Goal: Task Accomplishment & Management: Manage account settings

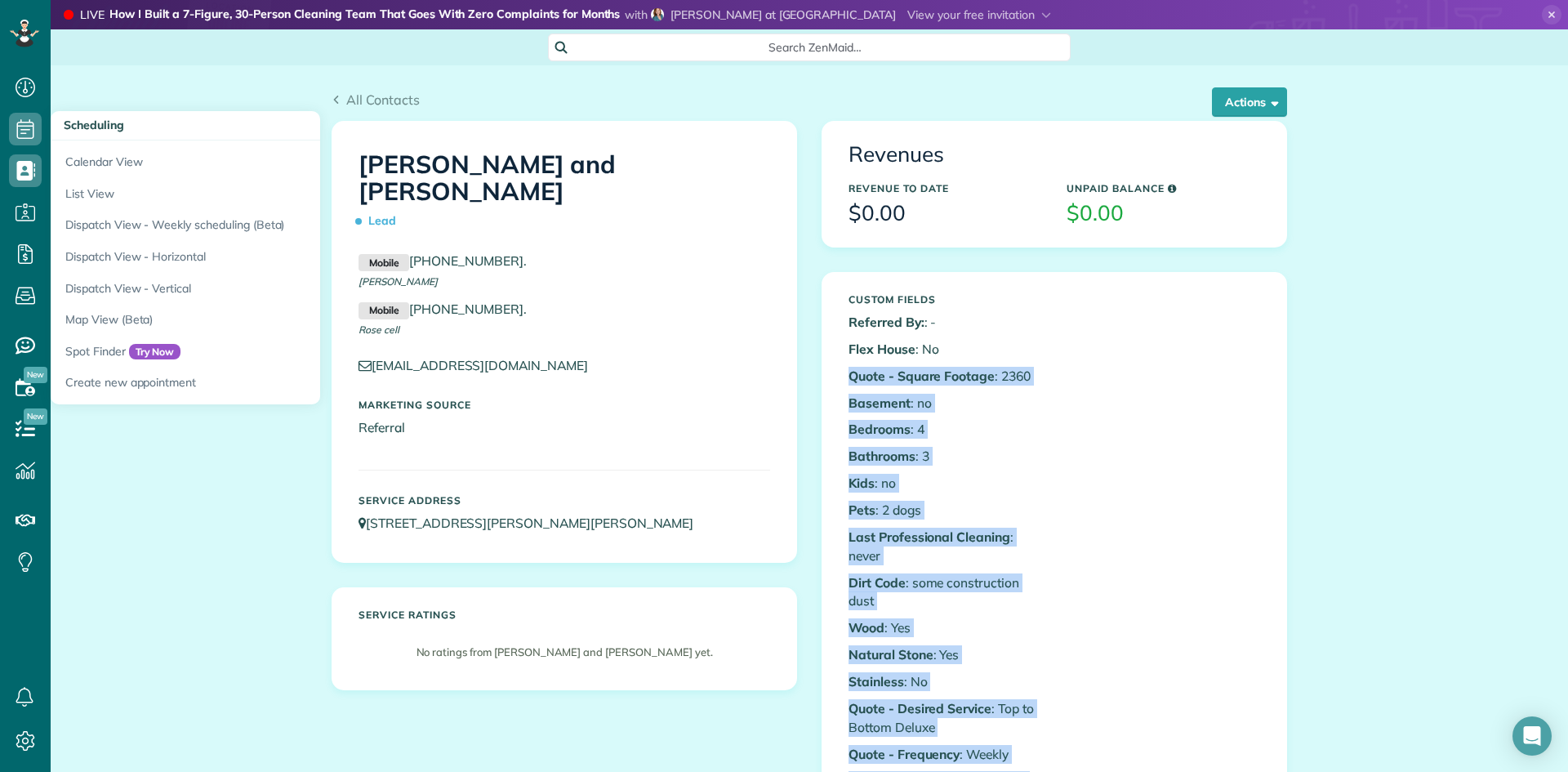
scroll to position [107, 0]
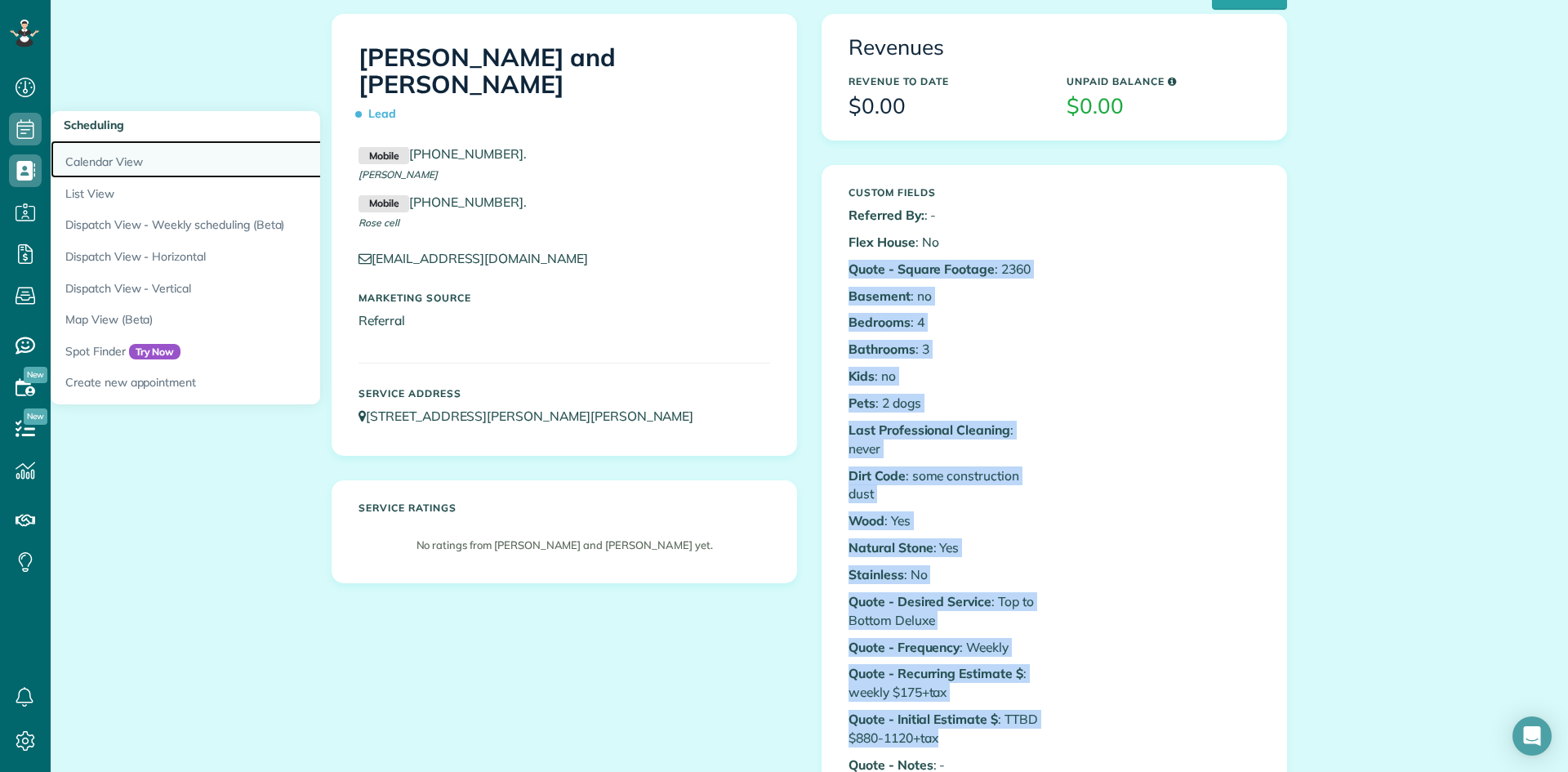
click at [117, 165] on link "Calendar View" at bounding box center [255, 160] width 408 height 38
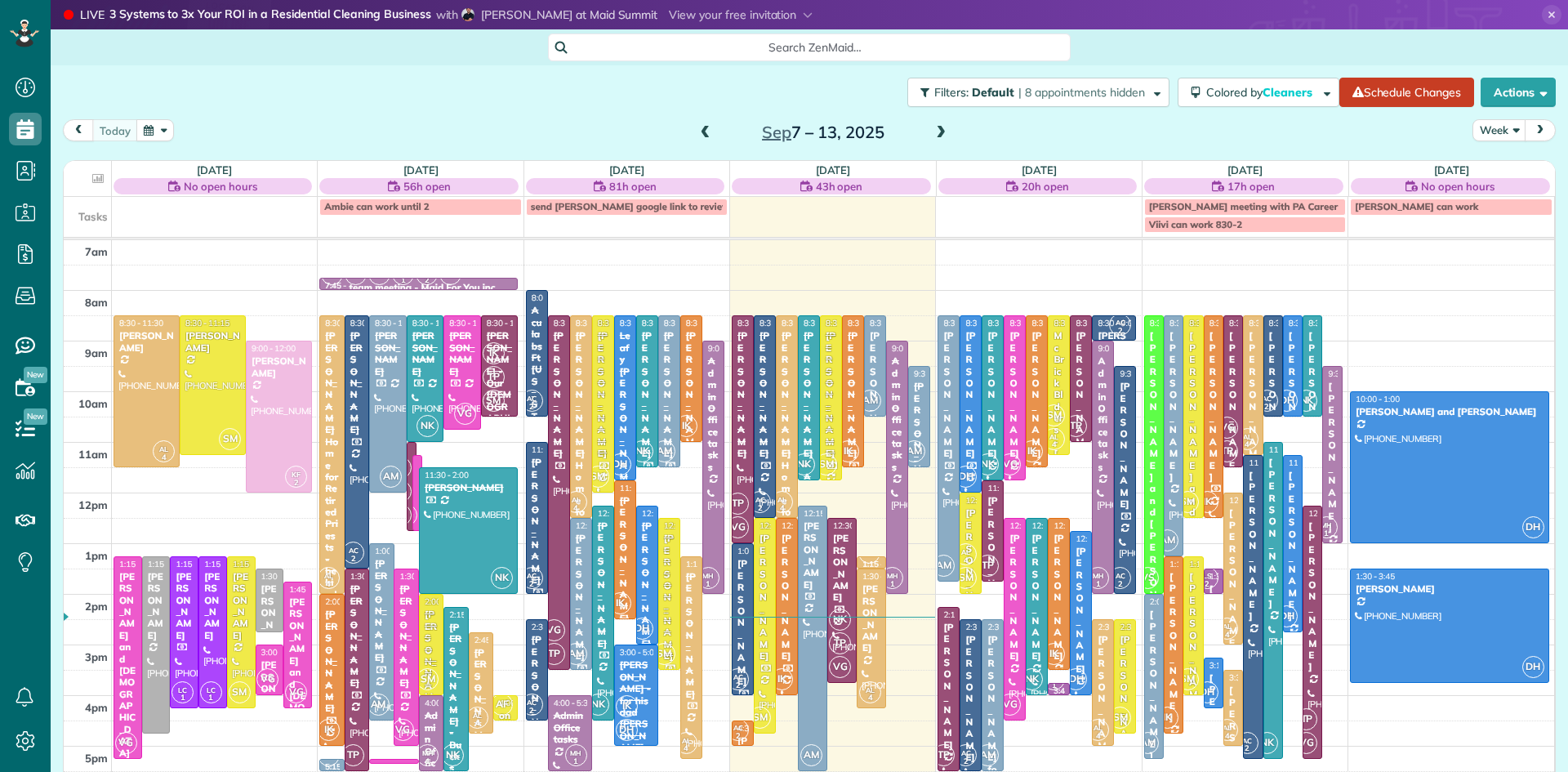
scroll to position [7, 7]
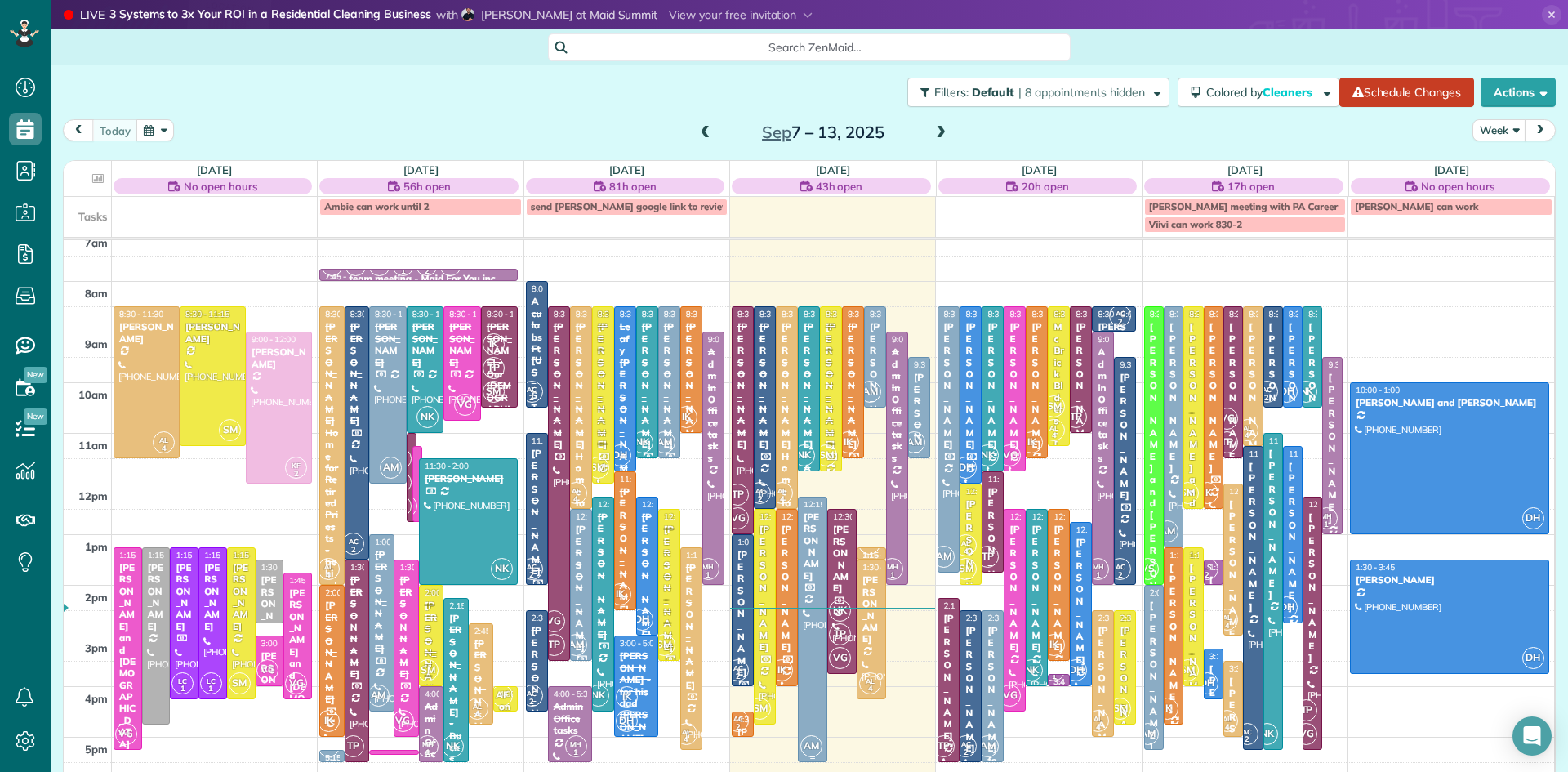
scroll to position [26, 0]
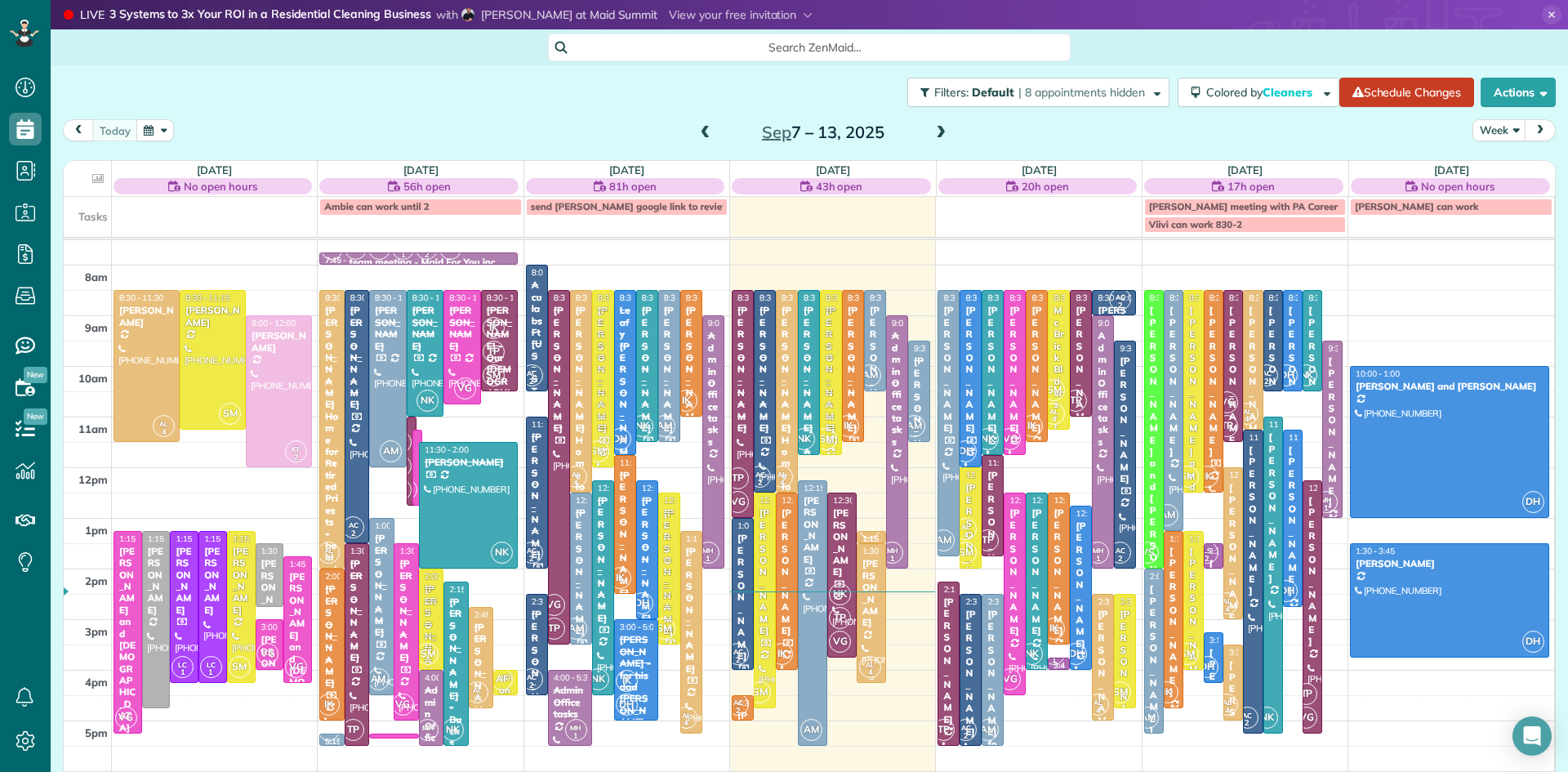
click at [874, 648] on div at bounding box center [871, 613] width 28 height 138
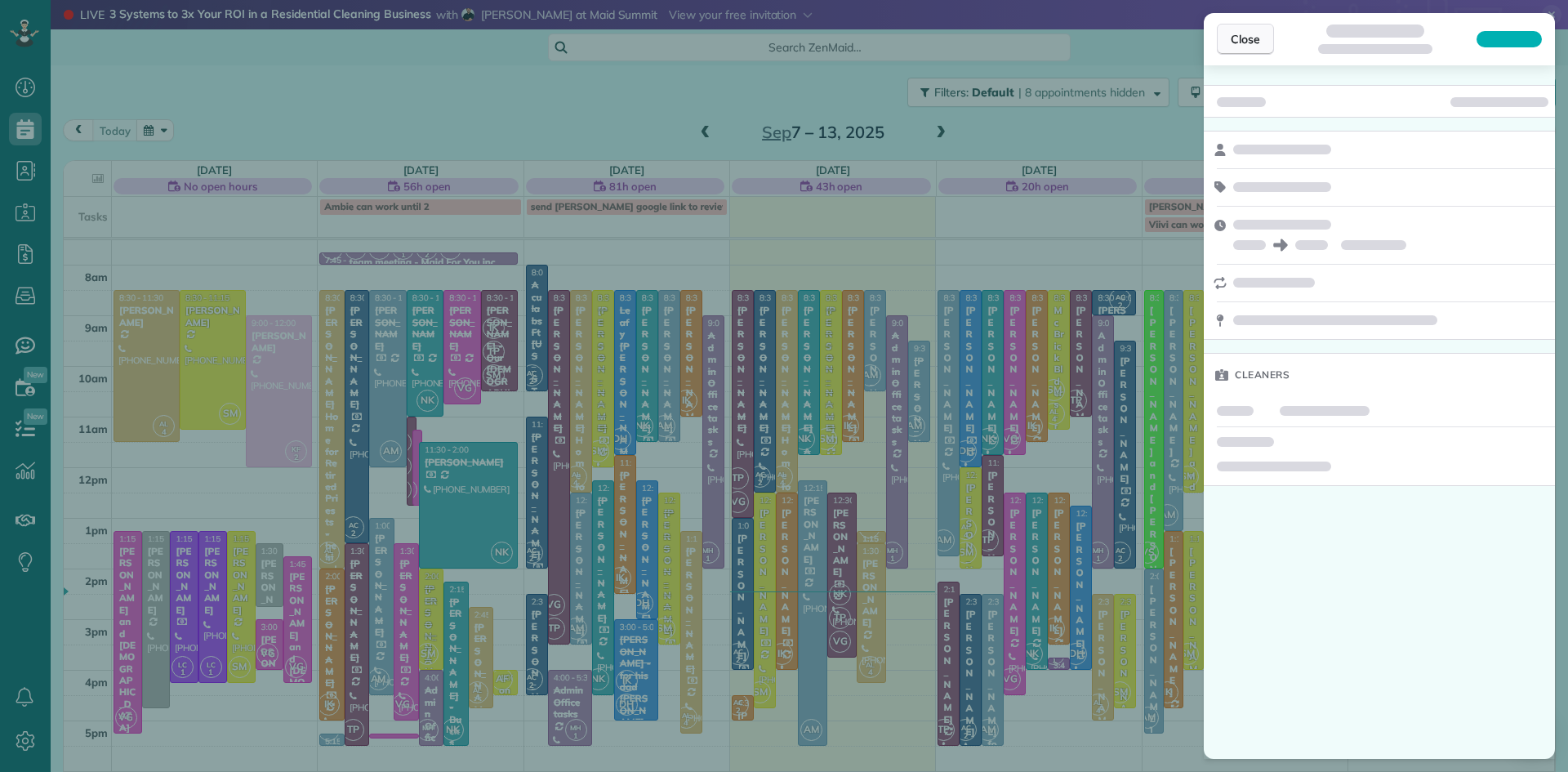
click at [1231, 37] on span "Close" at bounding box center [1246, 40] width 30 height 16
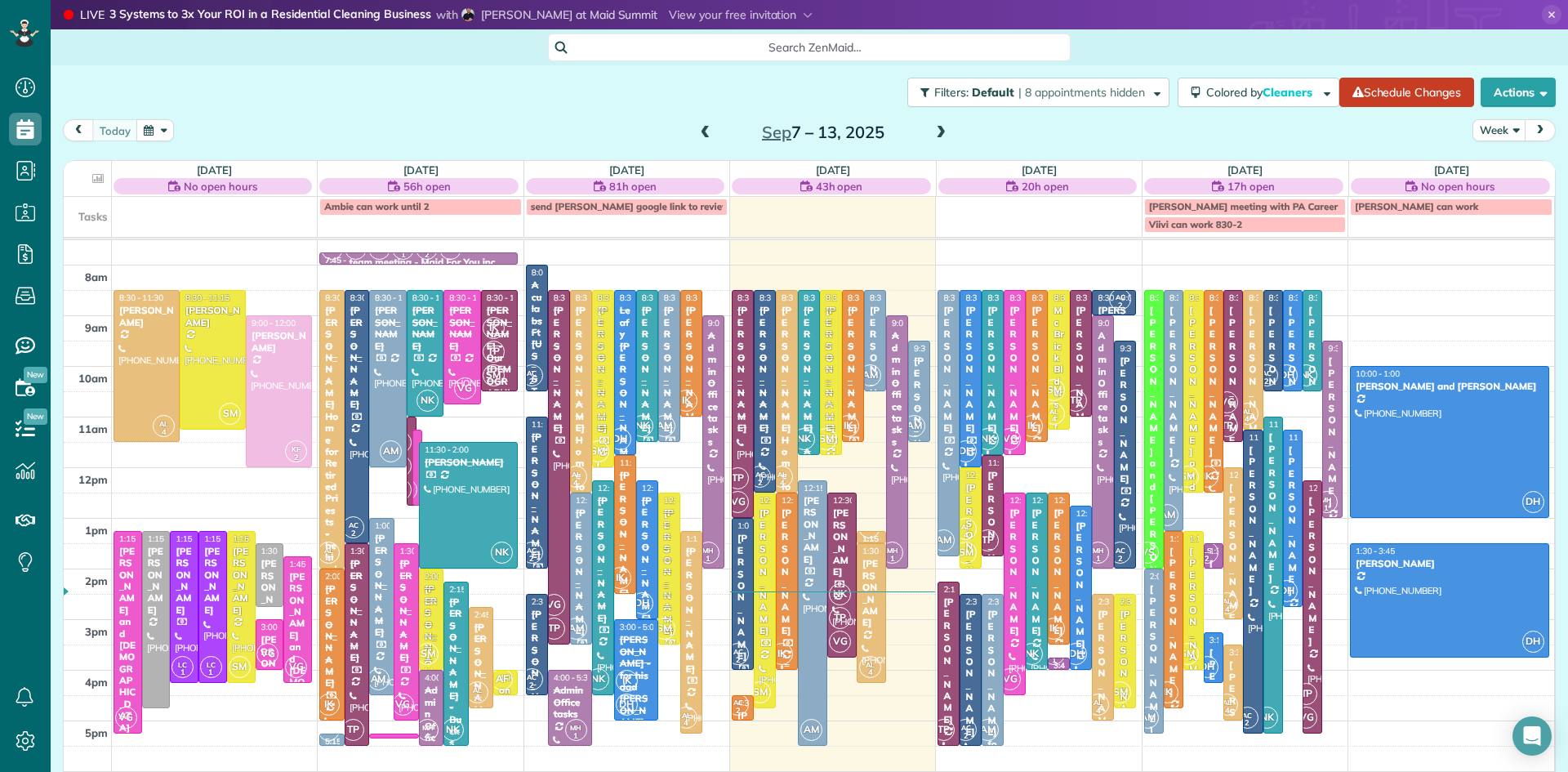
click at [786, 574] on div "Kristen Egan" at bounding box center [786, 571] width 12 height 129
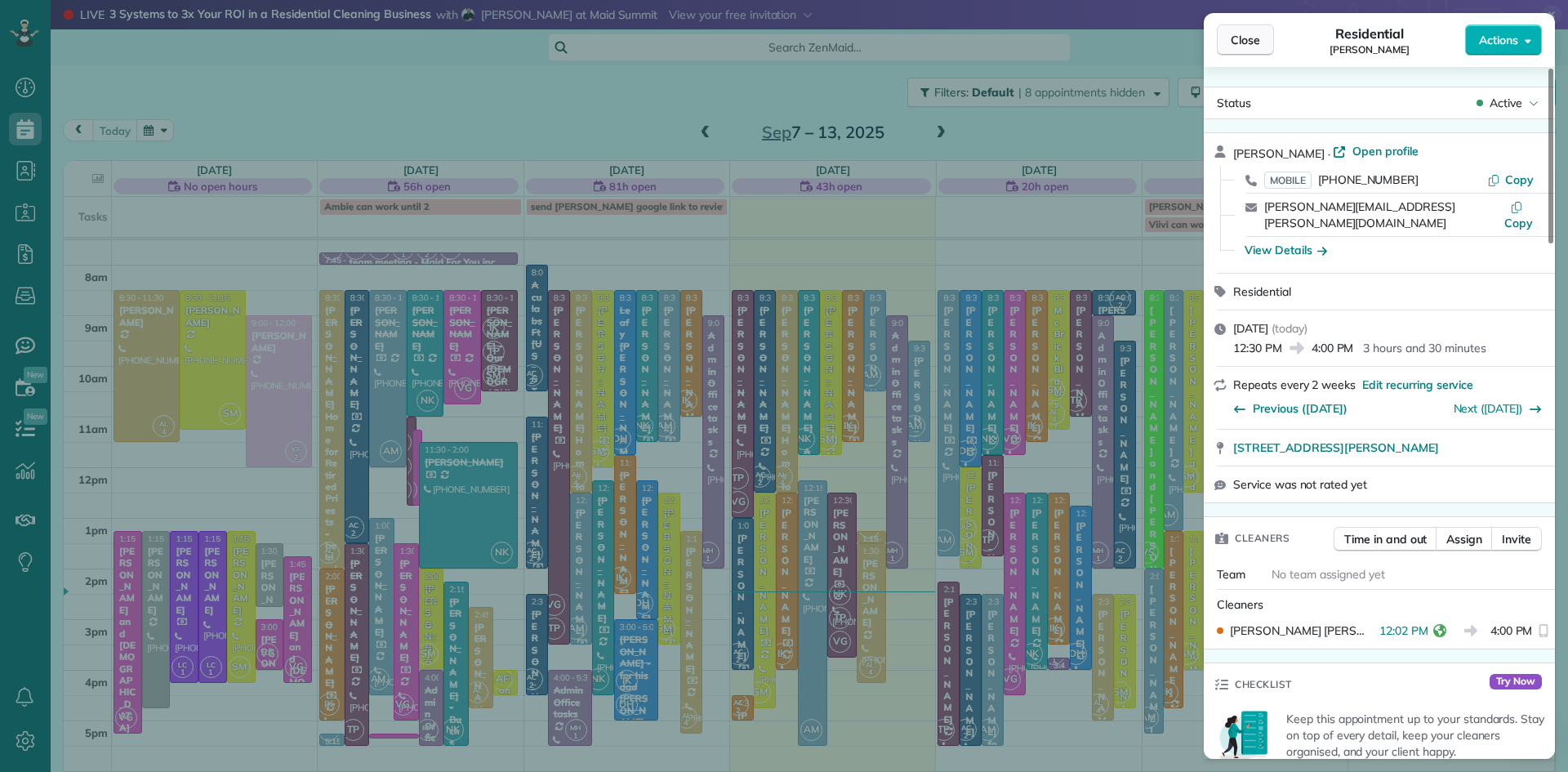
click at [1233, 41] on span "Close" at bounding box center [1246, 40] width 30 height 16
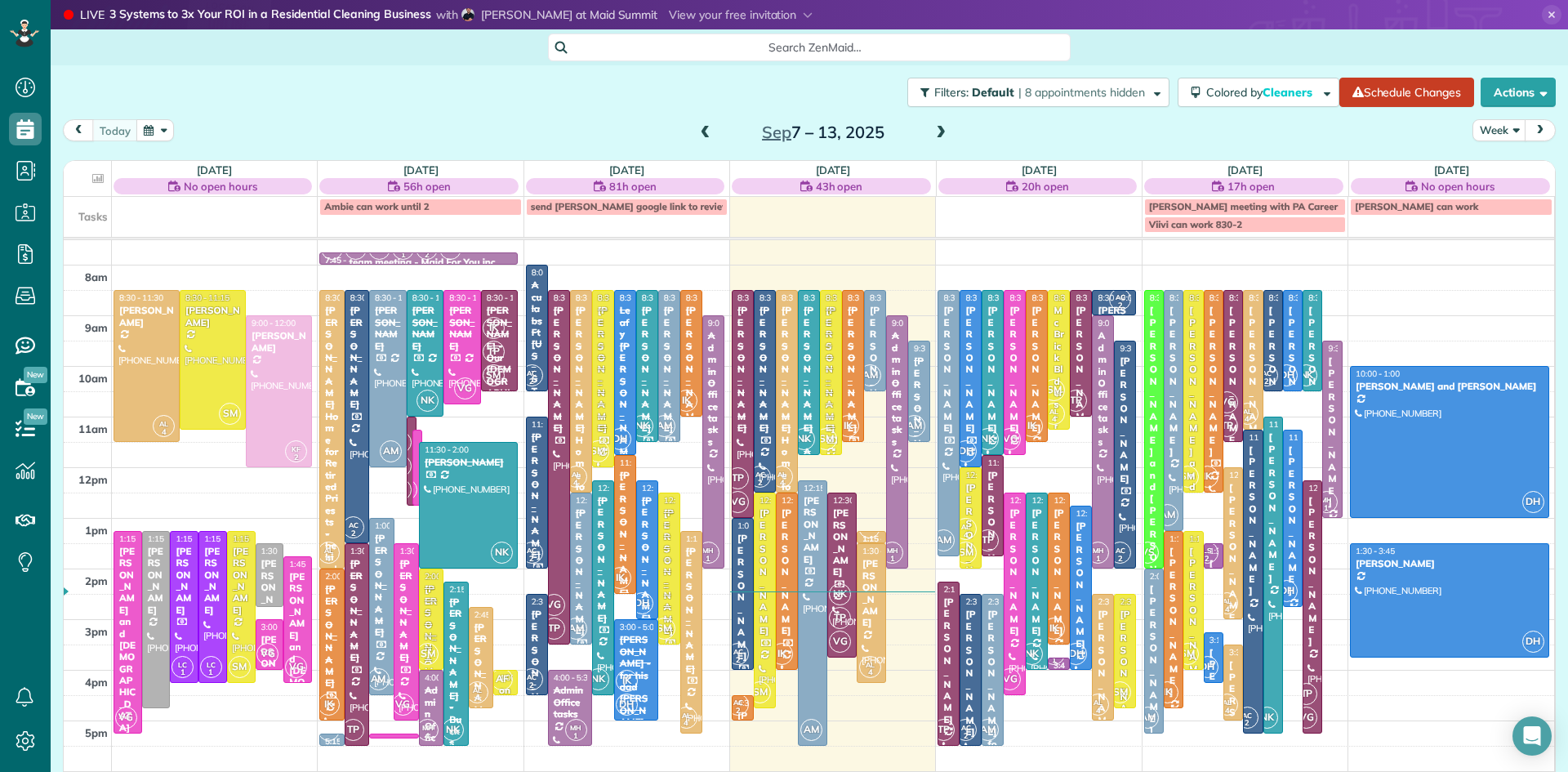
click at [851, 423] on span "IK" at bounding box center [848, 426] width 22 height 22
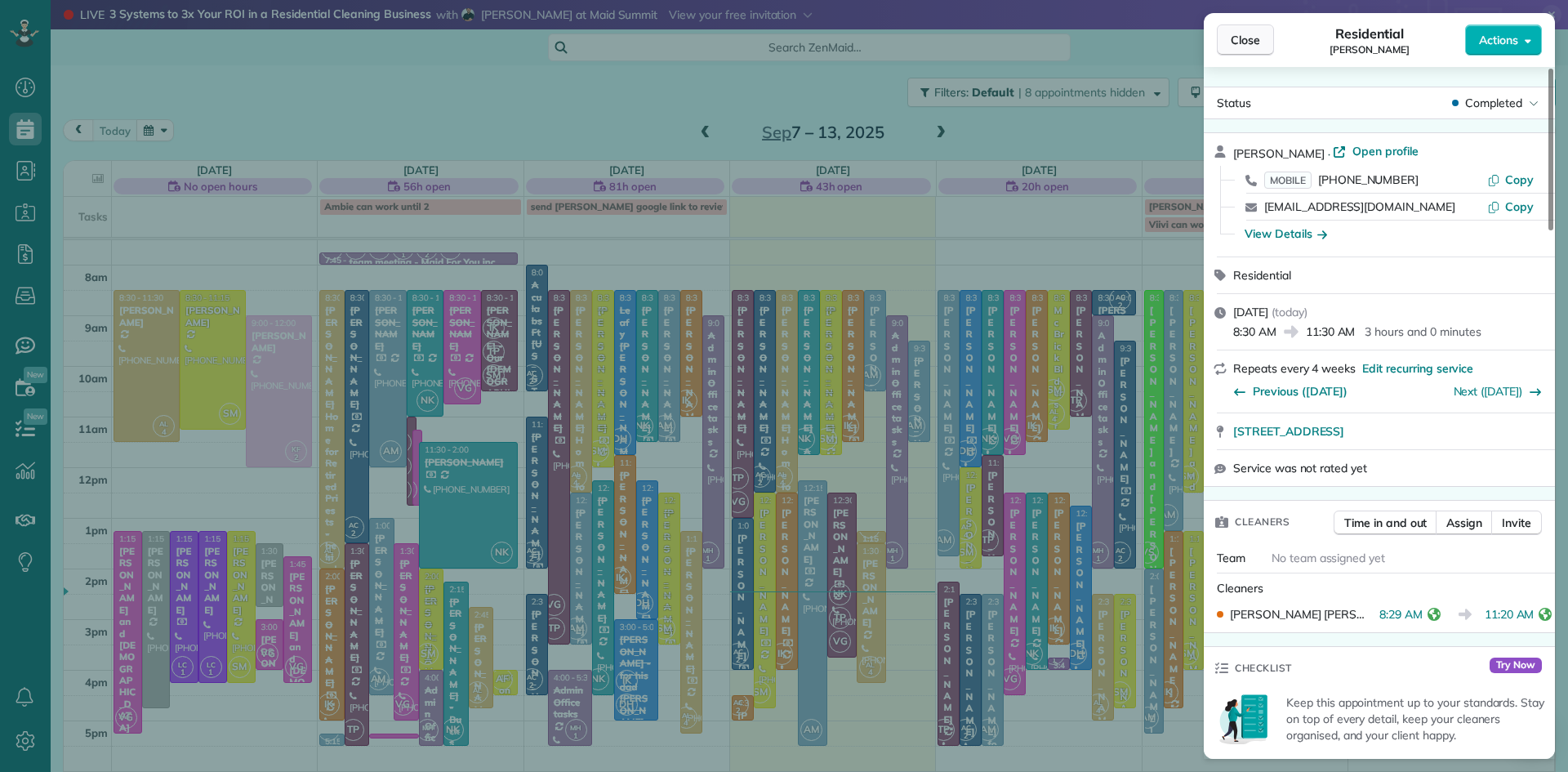
click at [1253, 37] on span "Close" at bounding box center [1246, 40] width 30 height 16
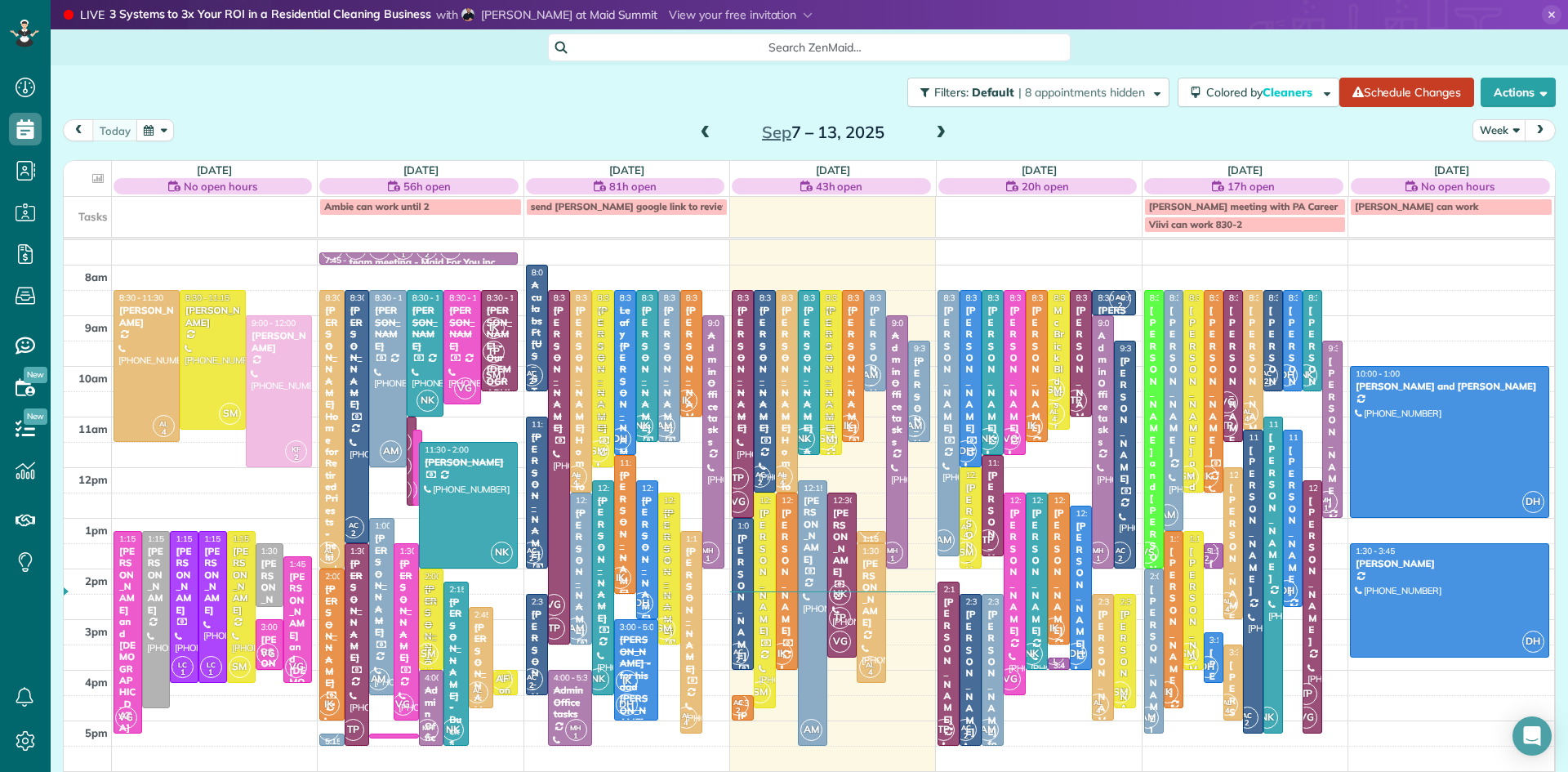
click at [731, 704] on link "IK AC 2 4:30 - 5:00 Benjamin Cogan for Mike's Lock Shop (215) 672-3100 271 York…" at bounding box center [742, 708] width 22 height 26
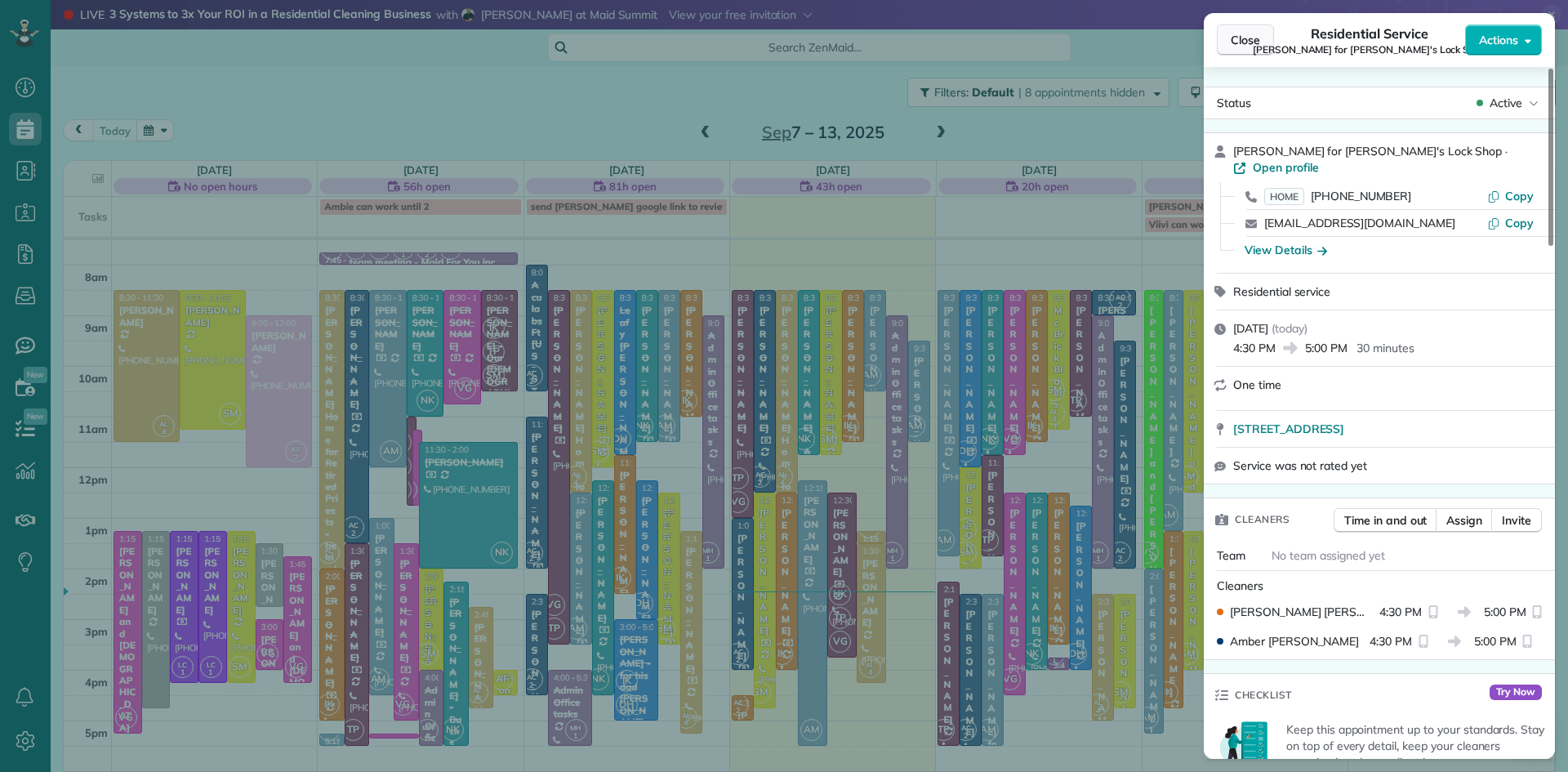
click at [1232, 43] on span "Close" at bounding box center [1246, 40] width 30 height 16
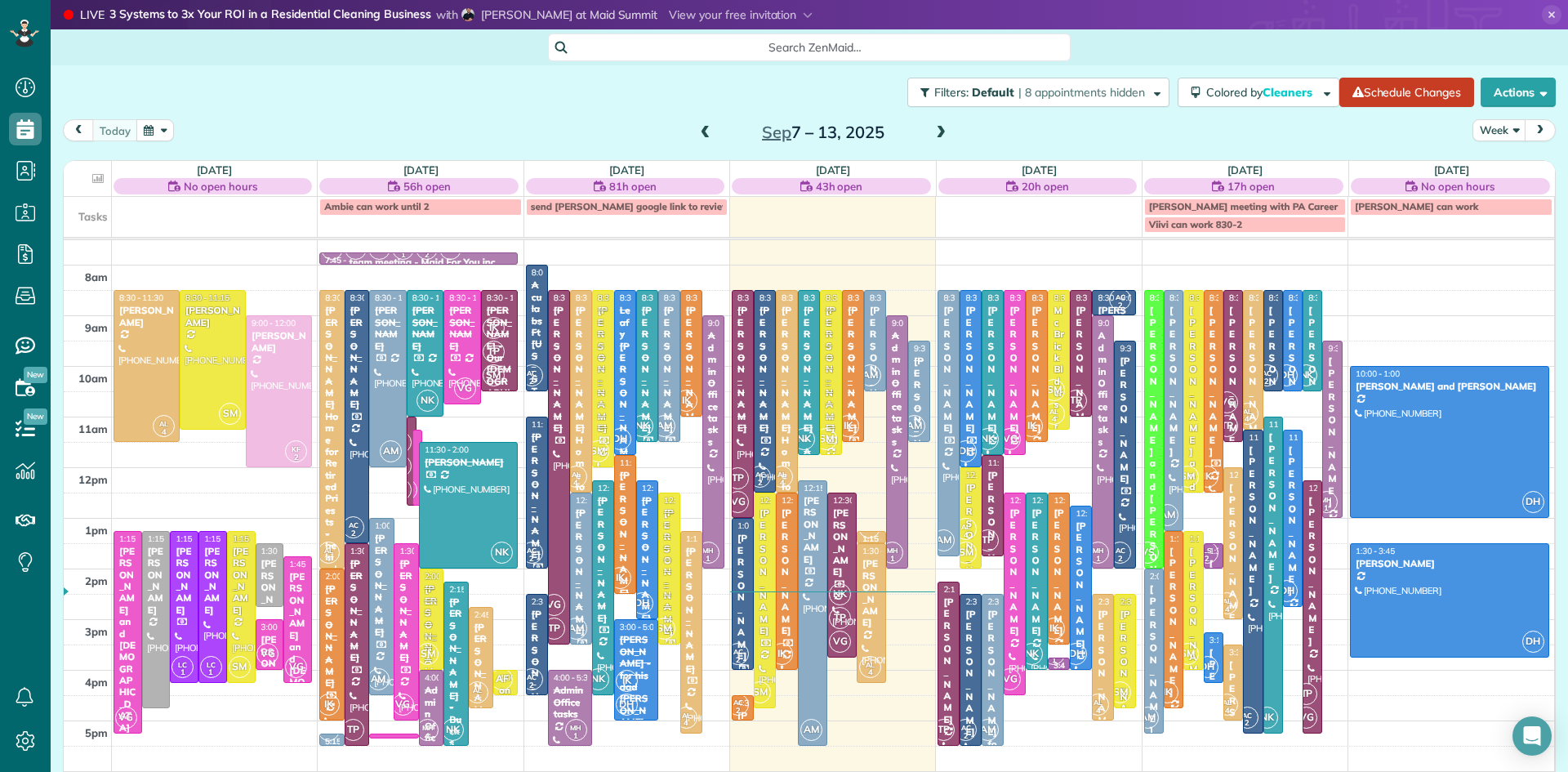
click at [747, 576] on div "Nina Nelson" at bounding box center [742, 597] width 12 height 129
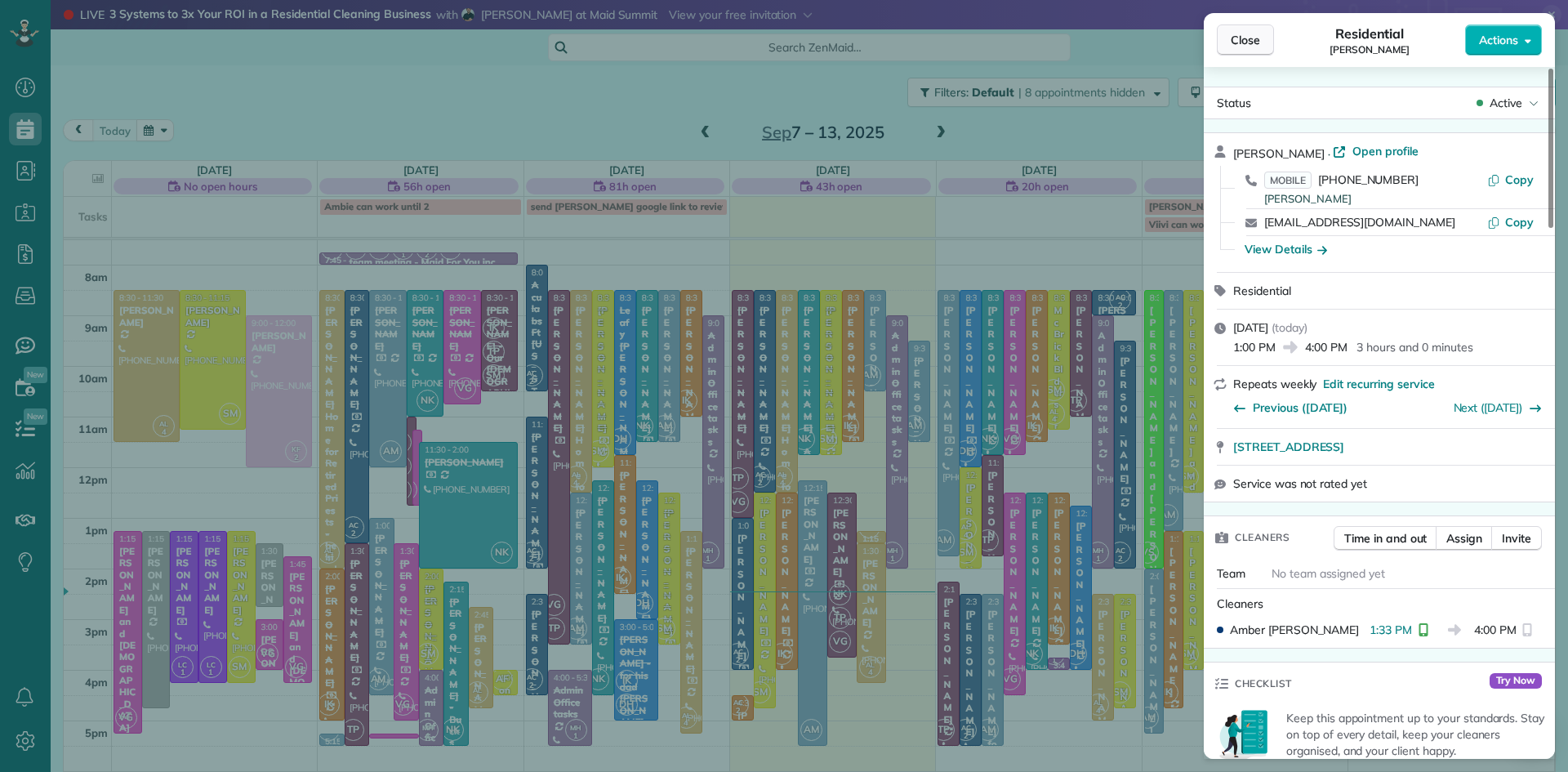
click at [1248, 39] on span "Close" at bounding box center [1246, 40] width 30 height 16
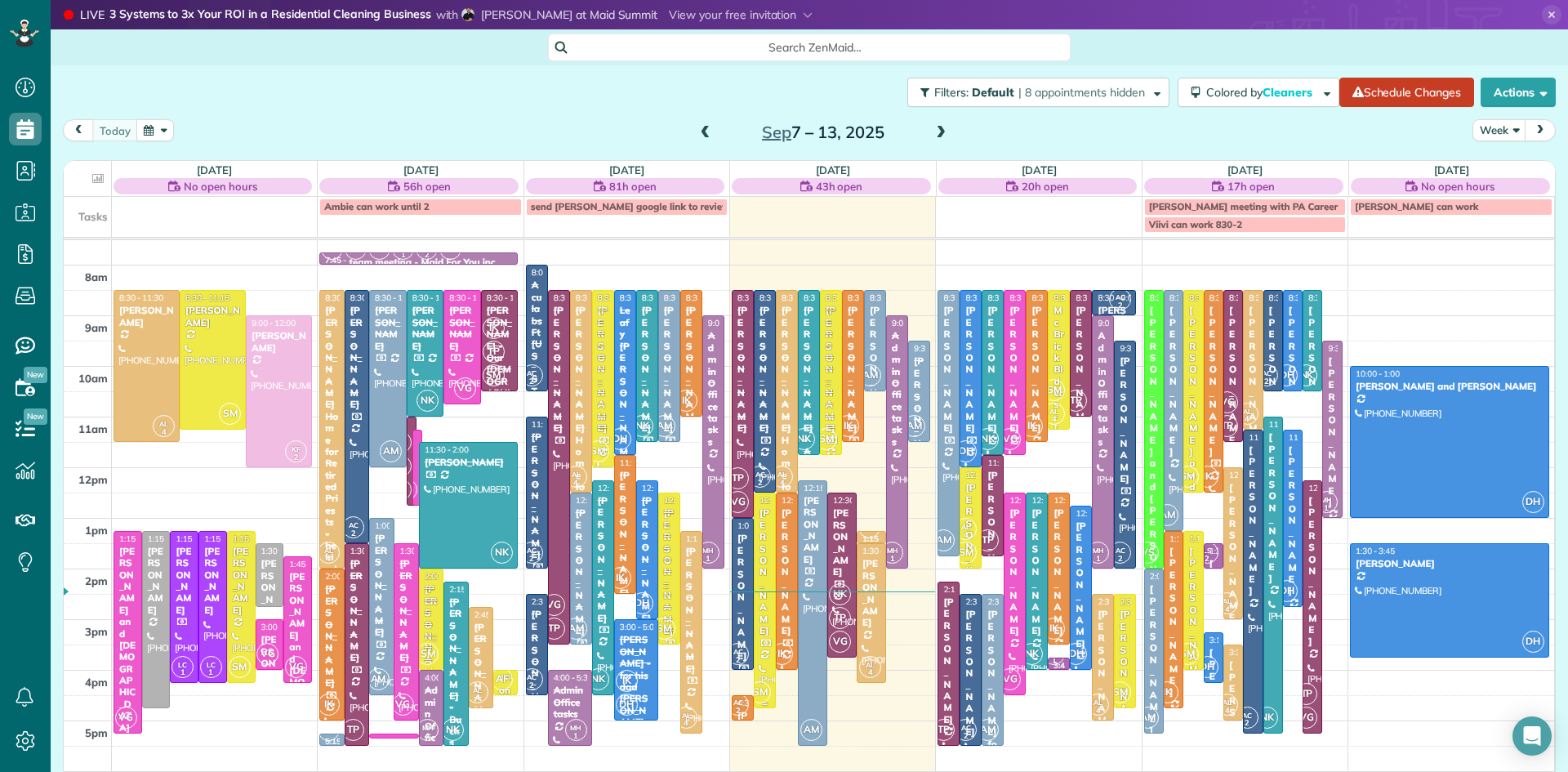
click at [768, 652] on div at bounding box center [764, 601] width 21 height 214
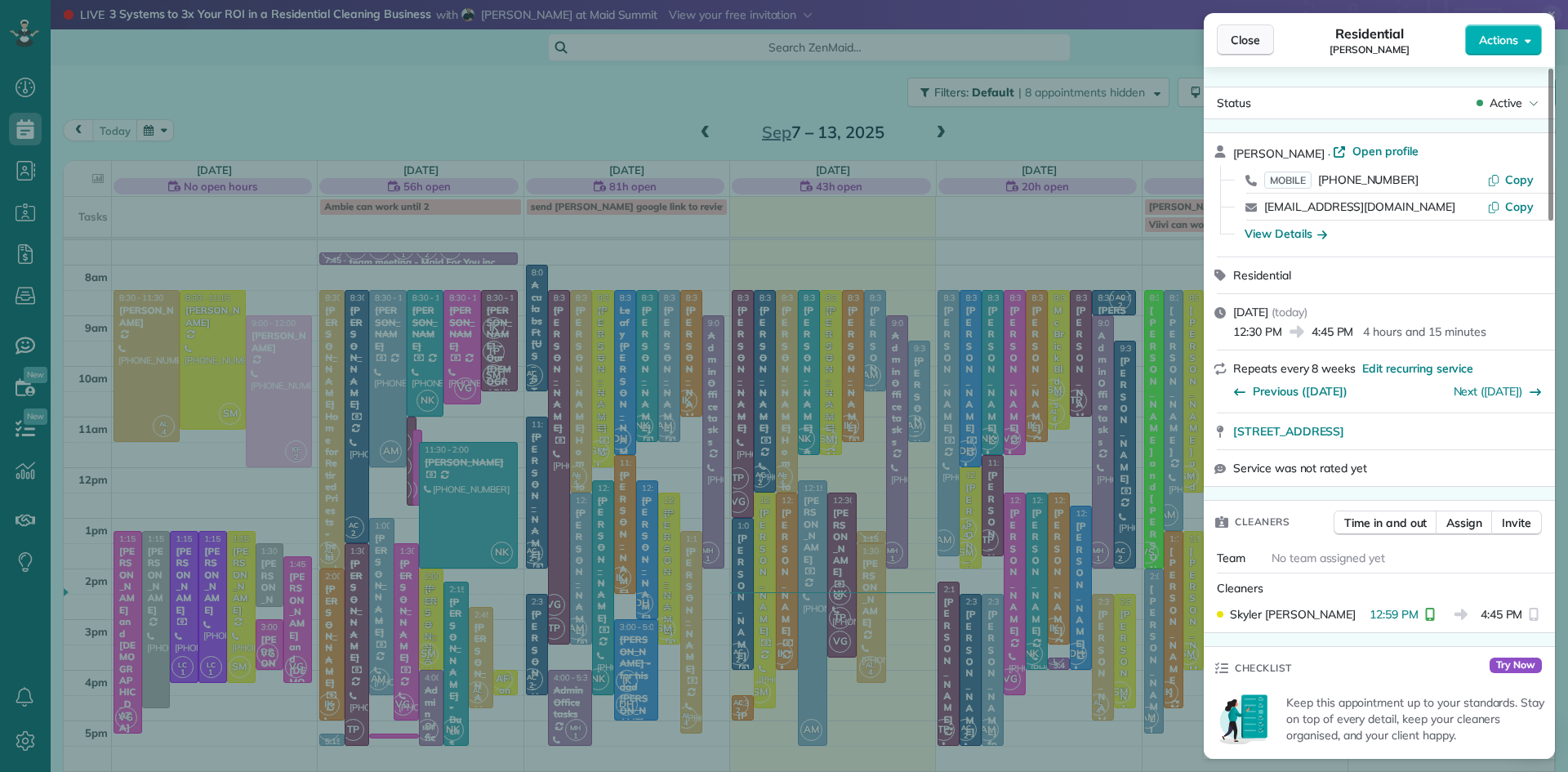
click at [1245, 39] on span "Close" at bounding box center [1246, 40] width 30 height 16
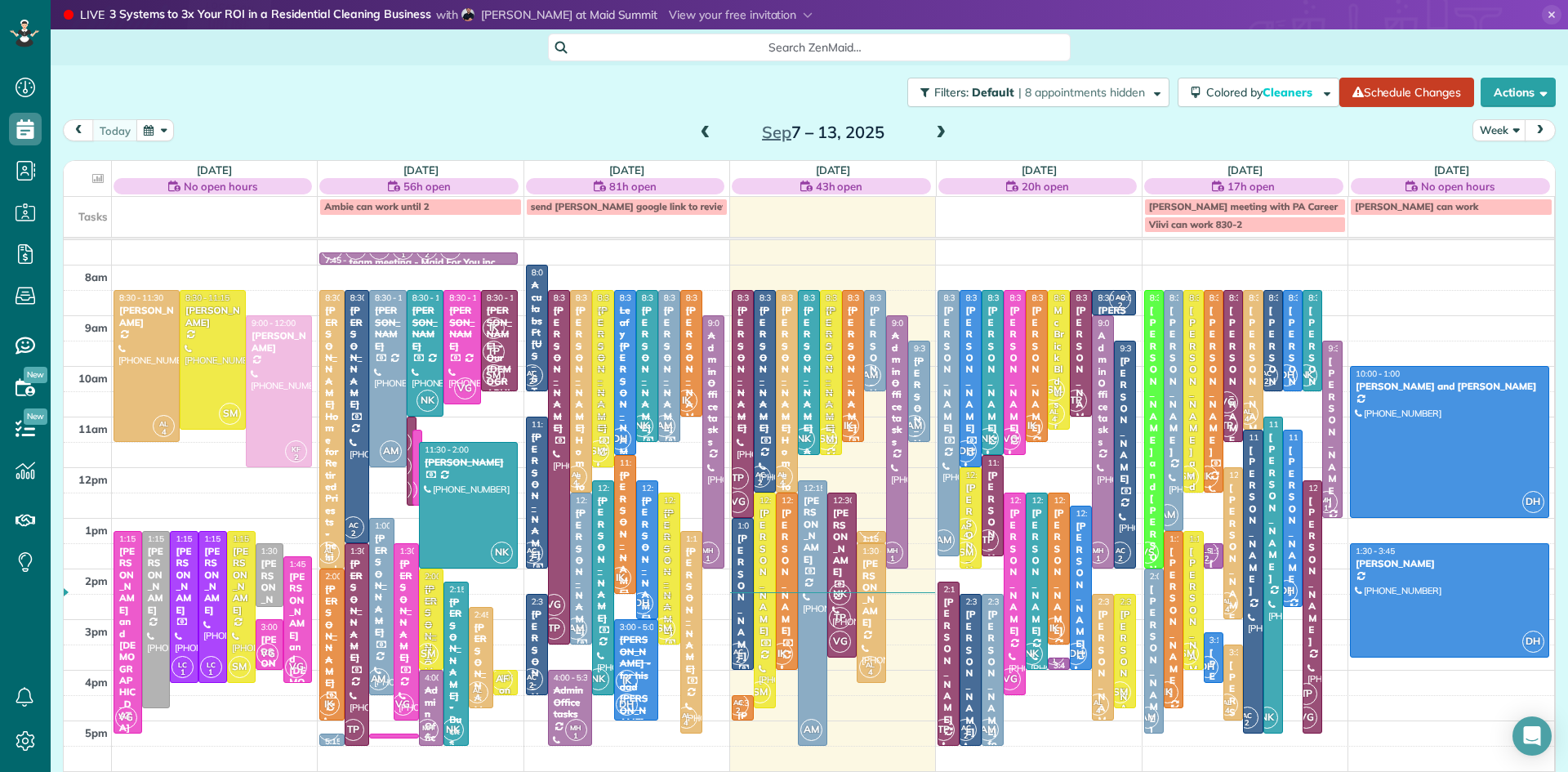
click at [741, 710] on small "2" at bounding box center [738, 711] width 21 height 16
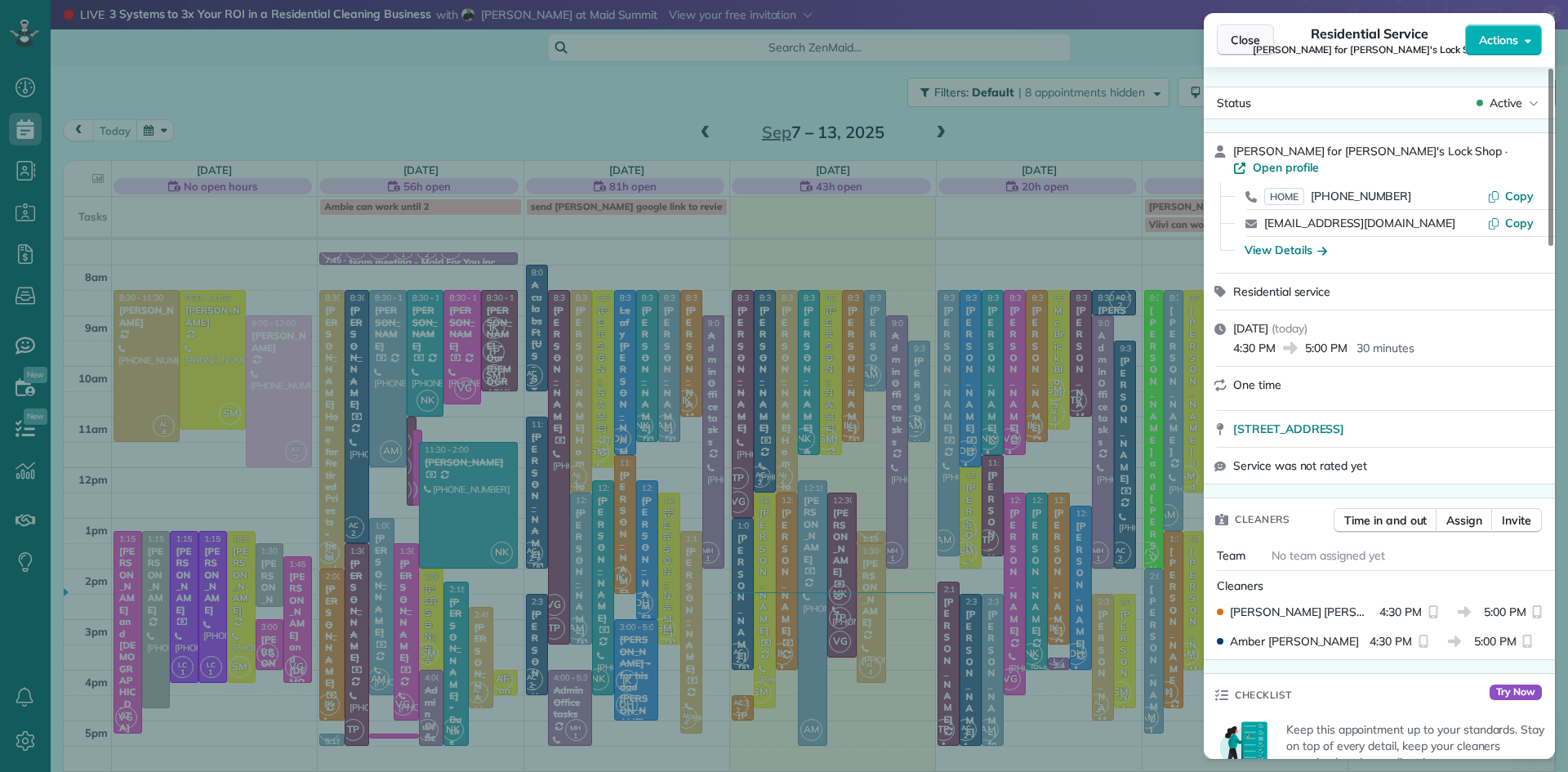
click at [1231, 52] on button "Close" at bounding box center [1245, 40] width 57 height 31
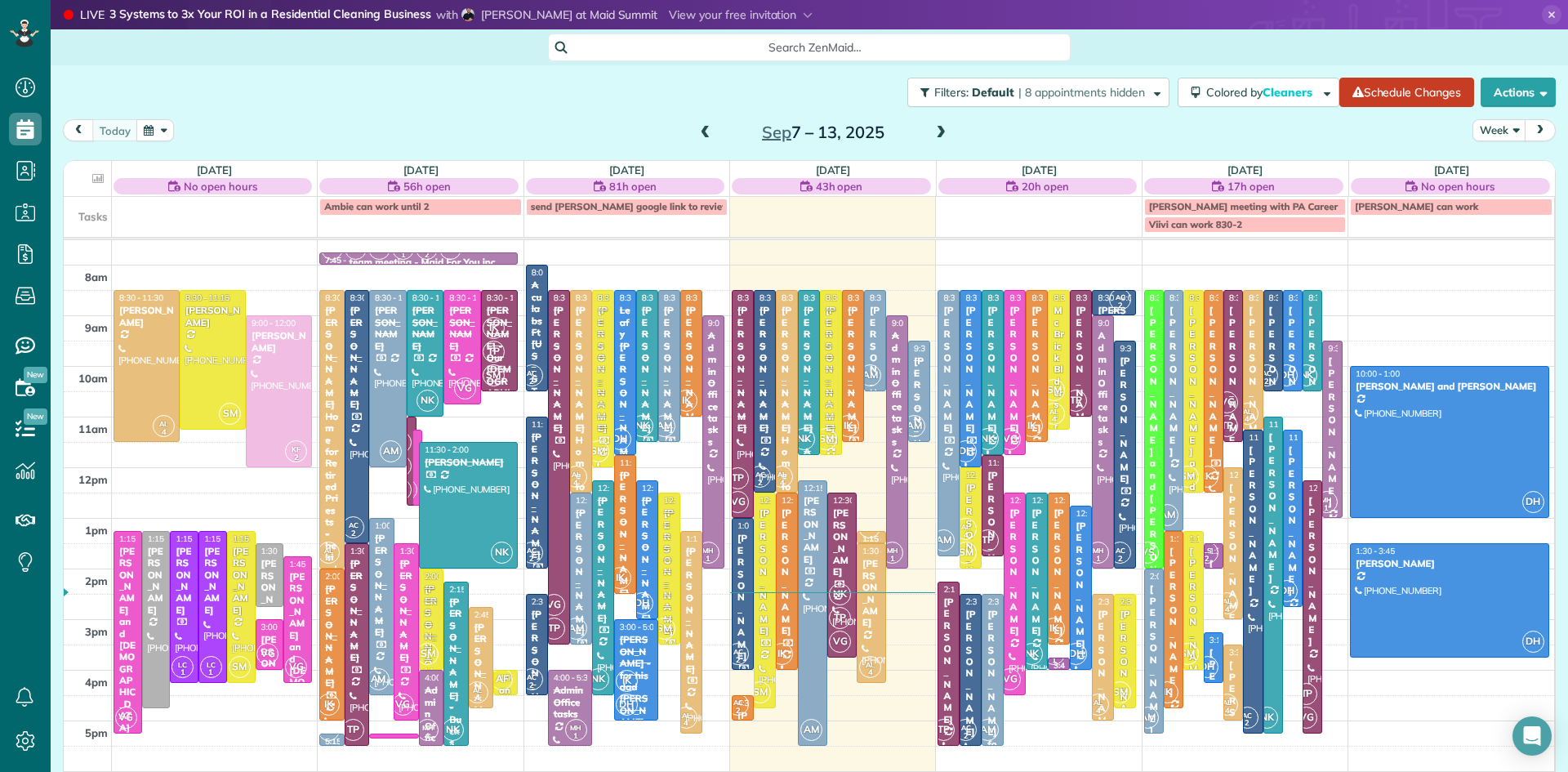
click at [1119, 297] on span "AC" at bounding box center [1120, 296] width 10 height 9
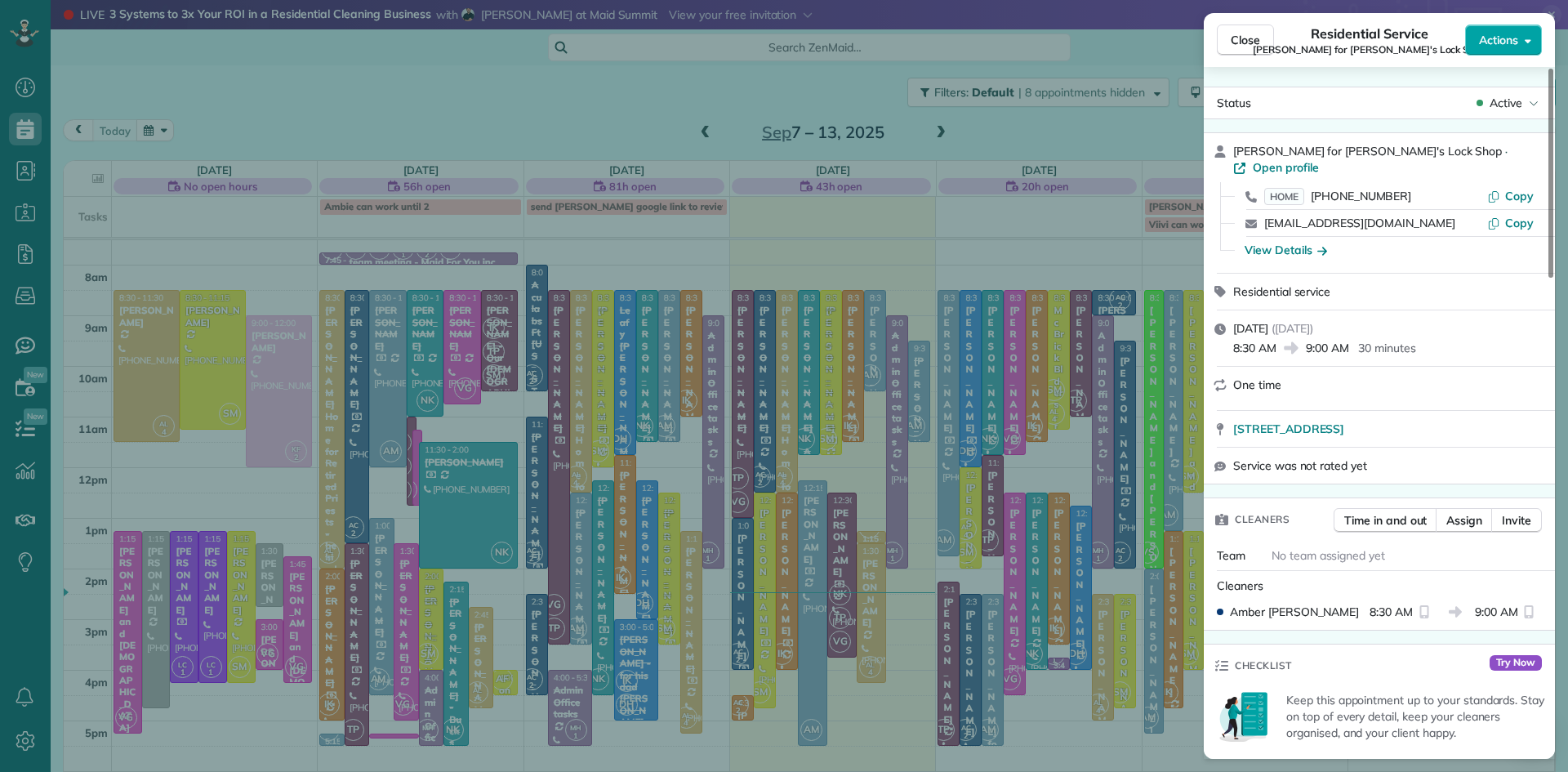
click at [1505, 44] on span "Actions" at bounding box center [1499, 40] width 39 height 16
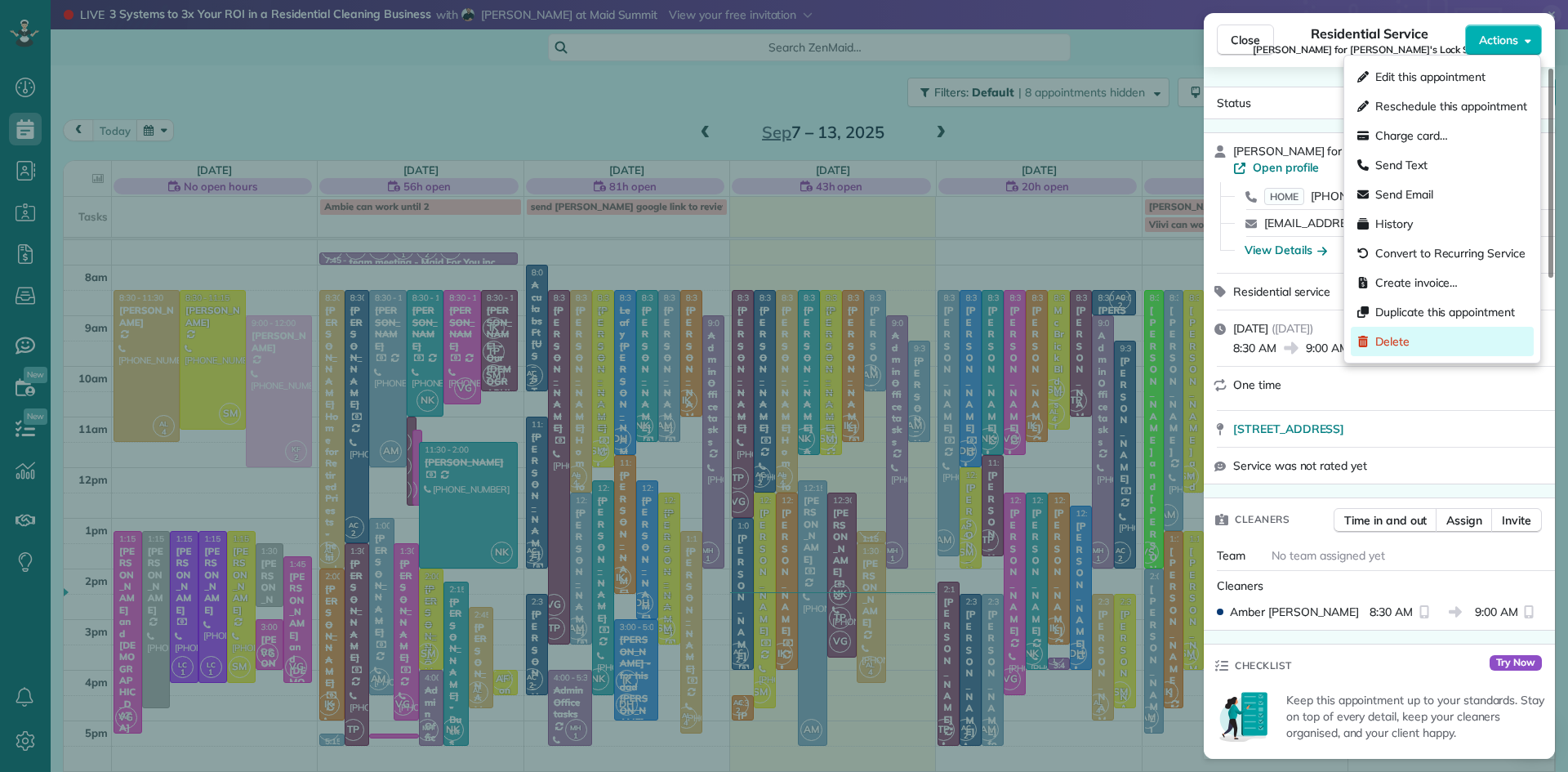
click at [1393, 350] on div "Delete" at bounding box center [1442, 342] width 183 height 30
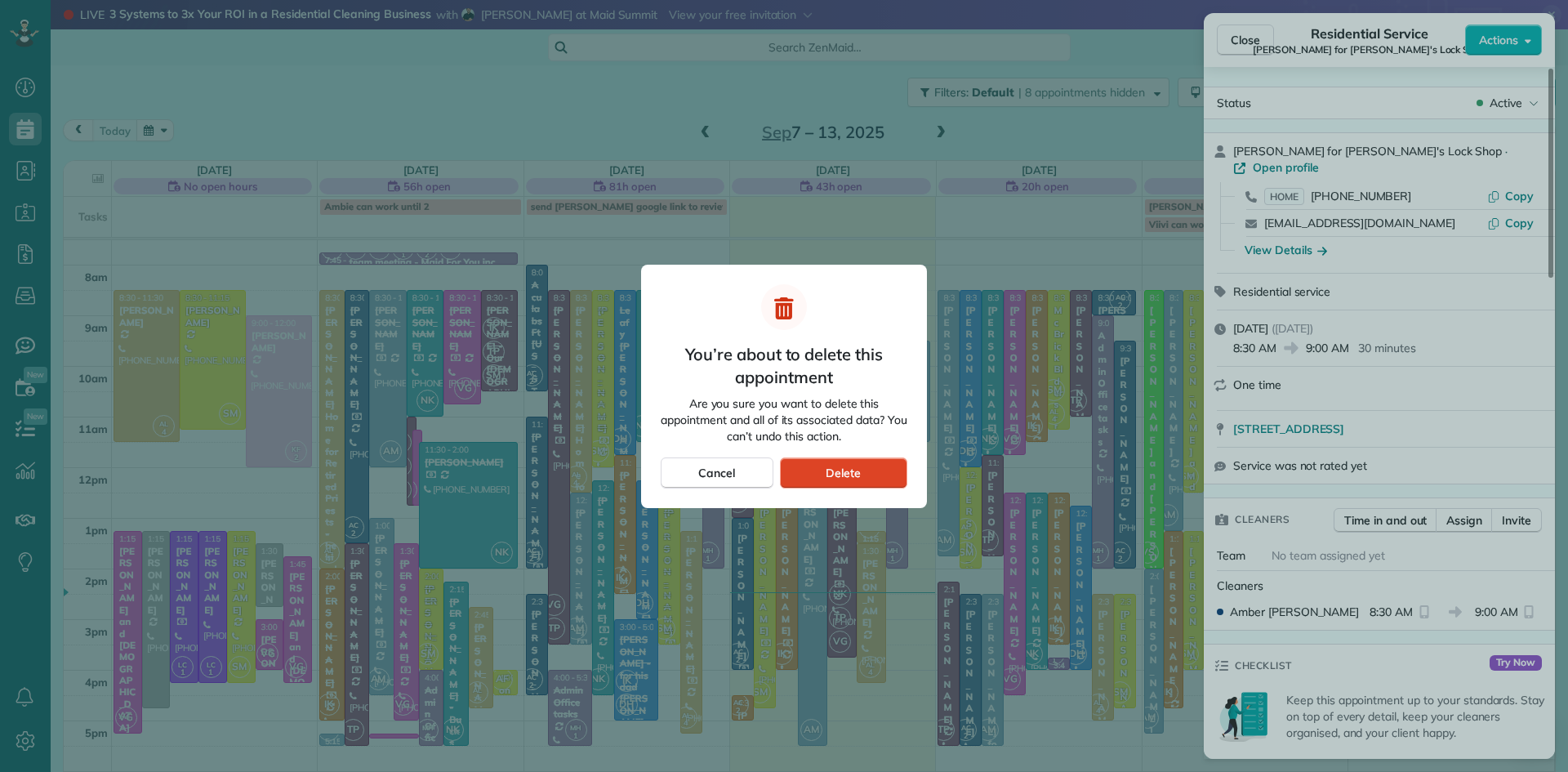
click at [851, 476] on span "Delete" at bounding box center [843, 473] width 35 height 16
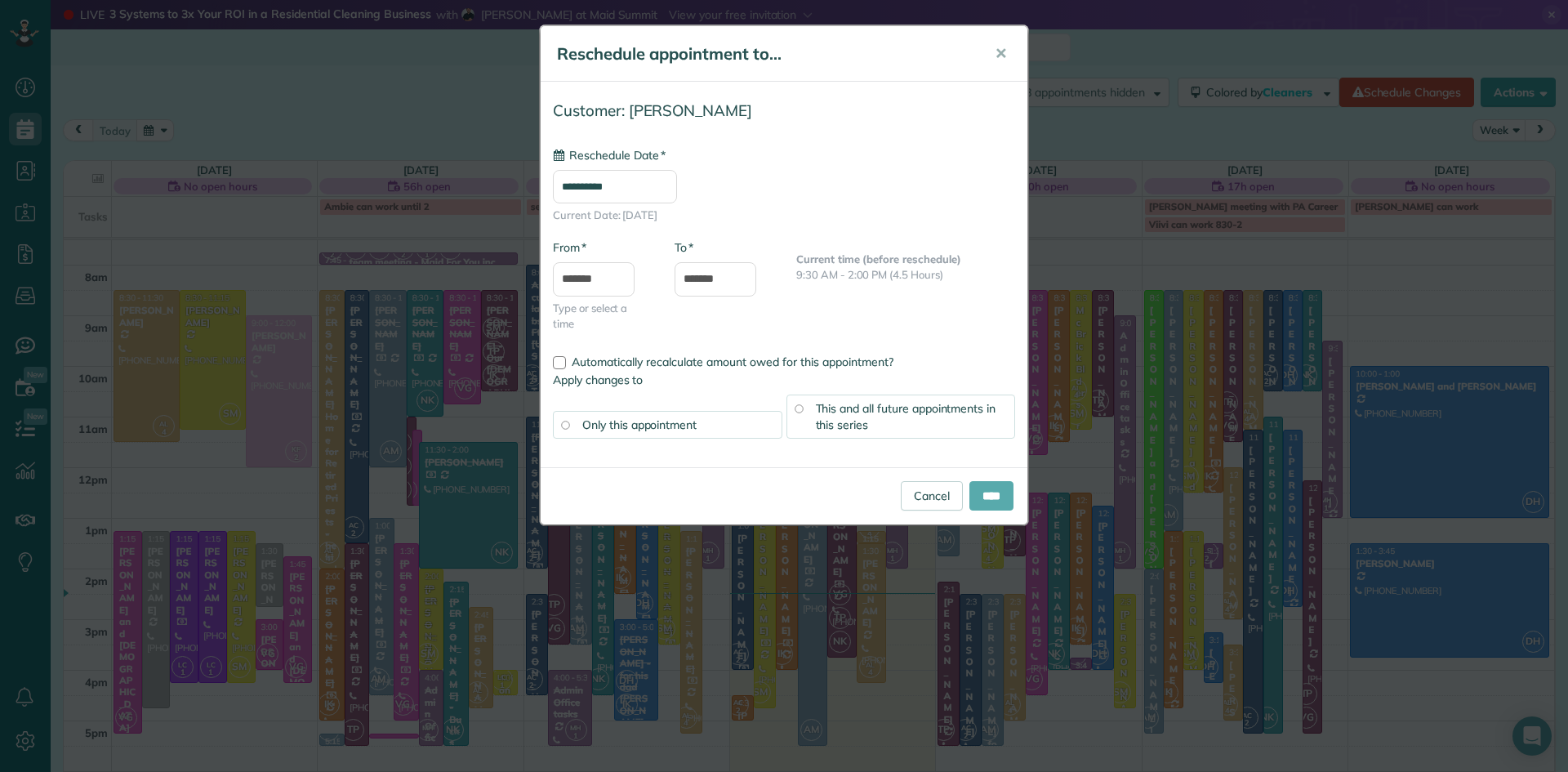
type input "**********"
click at [982, 492] on input "****" at bounding box center [991, 496] width 44 height 30
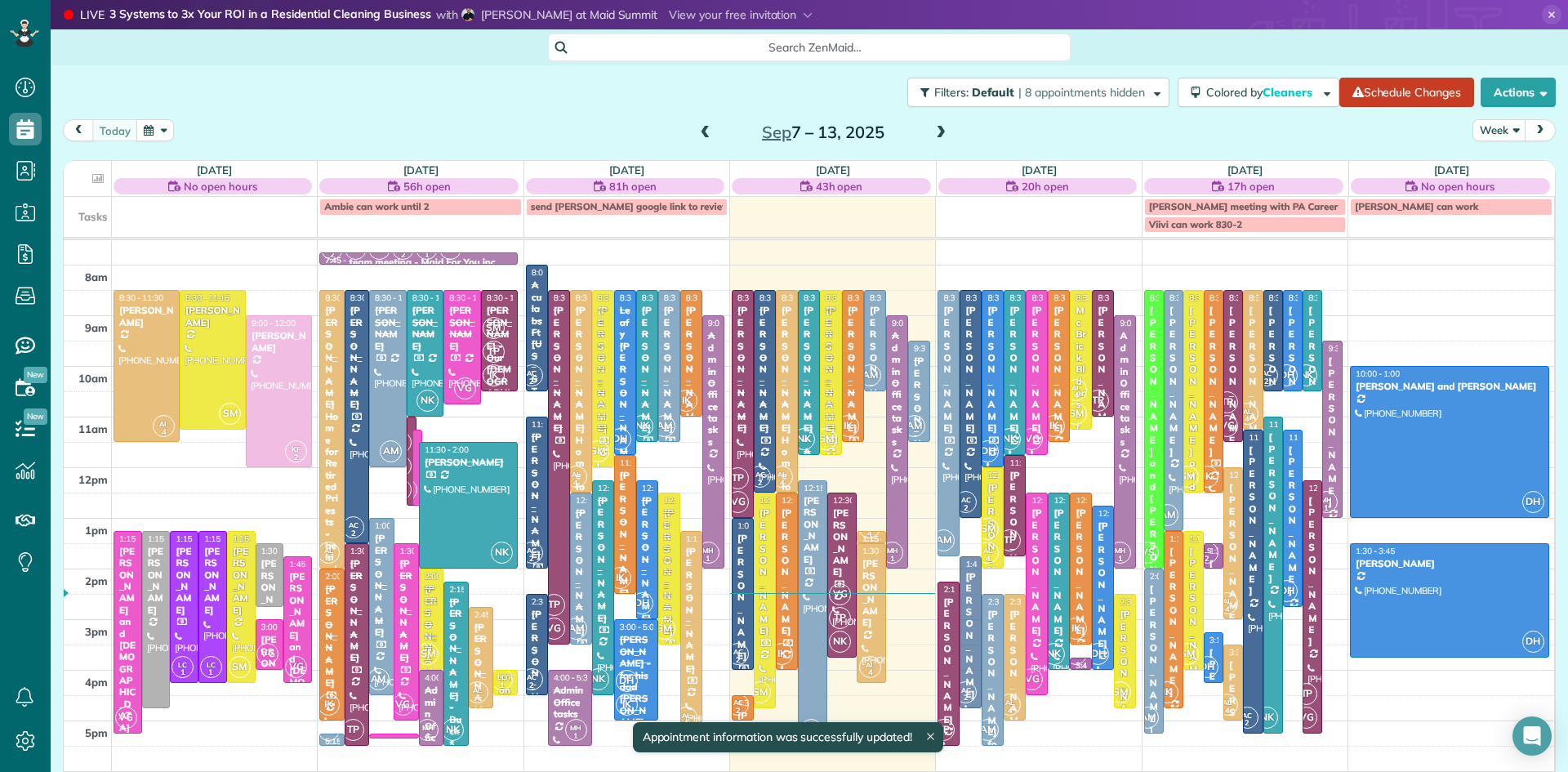
drag, startPoint x: 965, startPoint y: 648, endPoint x: 966, endPoint y: 609, distance: 39.0
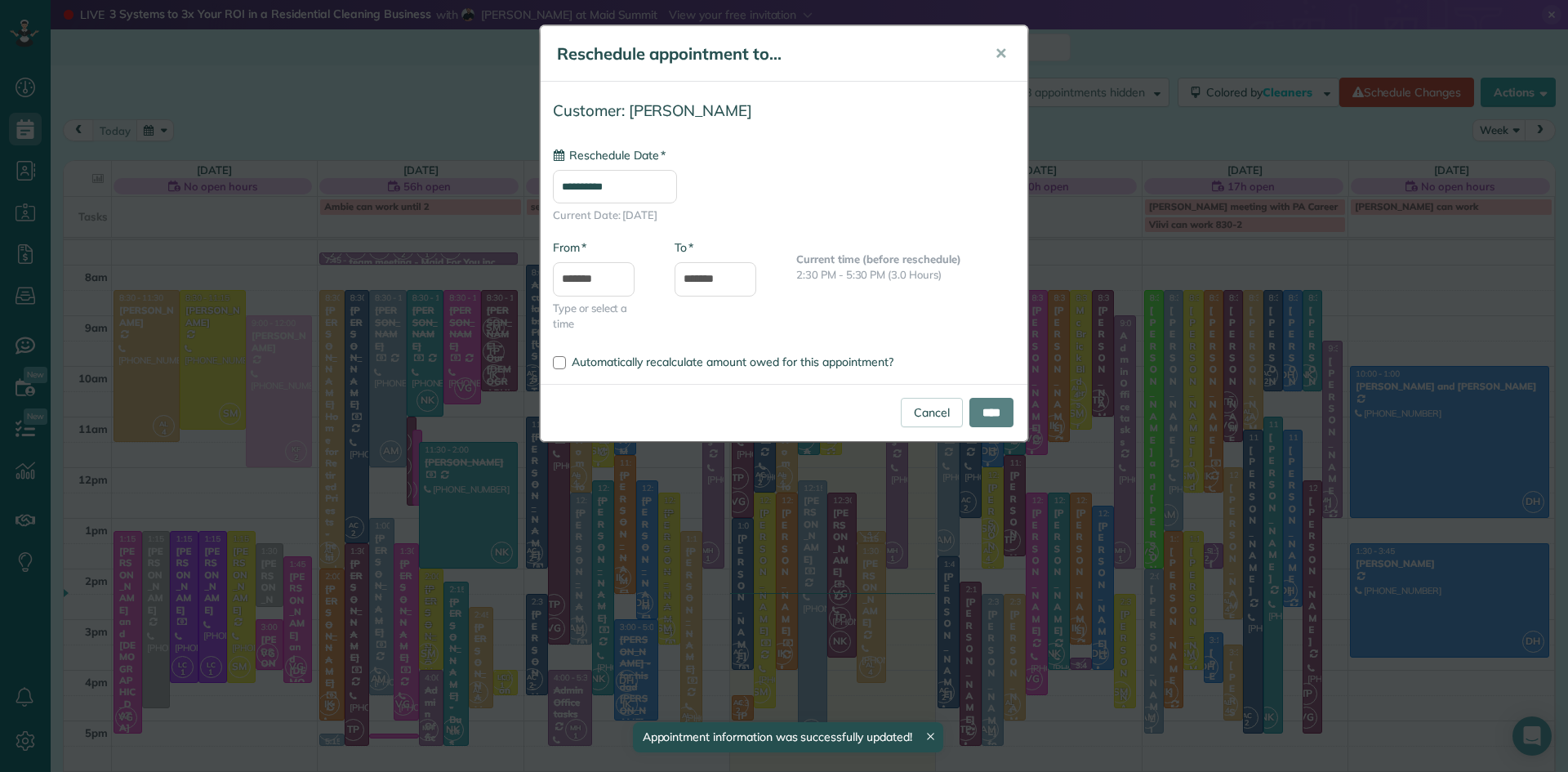
type input "**********"
click at [994, 409] on input "****" at bounding box center [991, 412] width 44 height 30
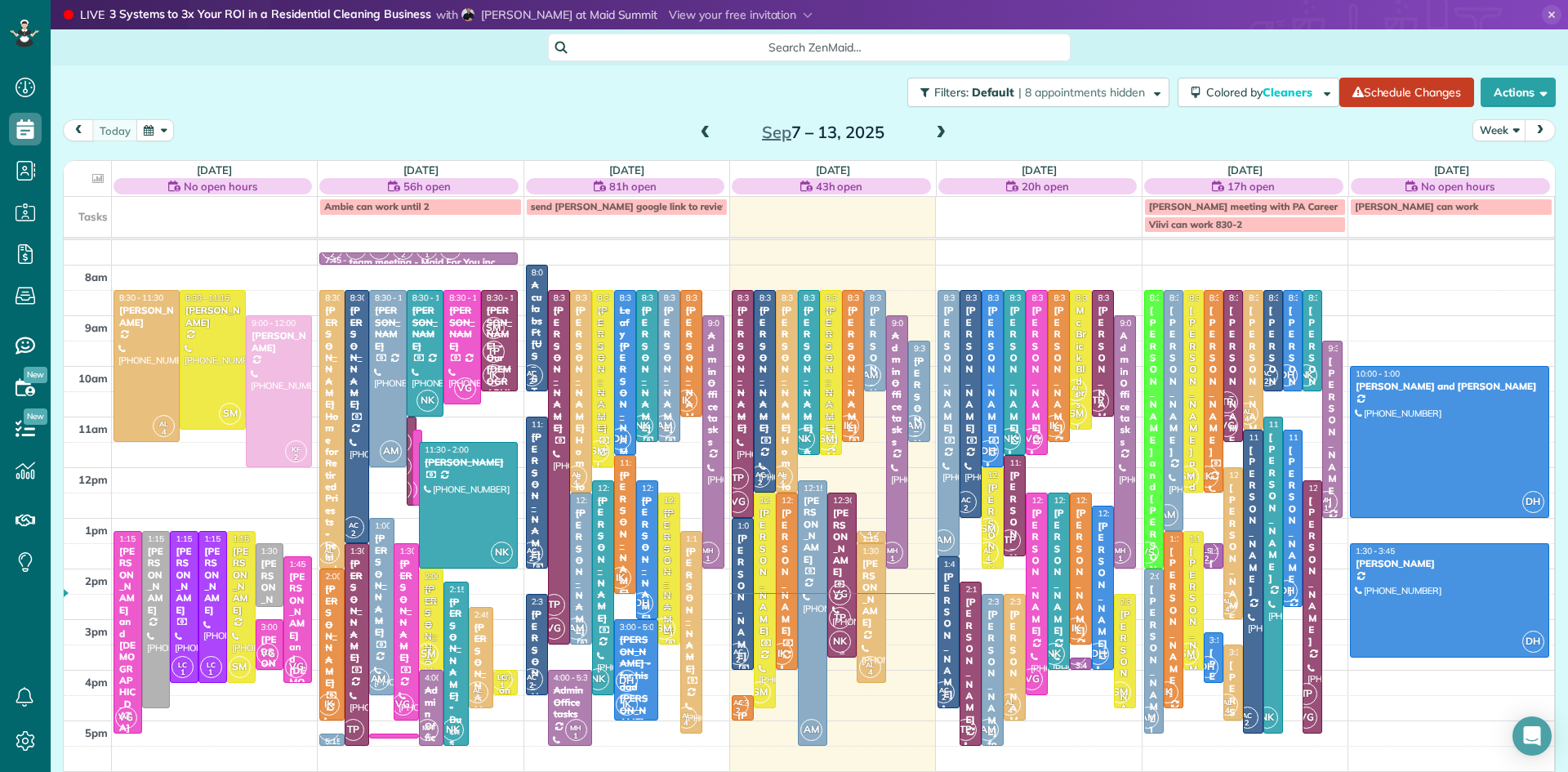
click at [848, 531] on div "Tina E Frascella" at bounding box center [842, 542] width 20 height 70
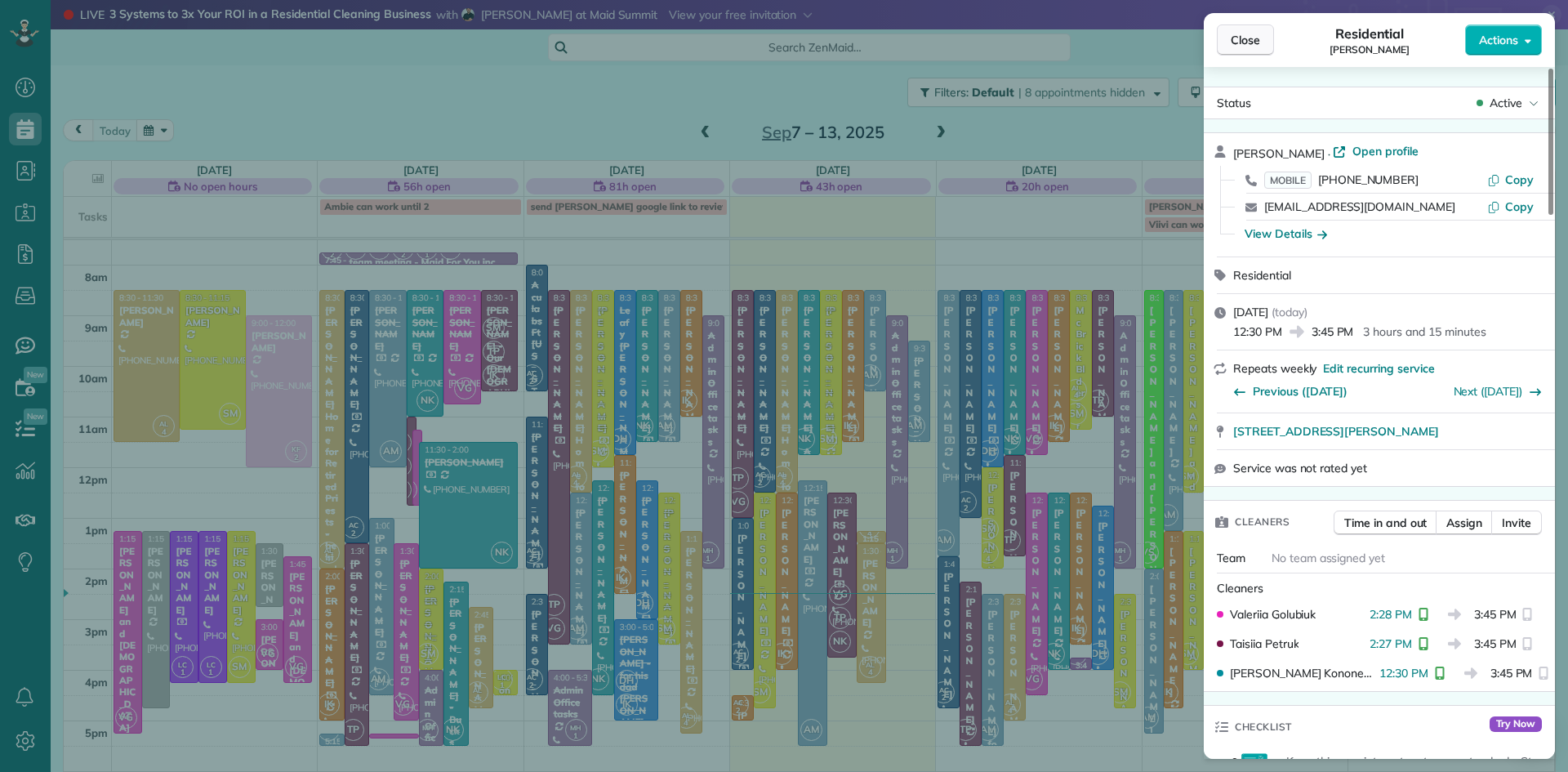
click at [1265, 40] on button "Close" at bounding box center [1245, 40] width 57 height 31
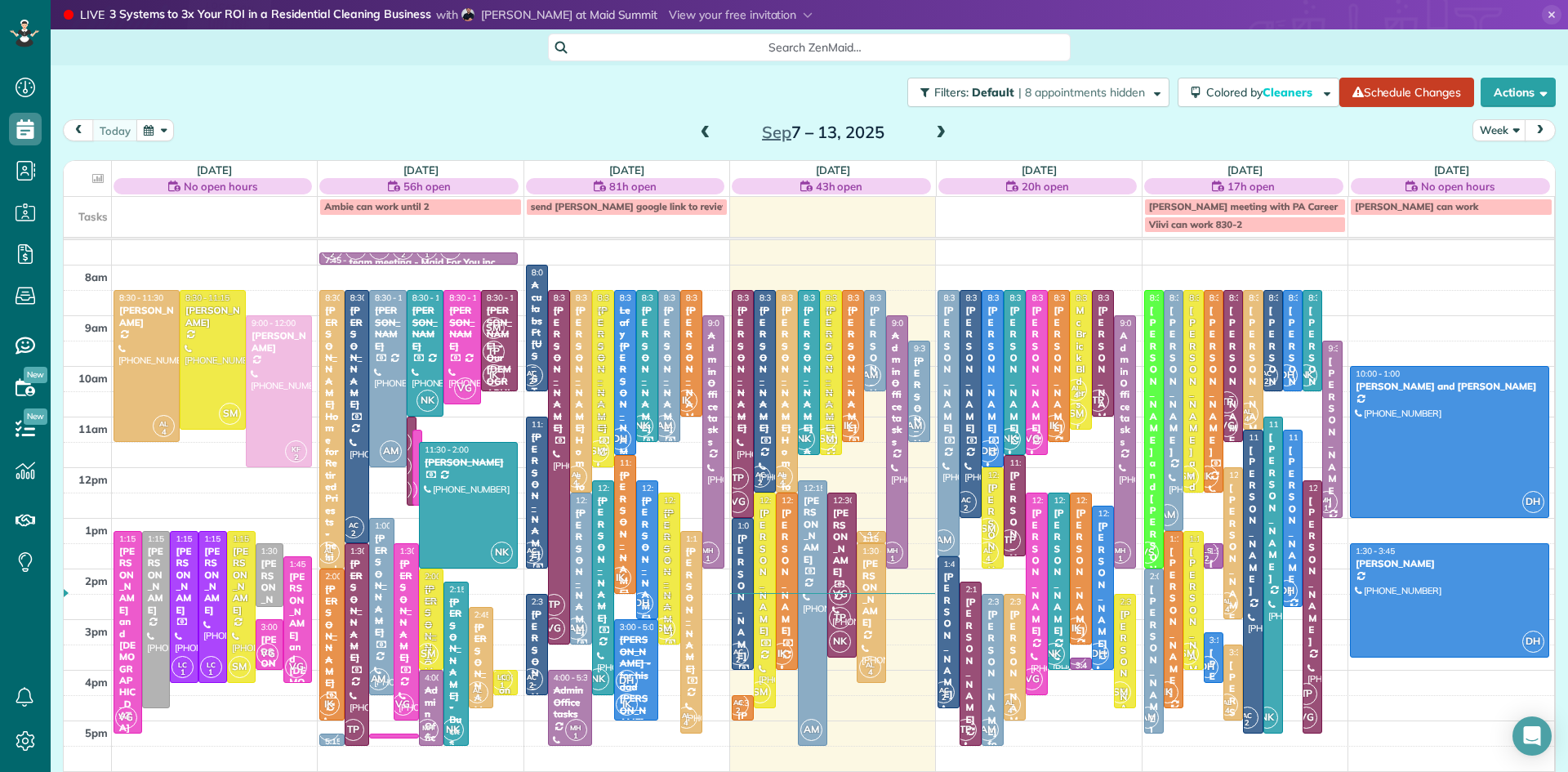
click at [940, 129] on span at bounding box center [941, 133] width 18 height 15
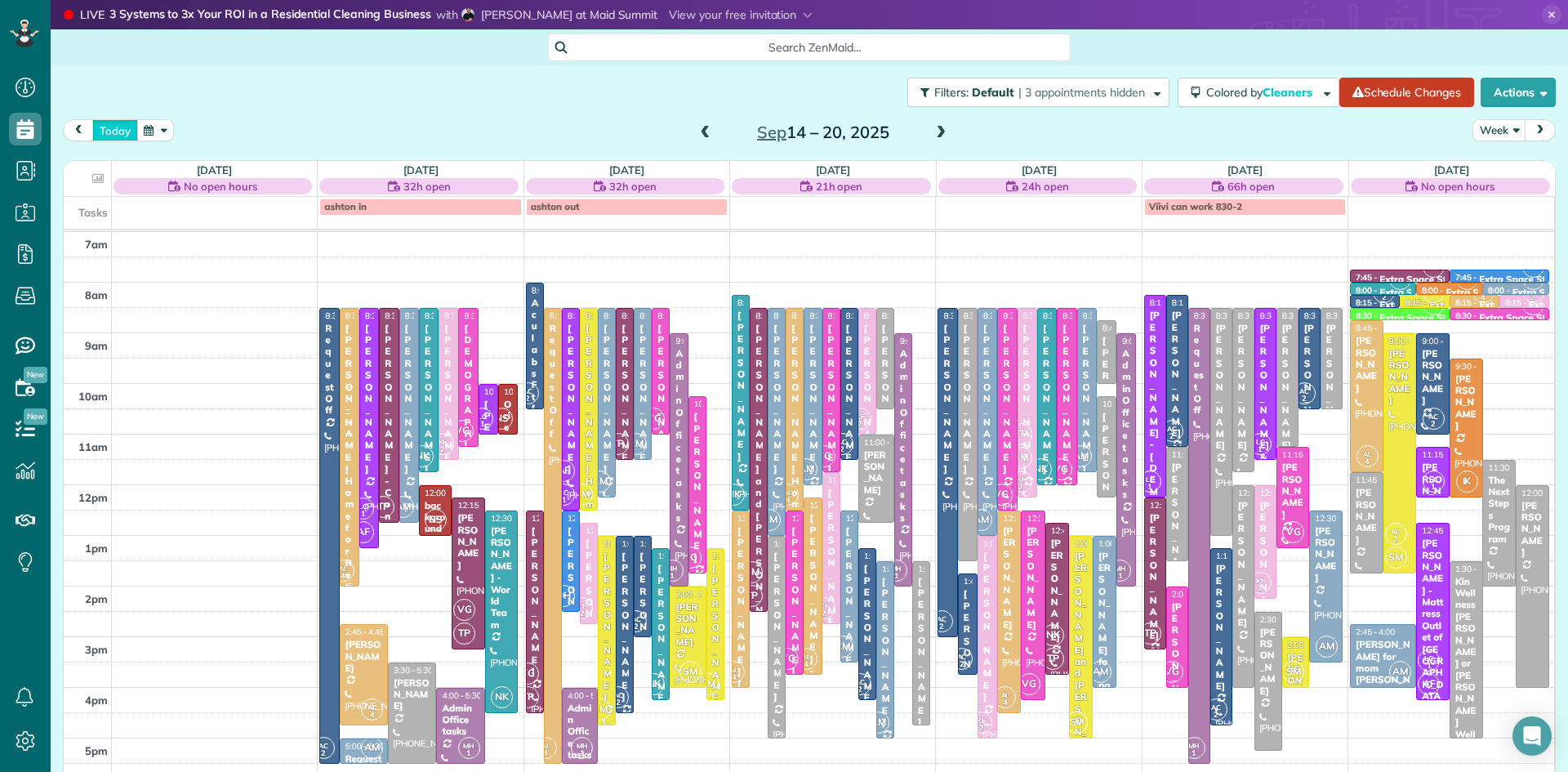
click at [114, 127] on button "today" at bounding box center [115, 130] width 46 height 22
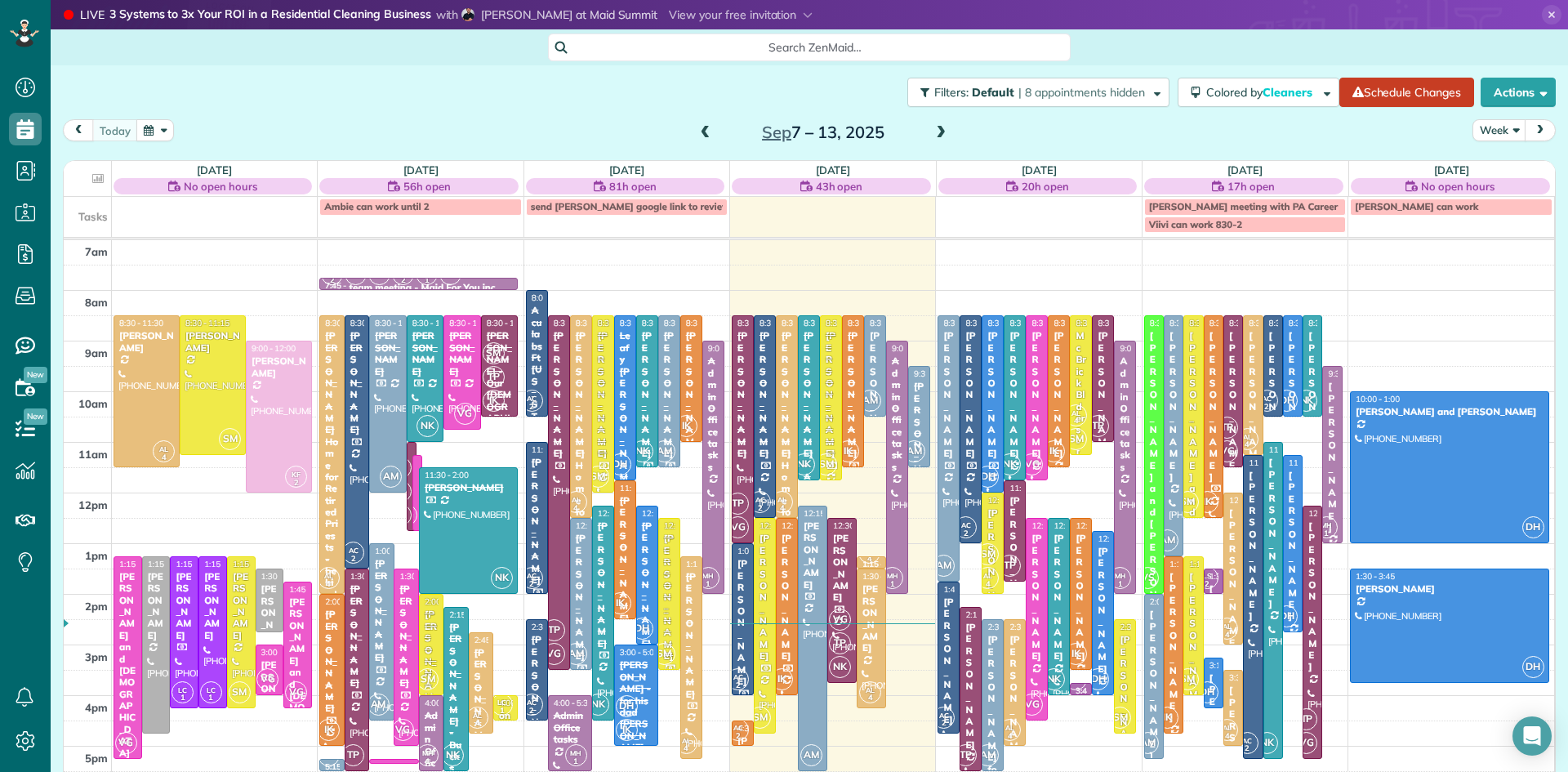
click at [155, 131] on button "button" at bounding box center [155, 130] width 38 height 22
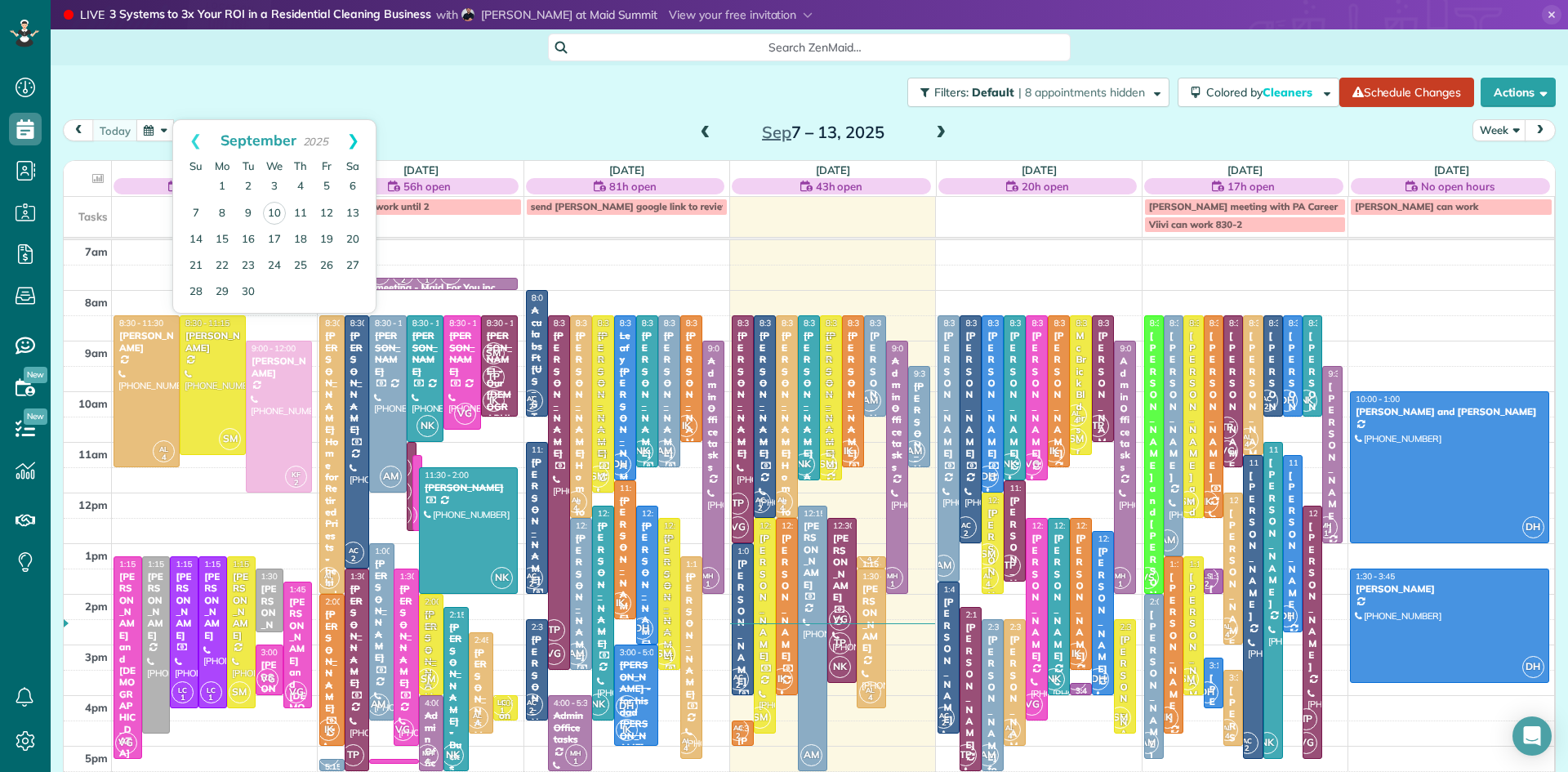
click at [354, 140] on link "Next" at bounding box center [353, 141] width 45 height 41
click at [355, 136] on link "Next" at bounding box center [353, 141] width 45 height 41
click at [190, 138] on link "Prev" at bounding box center [195, 141] width 45 height 41
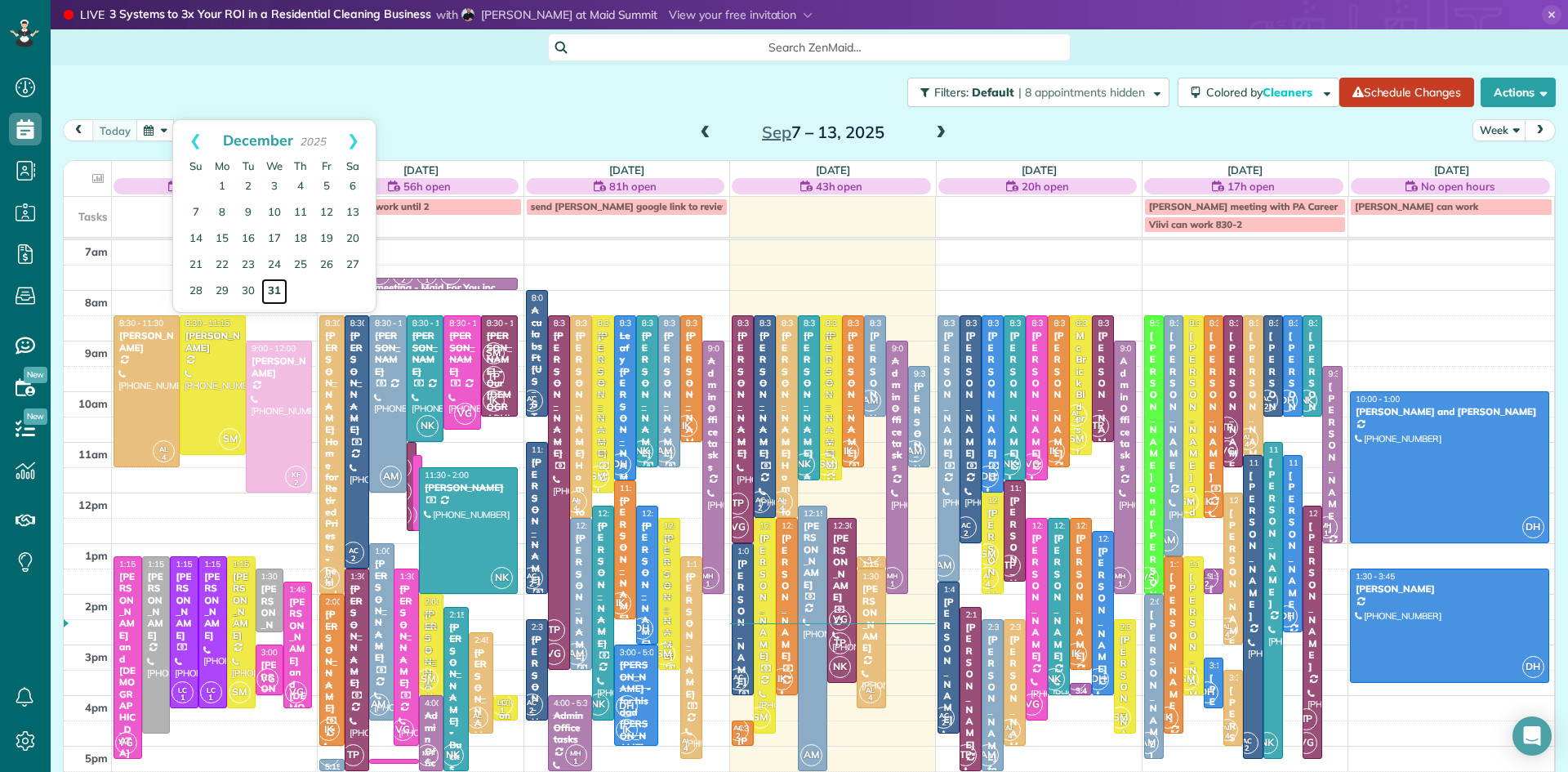
click at [275, 286] on link "31" at bounding box center [275, 292] width 26 height 26
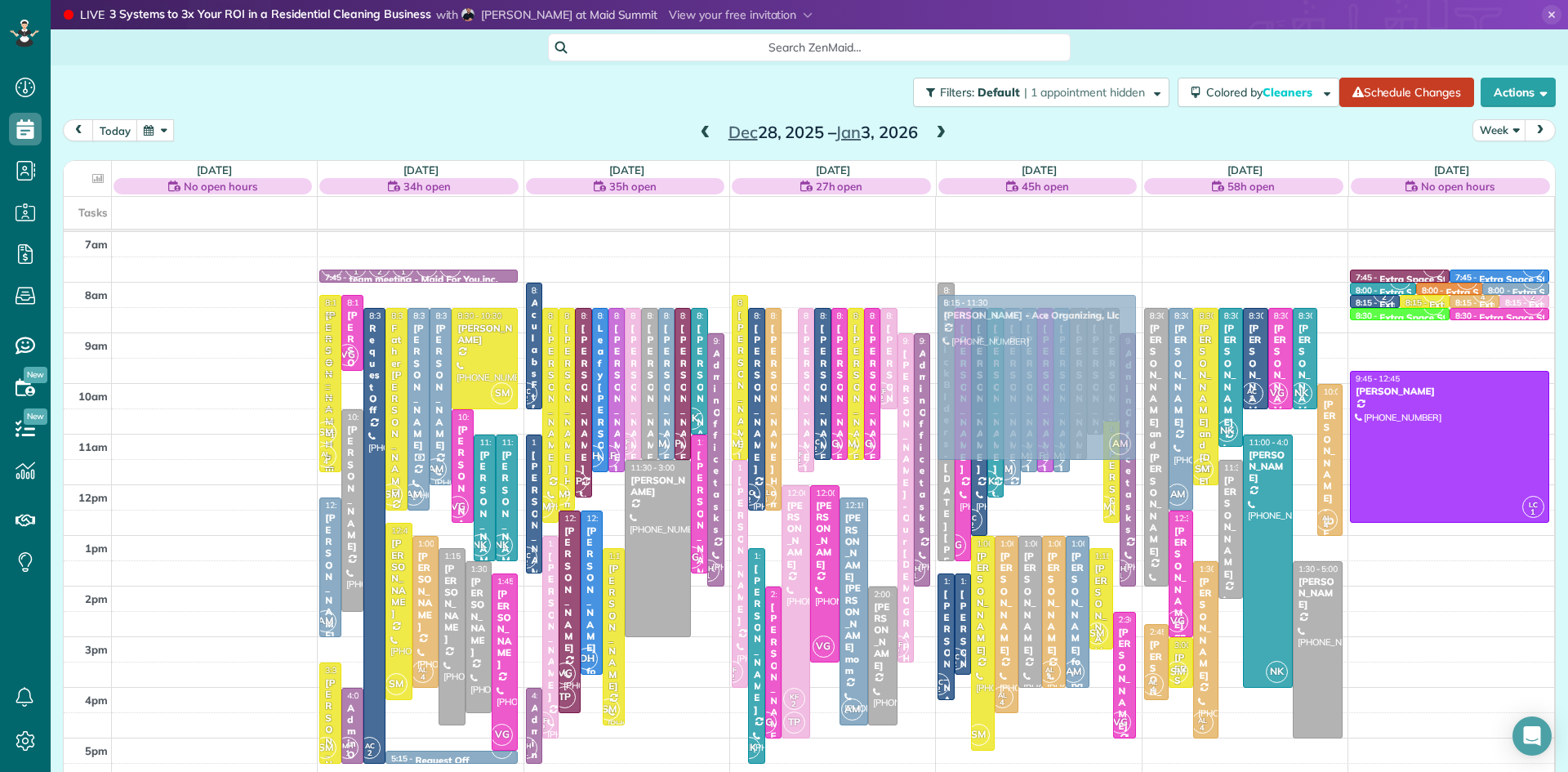
drag, startPoint x: 787, startPoint y: 379, endPoint x: 1030, endPoint y: 365, distance: 243.4
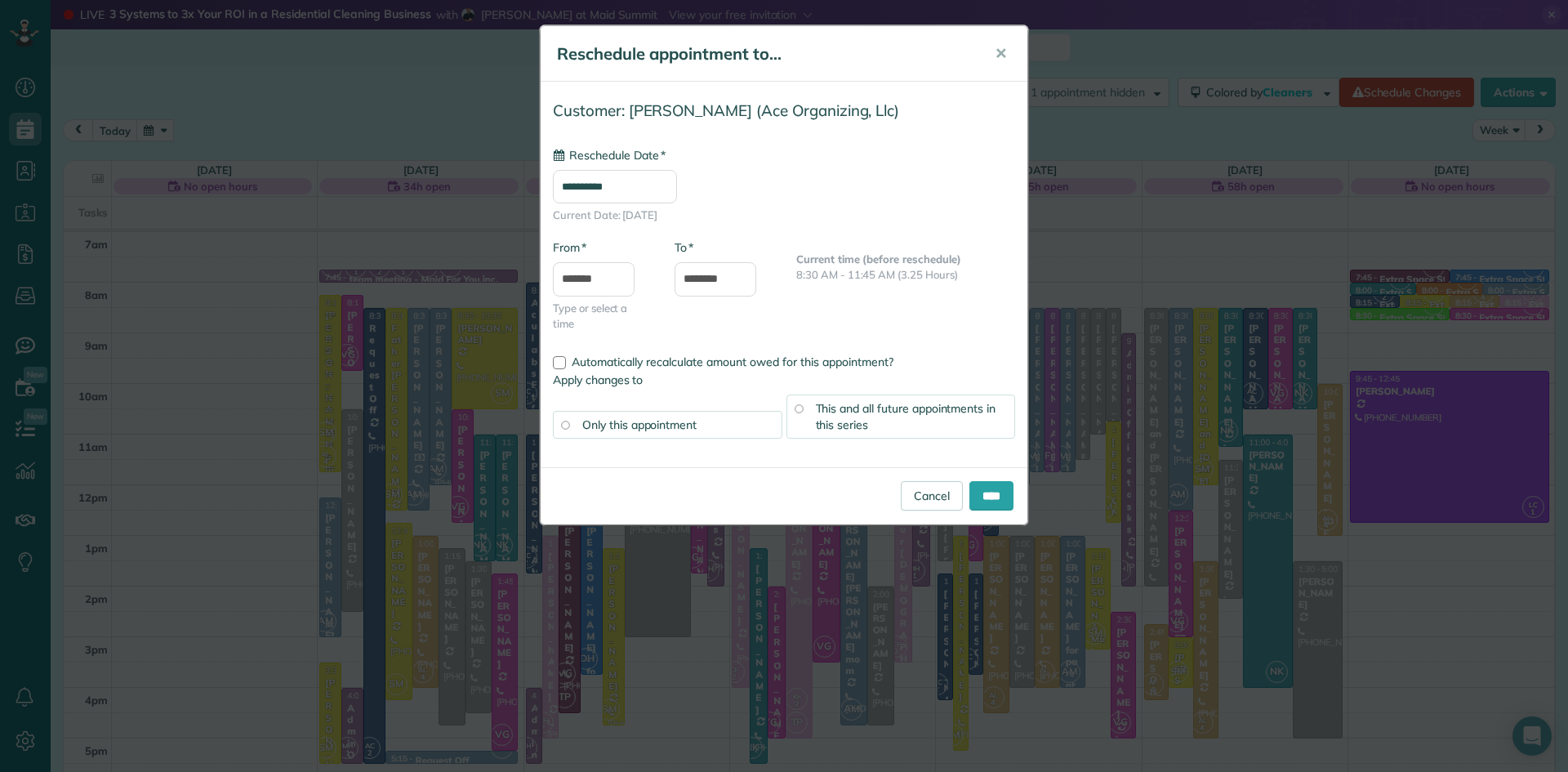
click at [636, 184] on input "**********" at bounding box center [615, 186] width 124 height 34
click at [659, 320] on link "14" at bounding box center [655, 323] width 26 height 26
type input "**********"
click at [891, 411] on span "This and all future appointments in this series" at bounding box center [906, 416] width 180 height 31
click at [981, 500] on input "****" at bounding box center [991, 496] width 44 height 30
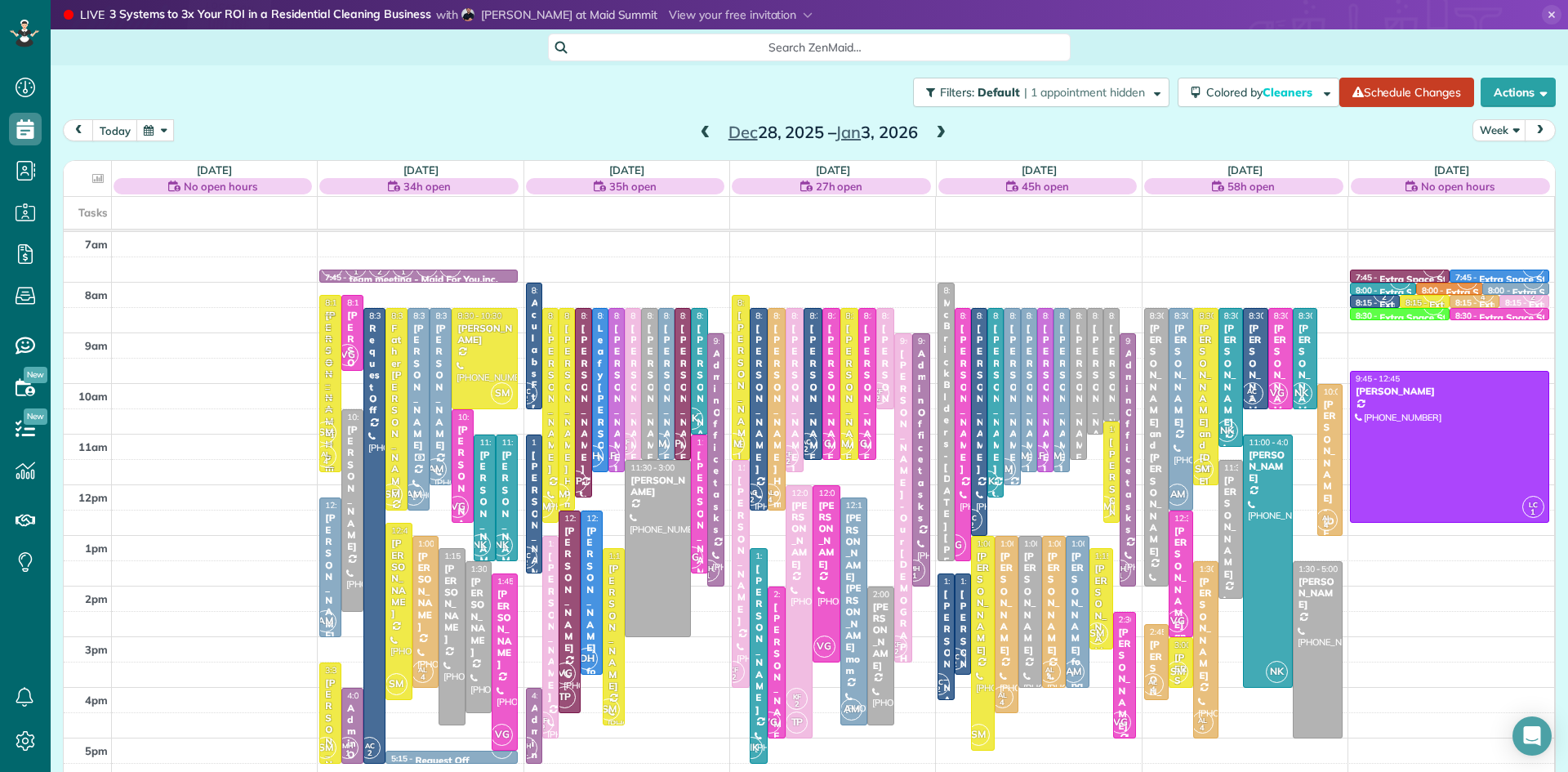
click at [938, 131] on span at bounding box center [941, 133] width 18 height 15
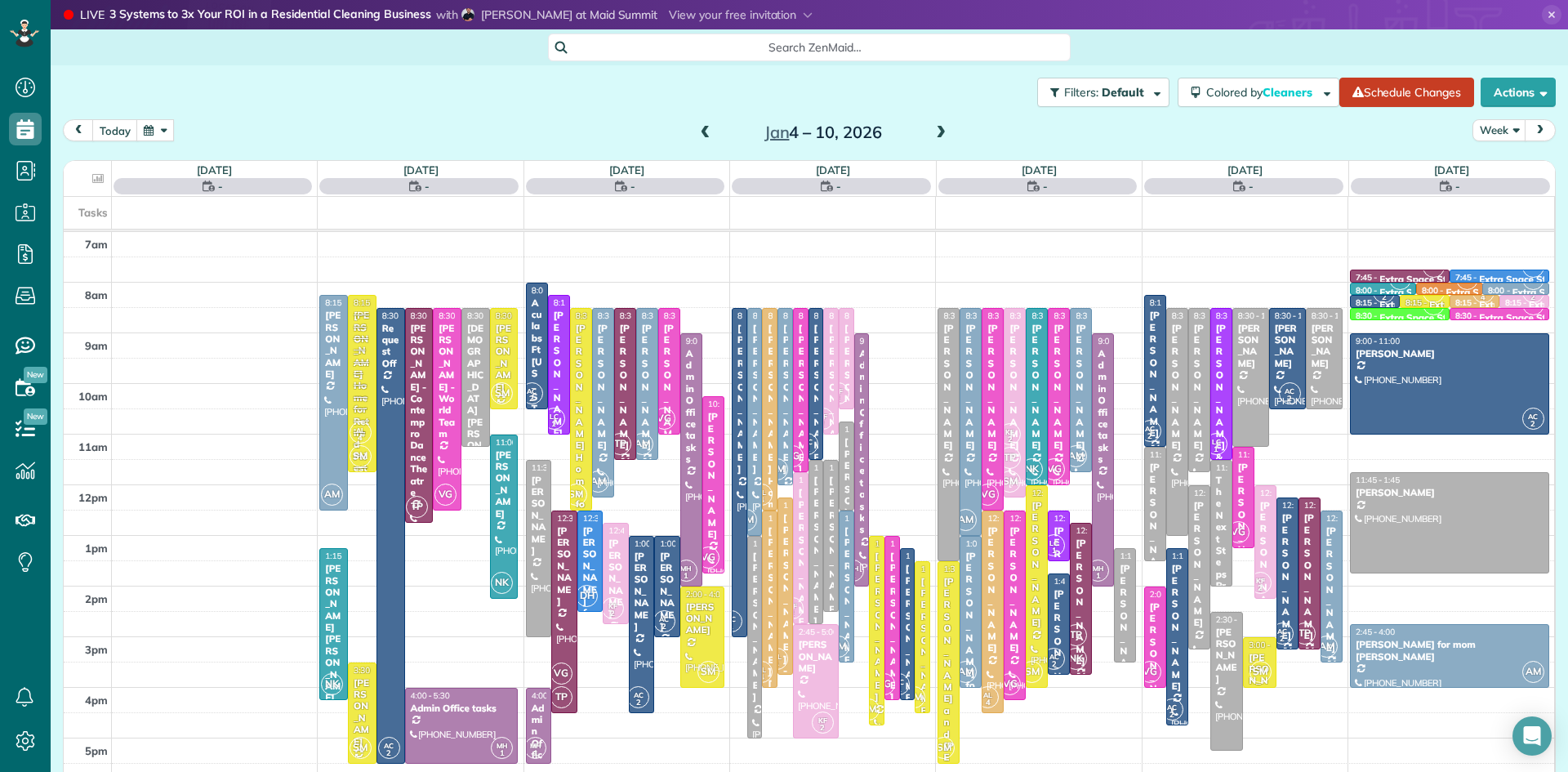
click at [938, 131] on span at bounding box center [941, 133] width 18 height 15
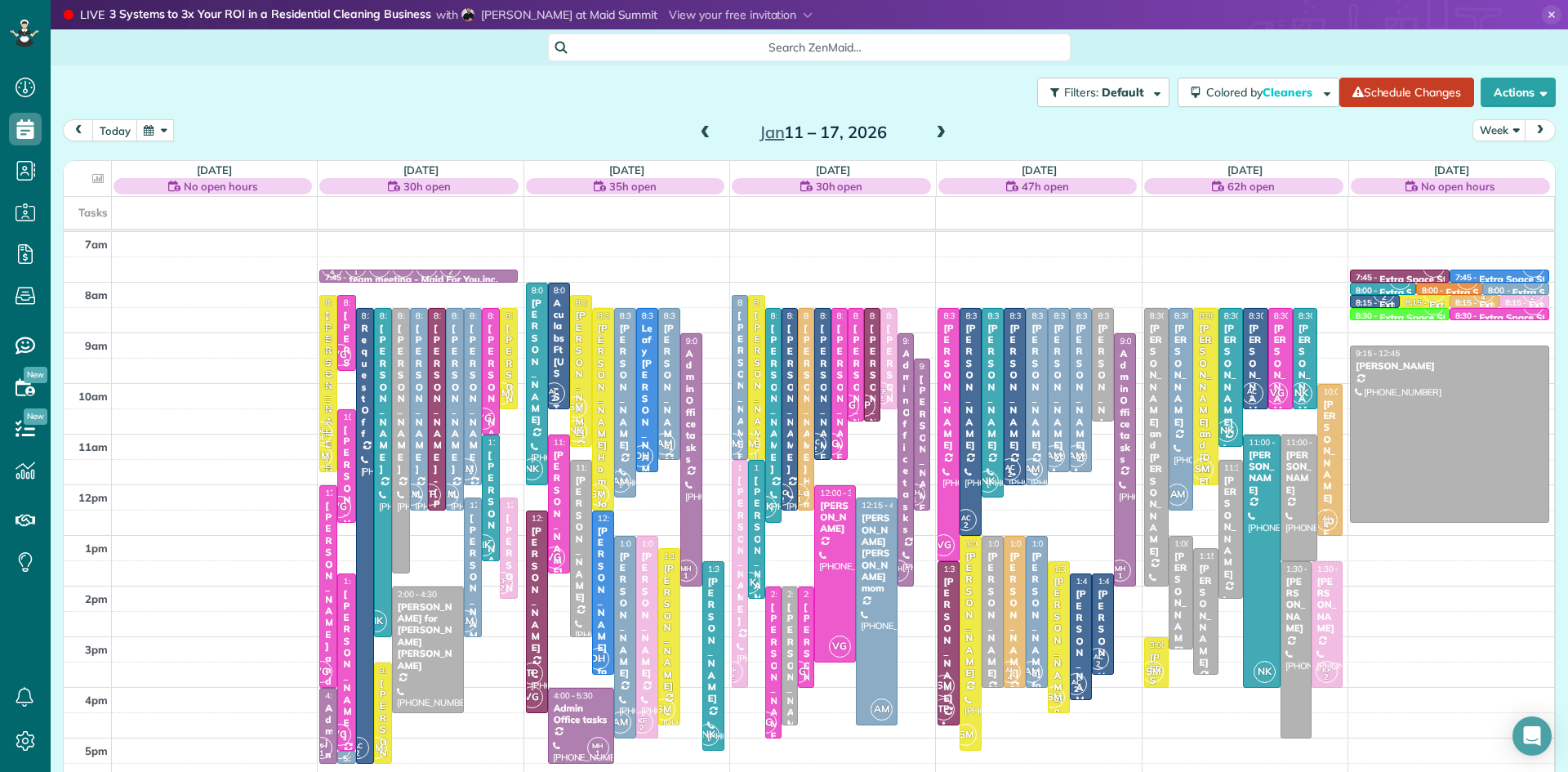
click at [740, 433] on div "AM" at bounding box center [732, 444] width 24 height 24
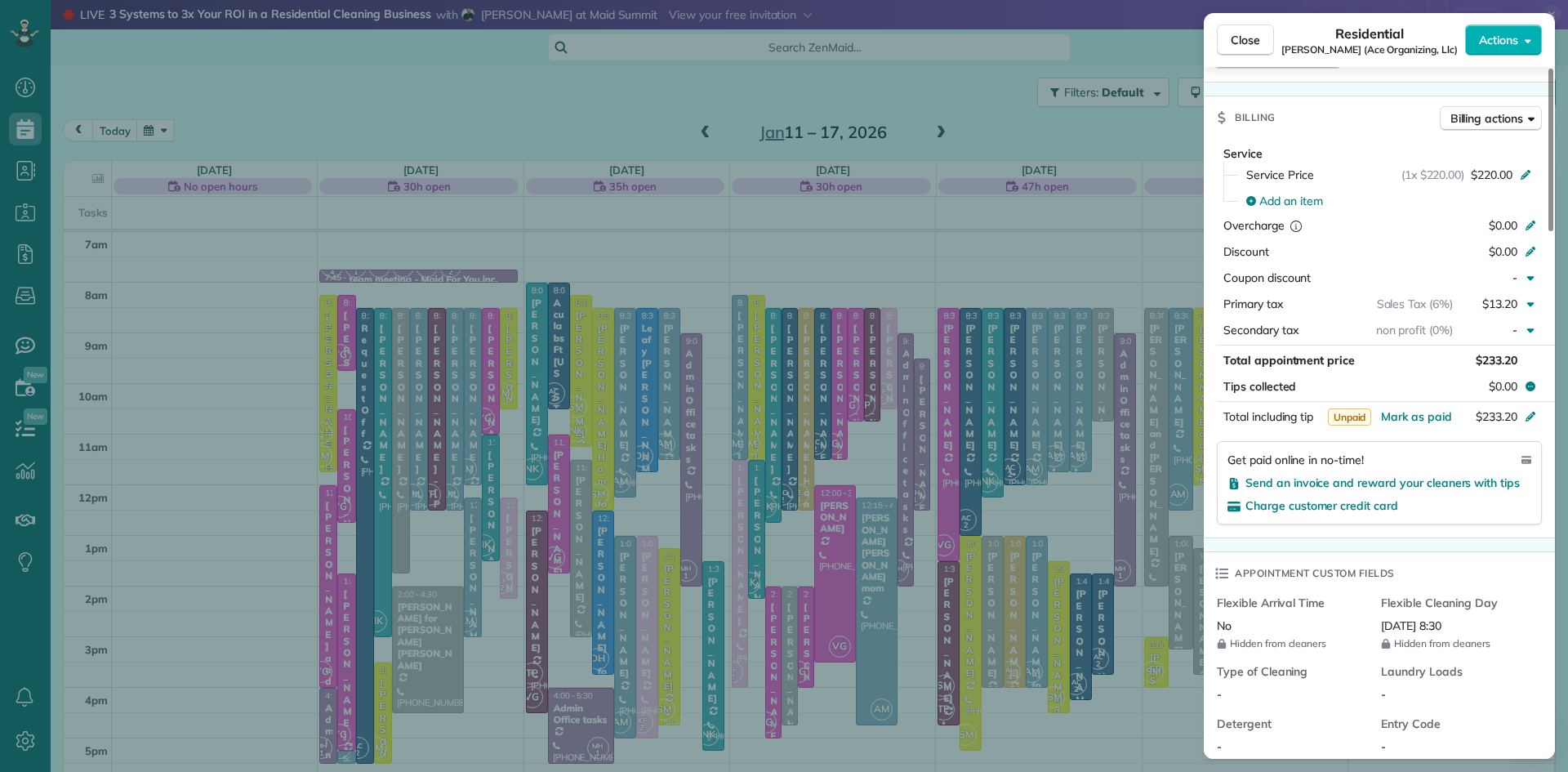
scroll to position [1553, 0]
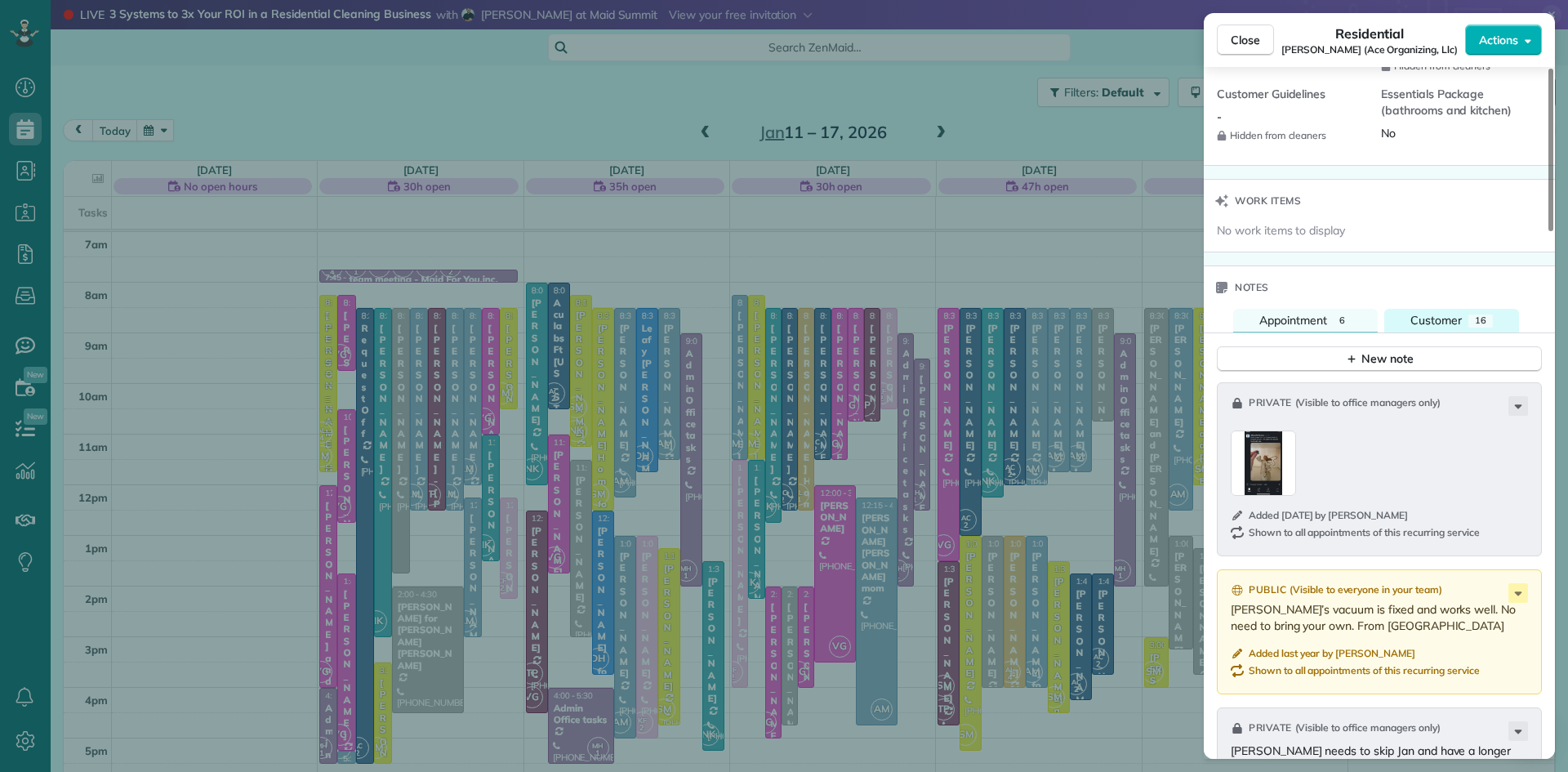
click at [1429, 328] on span "Customer" at bounding box center [1436, 320] width 52 height 15
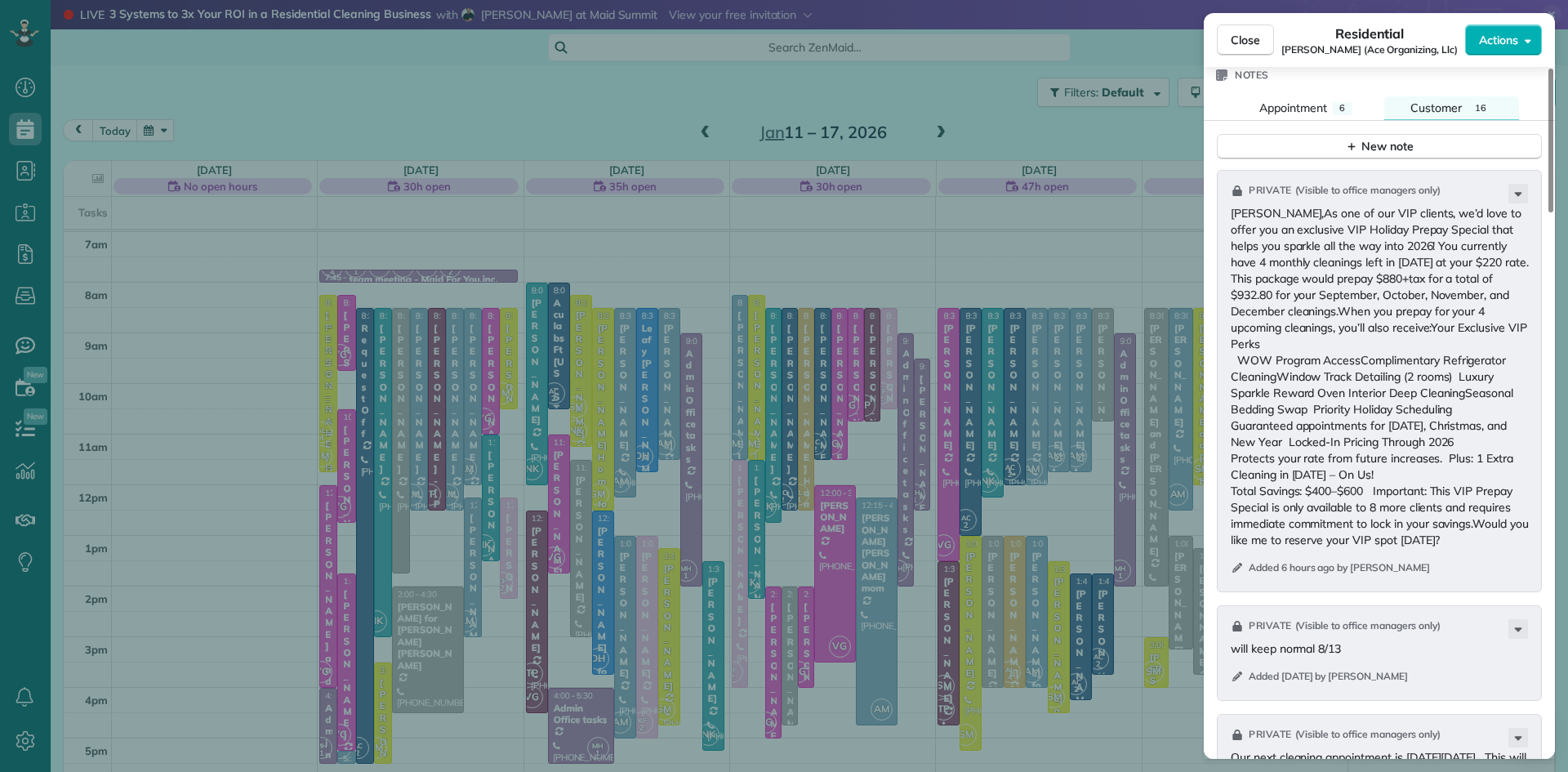
scroll to position [1770, 0]
click at [1385, 151] on div "New note" at bounding box center [1379, 142] width 68 height 17
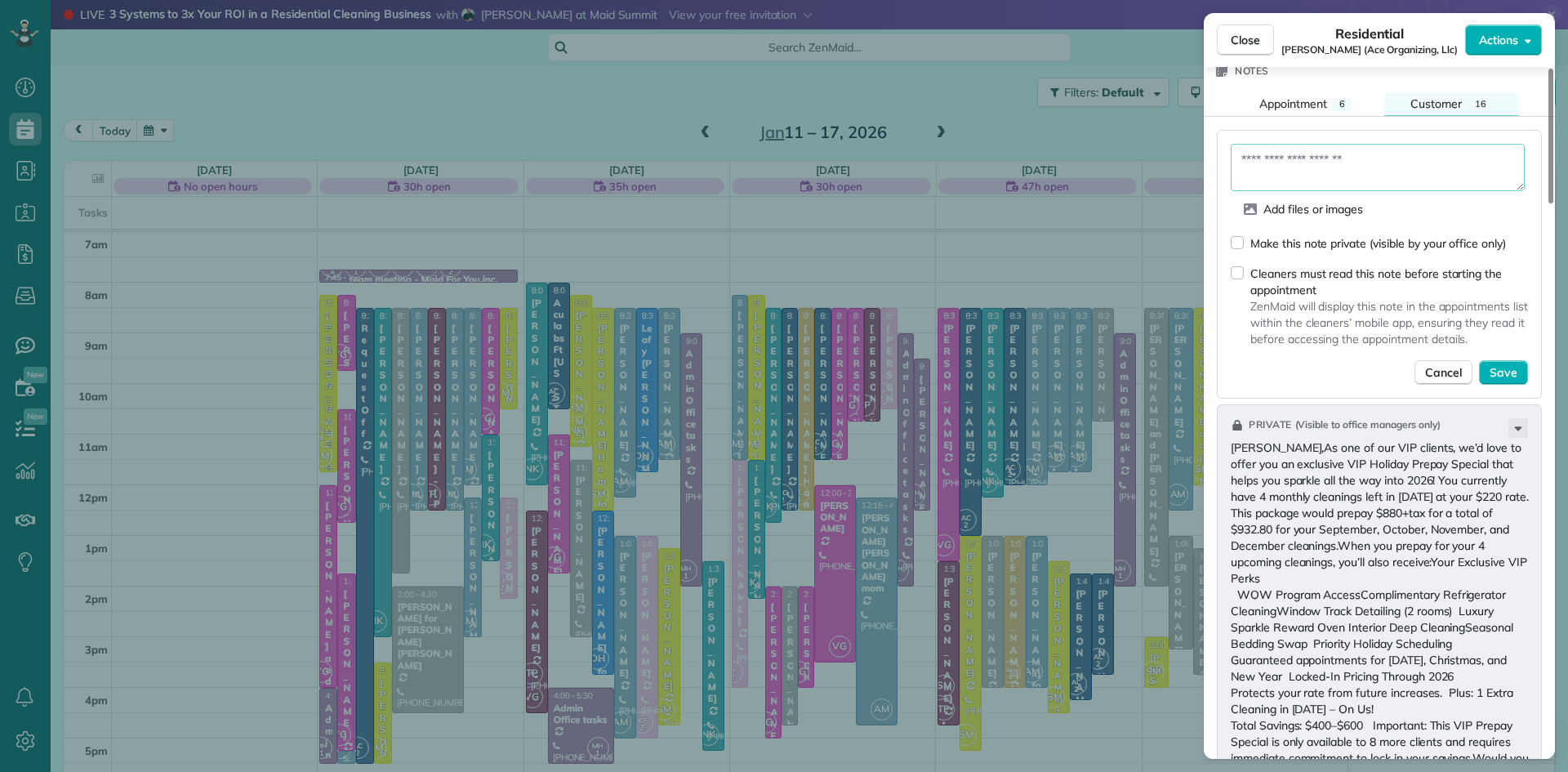
click at [1329, 191] on textarea at bounding box center [1377, 168] width 294 height 48
paste textarea "**********"
type textarea "**********"
click at [1500, 381] on span "Save" at bounding box center [1504, 373] width 28 height 16
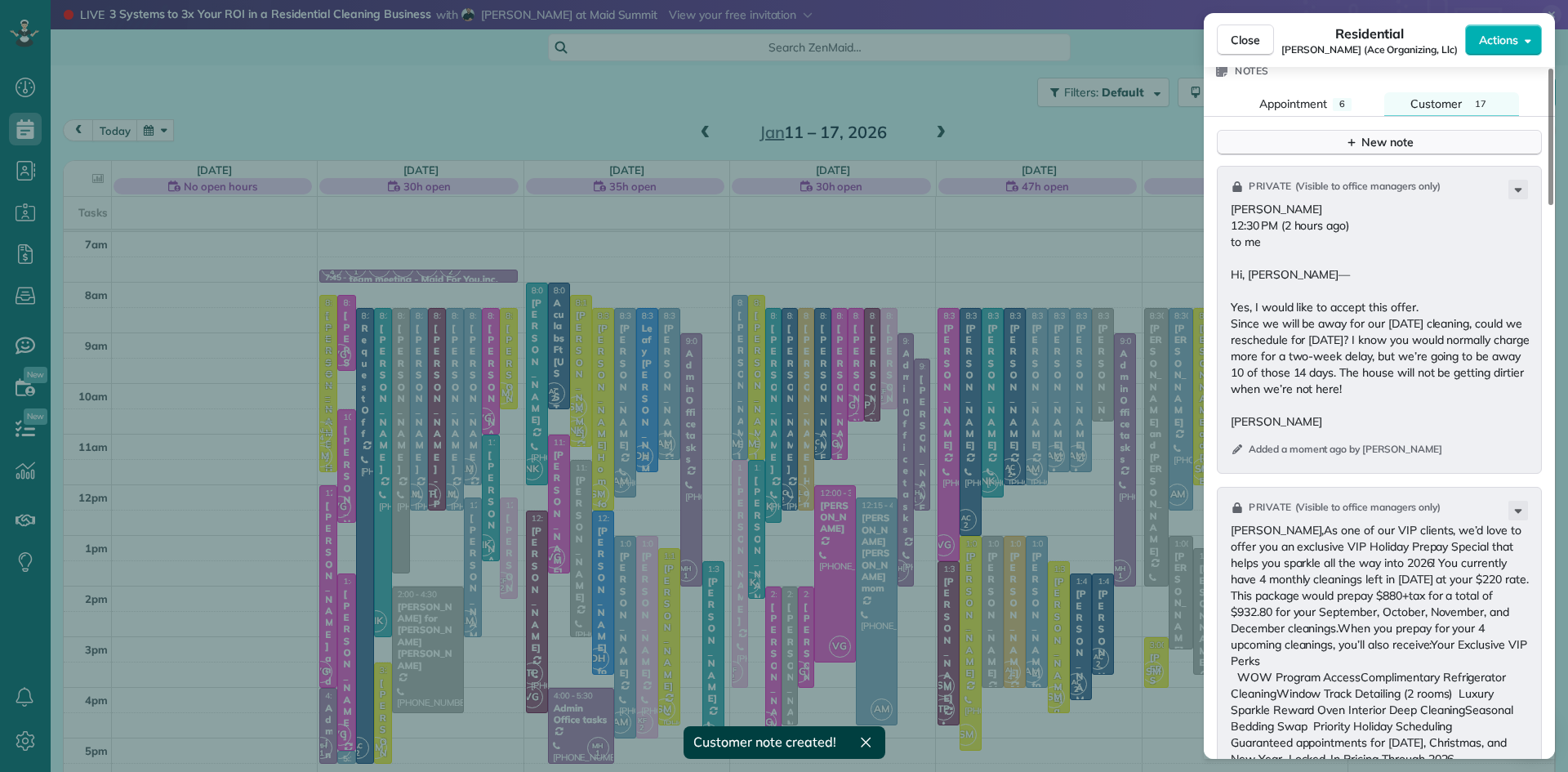
click at [1428, 156] on button "New note" at bounding box center [1379, 142] width 325 height 26
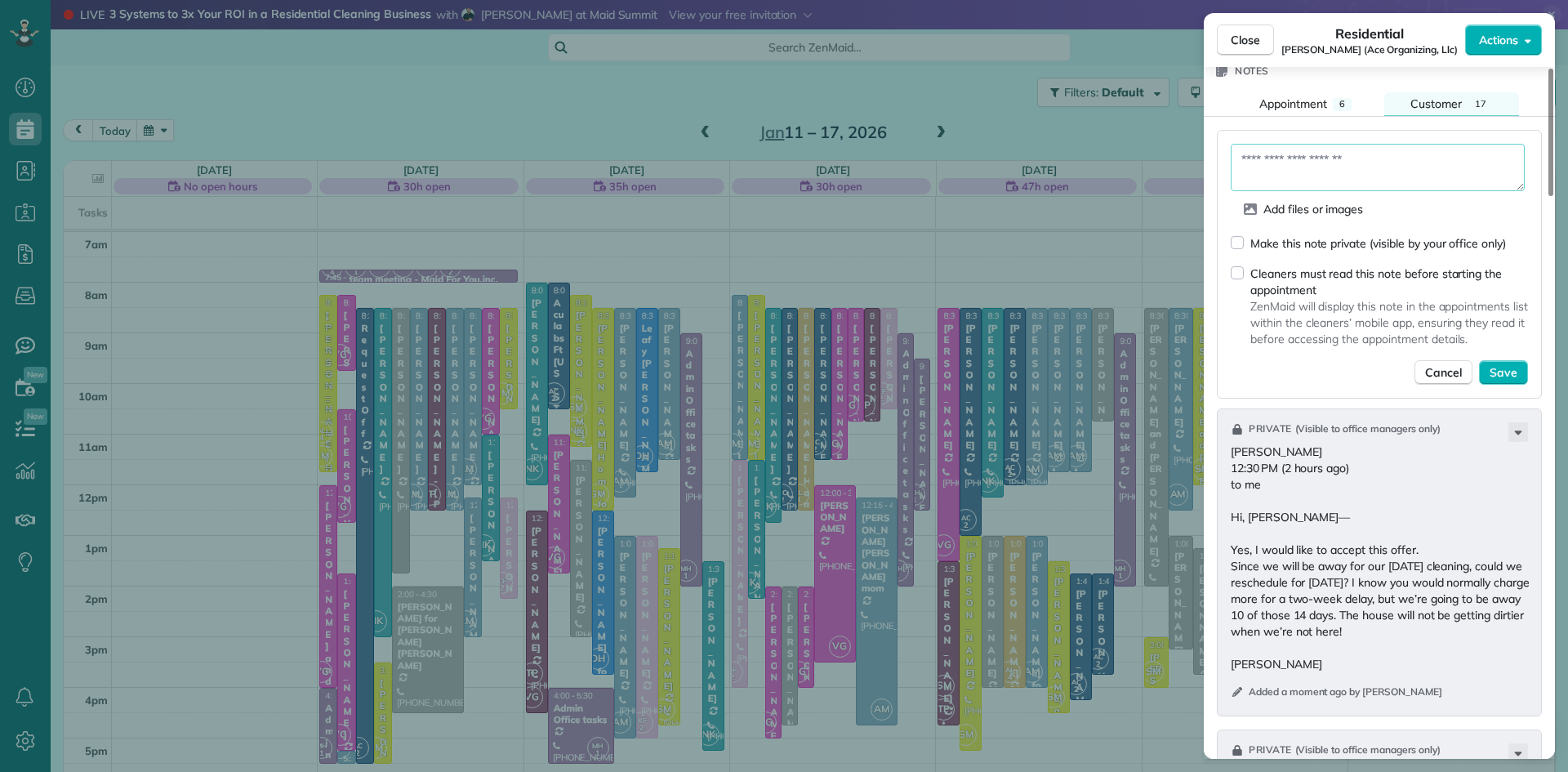
click at [1382, 175] on textarea at bounding box center [1377, 168] width 294 height 48
type textarea "**********"
click at [1513, 381] on span "Save" at bounding box center [1504, 373] width 28 height 16
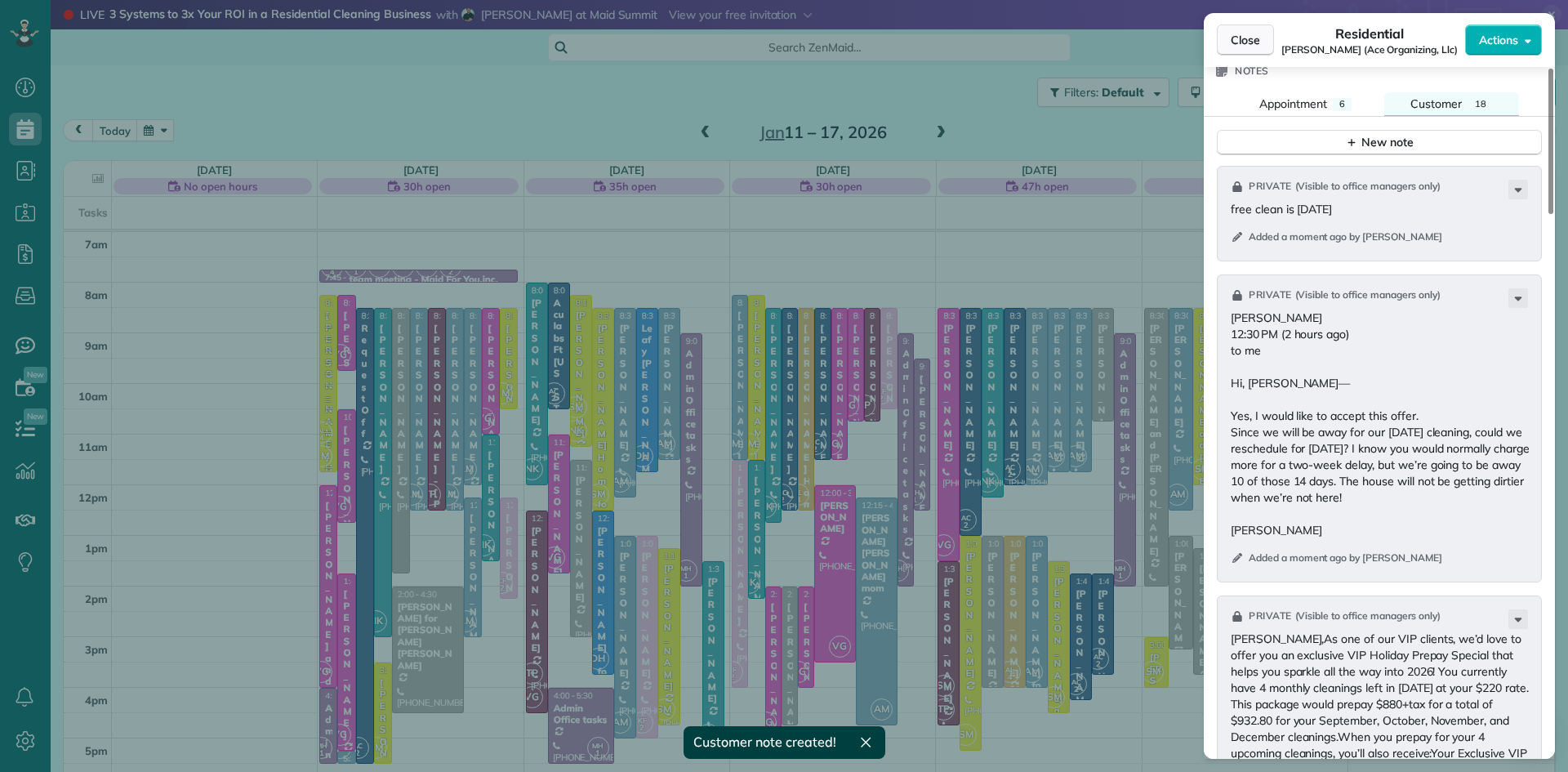
click at [1246, 37] on span "Close" at bounding box center [1246, 40] width 30 height 16
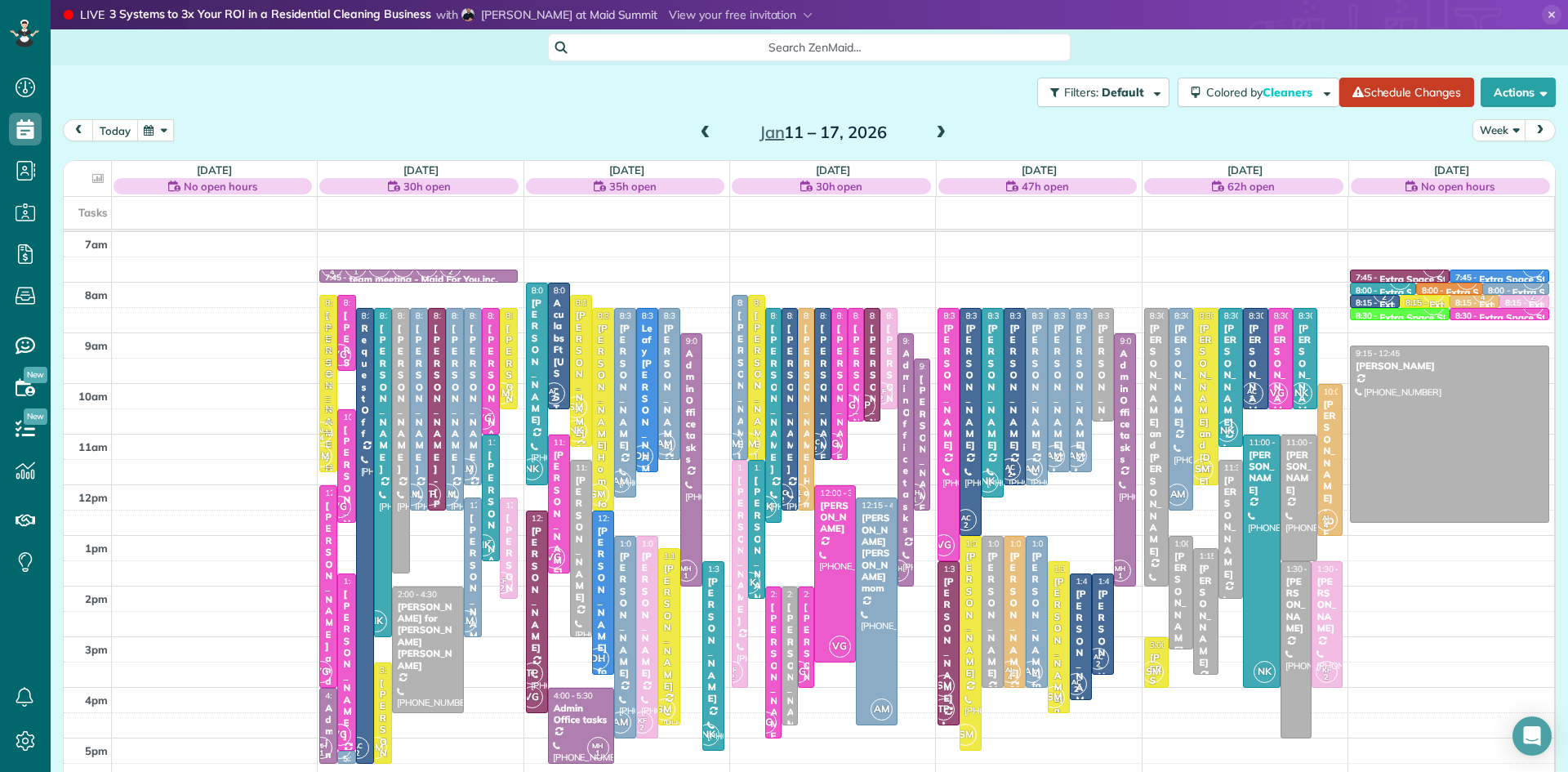
click at [115, 127] on button "today" at bounding box center [115, 130] width 46 height 22
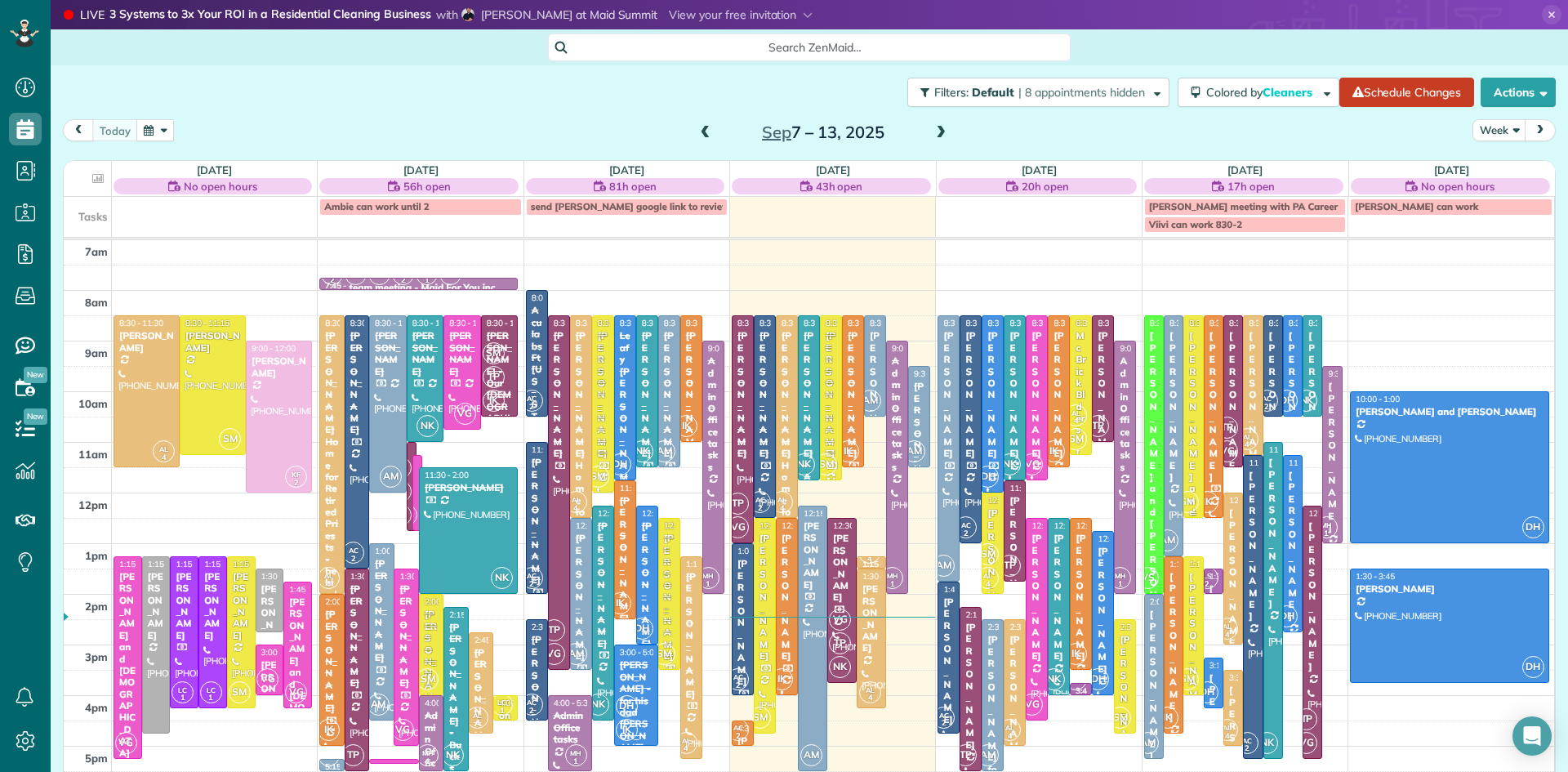
click at [1191, 375] on div "[PERSON_NAME] and [DATE][PERSON_NAME]" at bounding box center [1193, 535] width 10 height 411
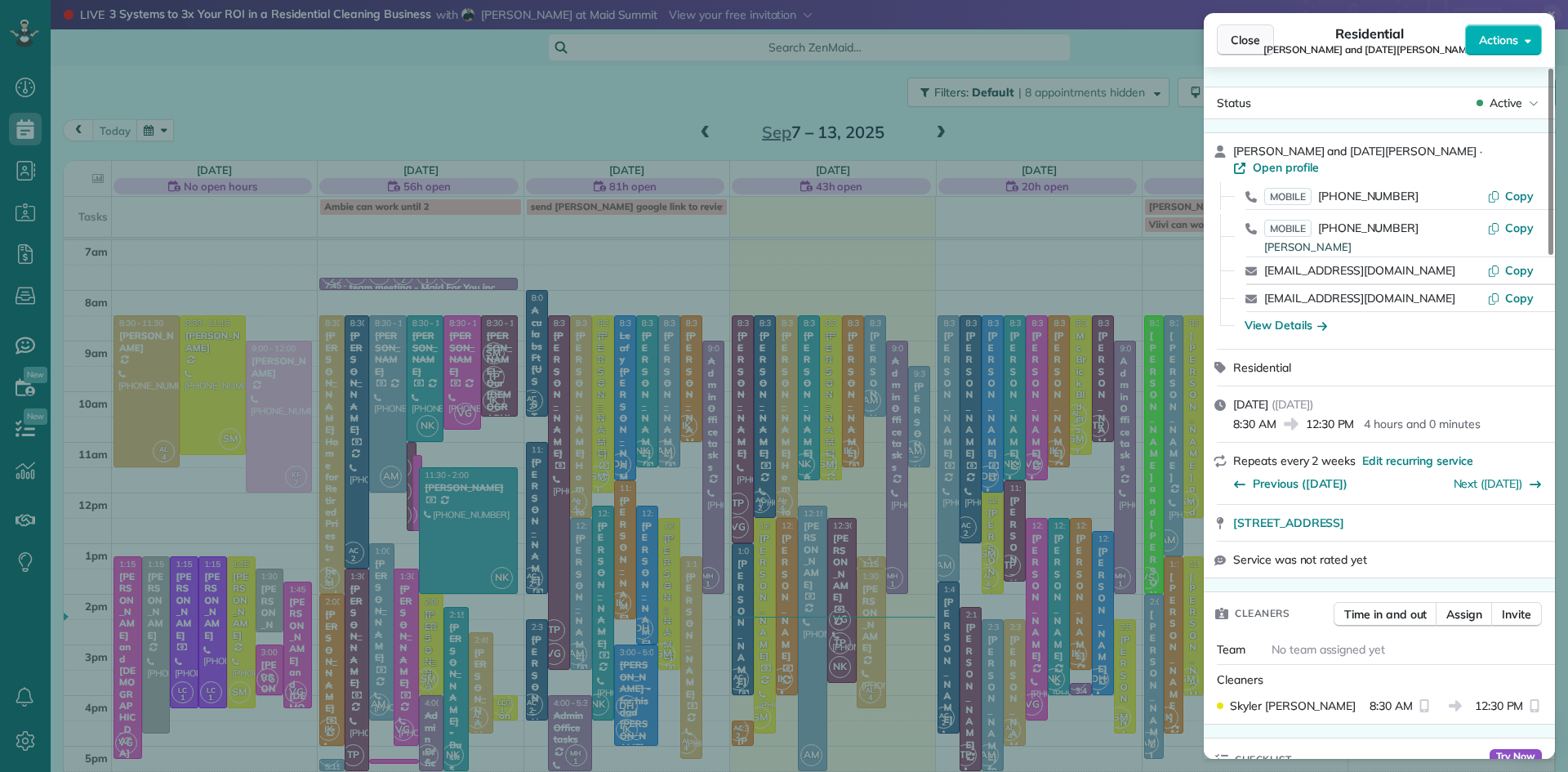
click at [1242, 36] on span "Close" at bounding box center [1246, 40] width 30 height 16
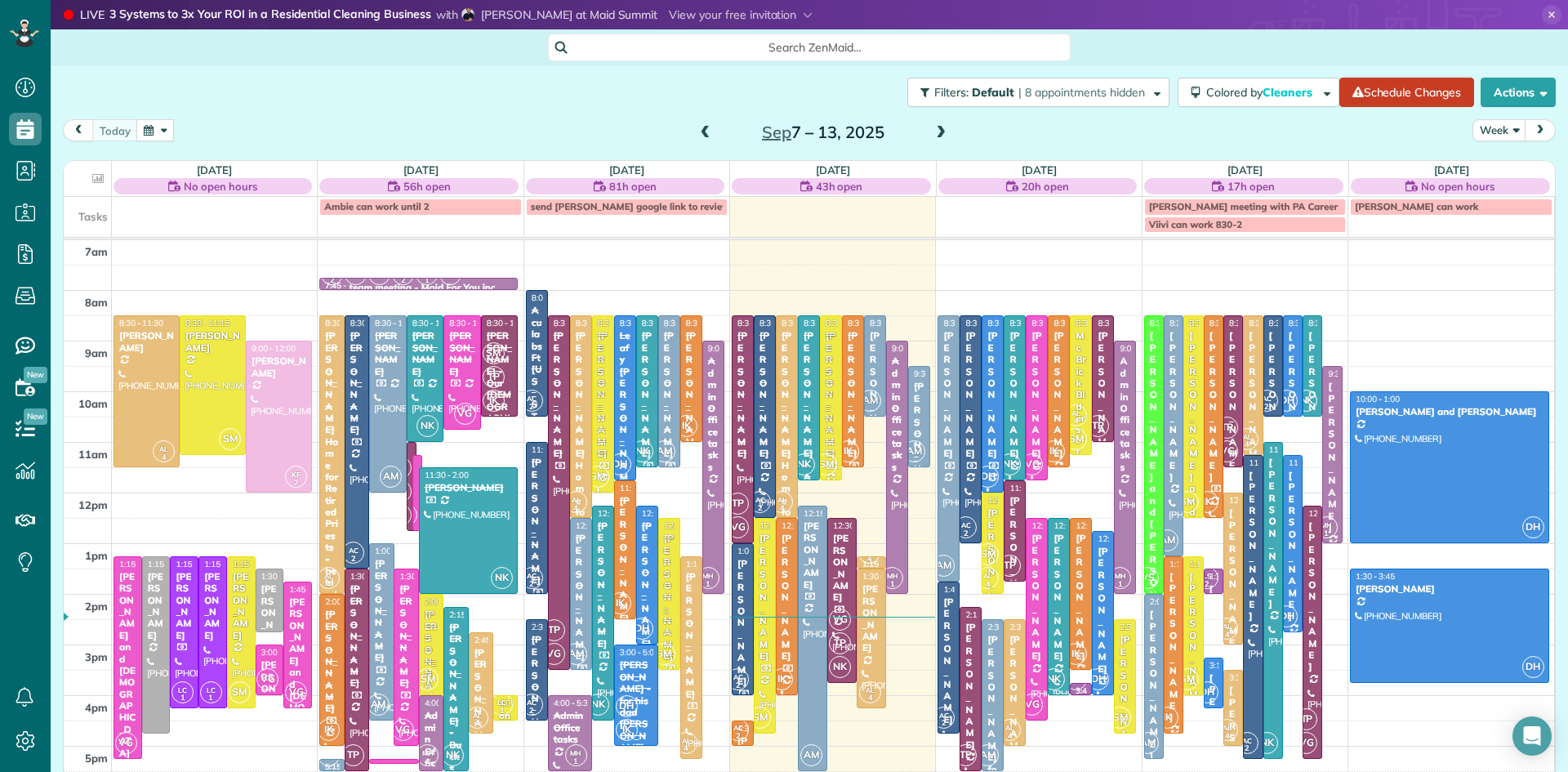
click at [704, 124] on span at bounding box center [706, 133] width 18 height 25
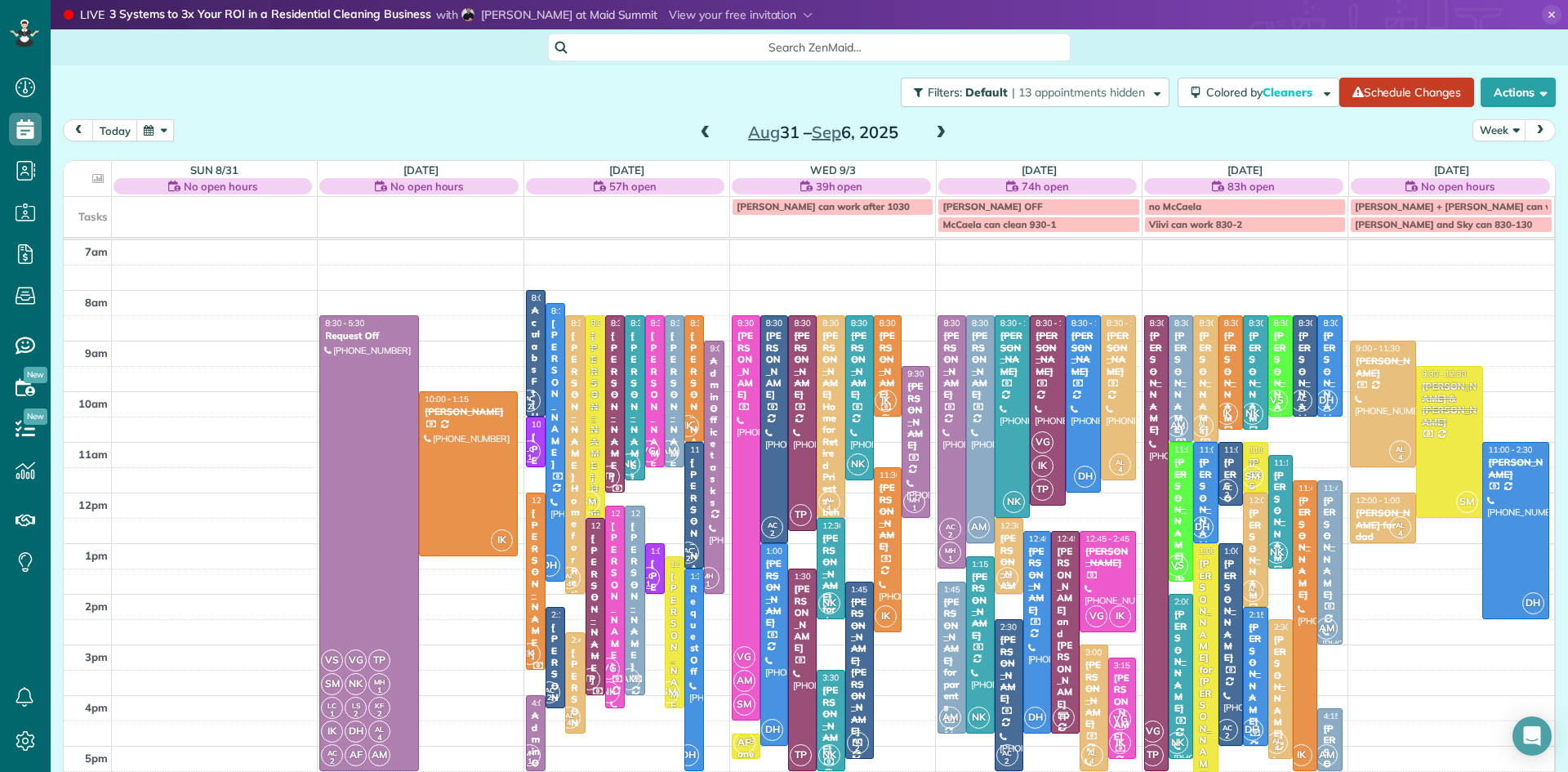
click at [704, 124] on span at bounding box center [706, 133] width 18 height 25
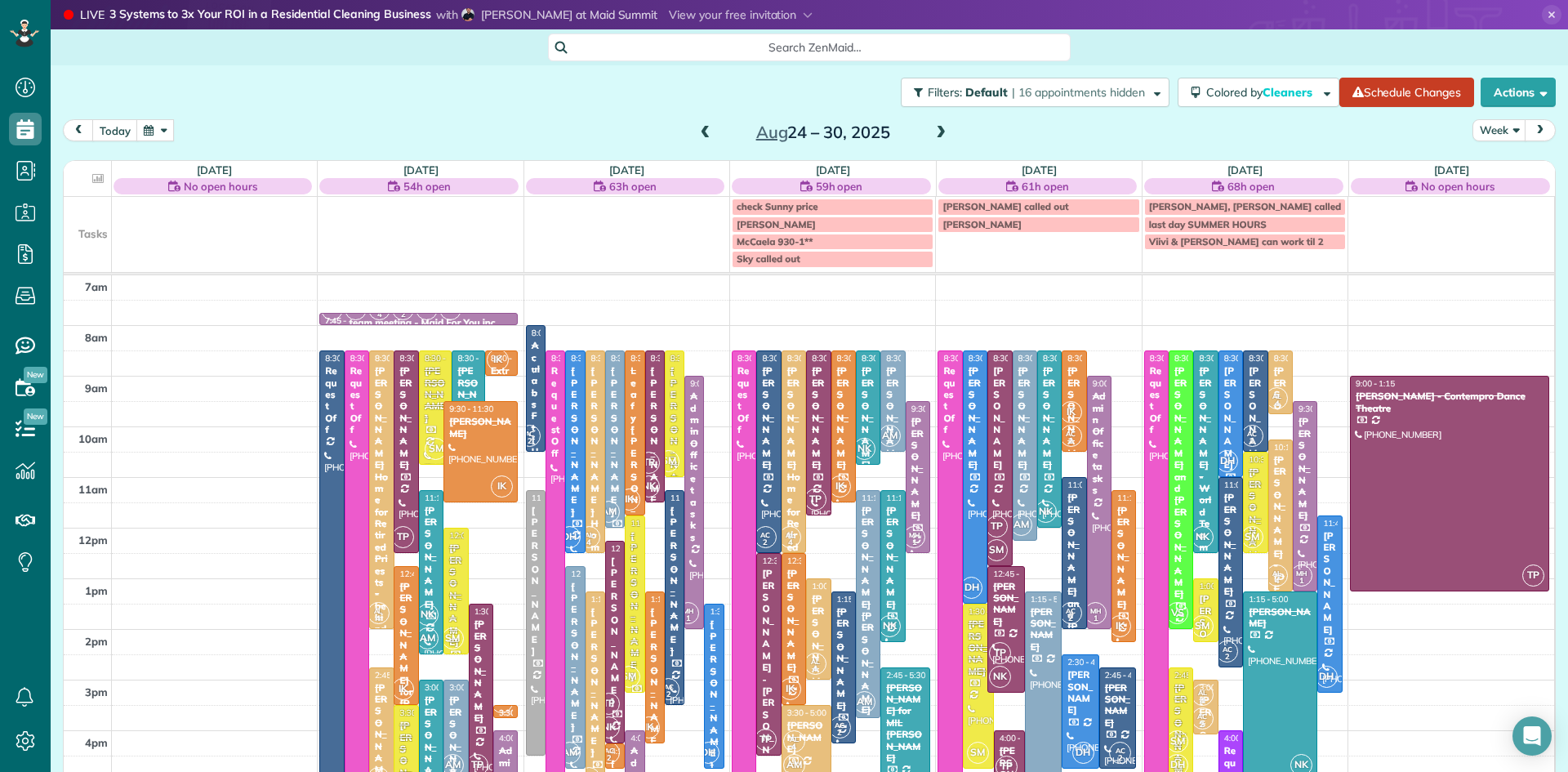
click at [937, 128] on span at bounding box center [941, 133] width 18 height 15
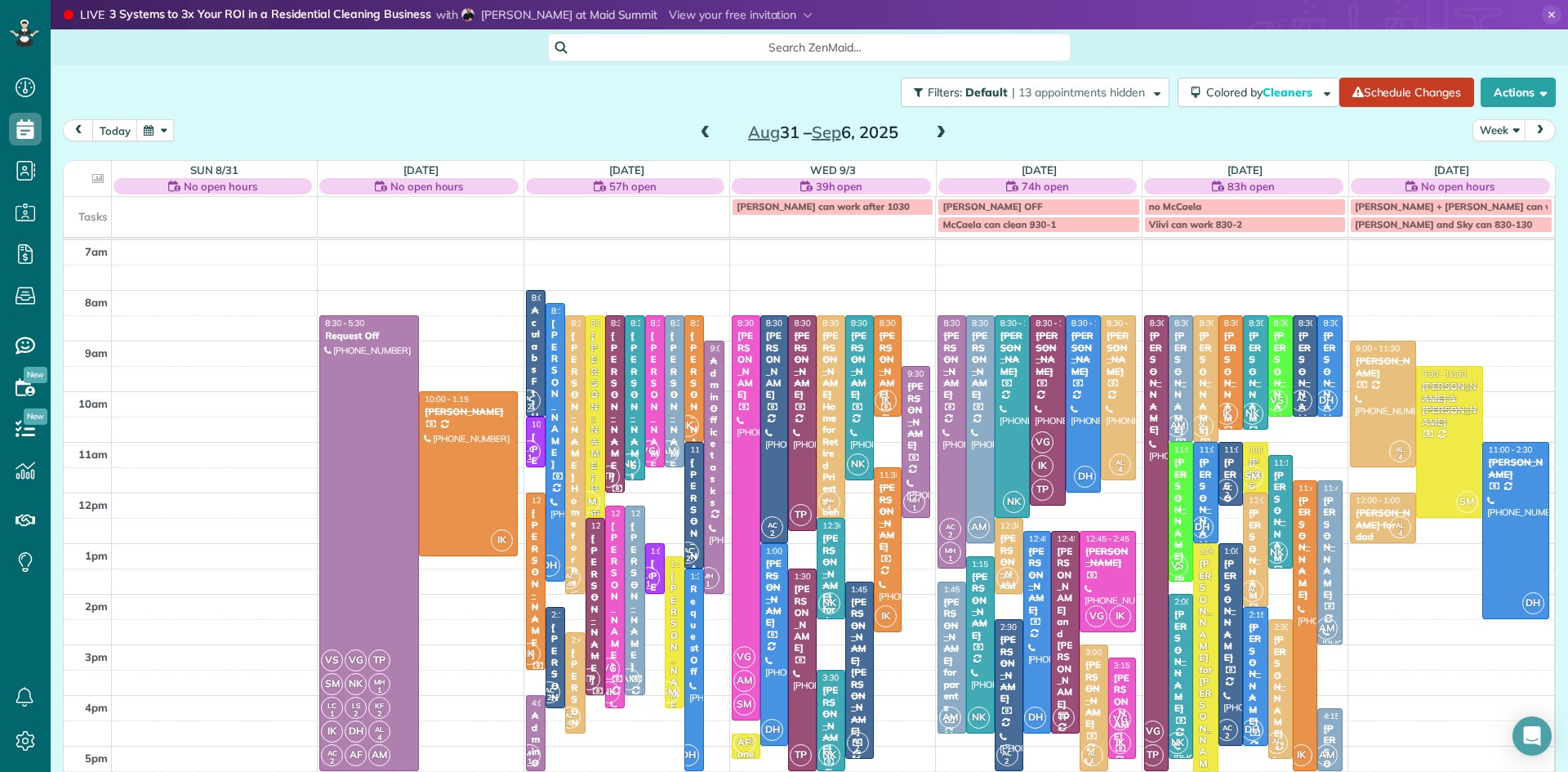
click at [937, 128] on span at bounding box center [941, 133] width 18 height 15
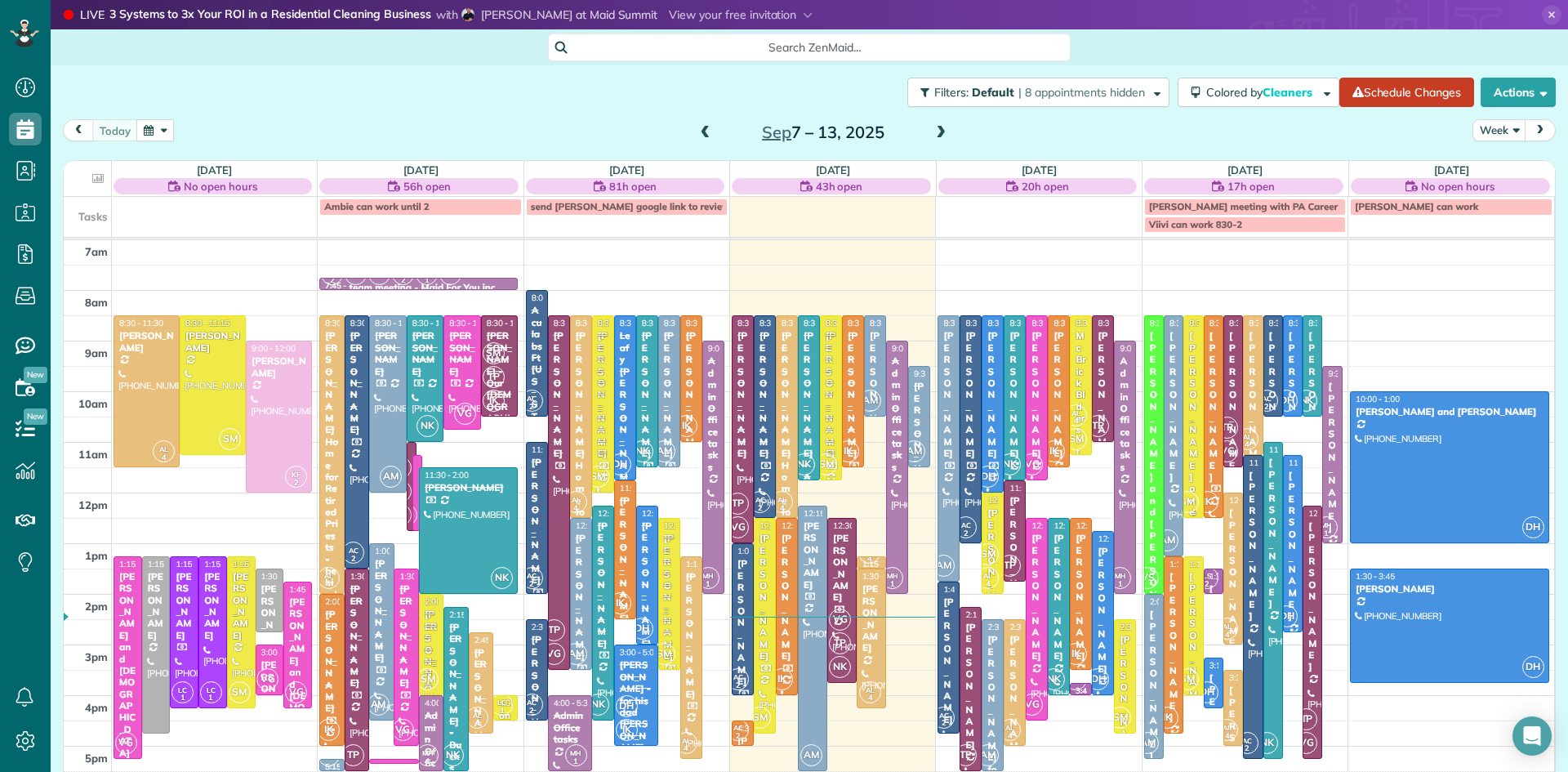
click at [1191, 447] on div "[PERSON_NAME] and [DATE][PERSON_NAME]" at bounding box center [1193, 535] width 10 height 411
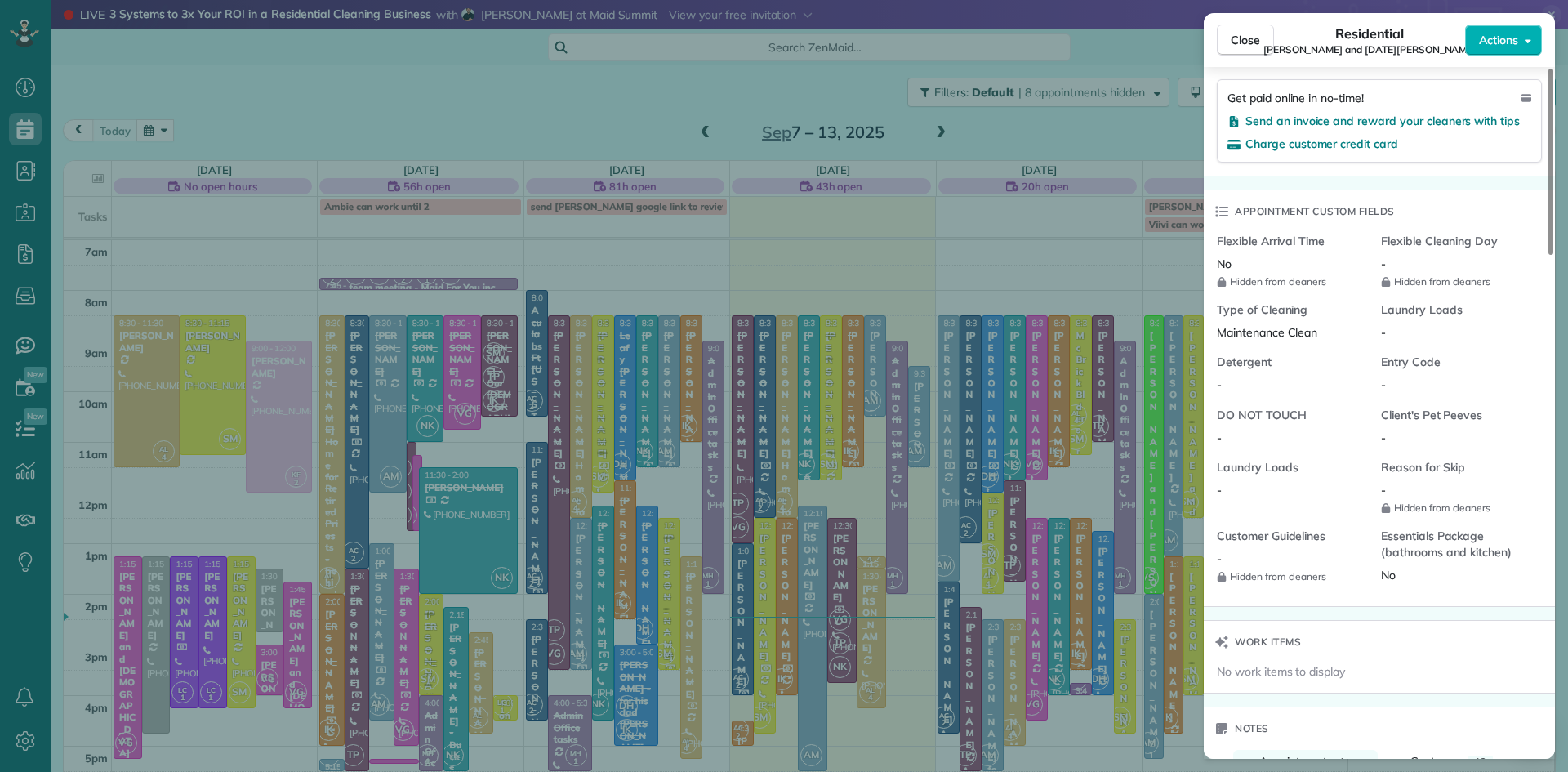
scroll to position [1443, 0]
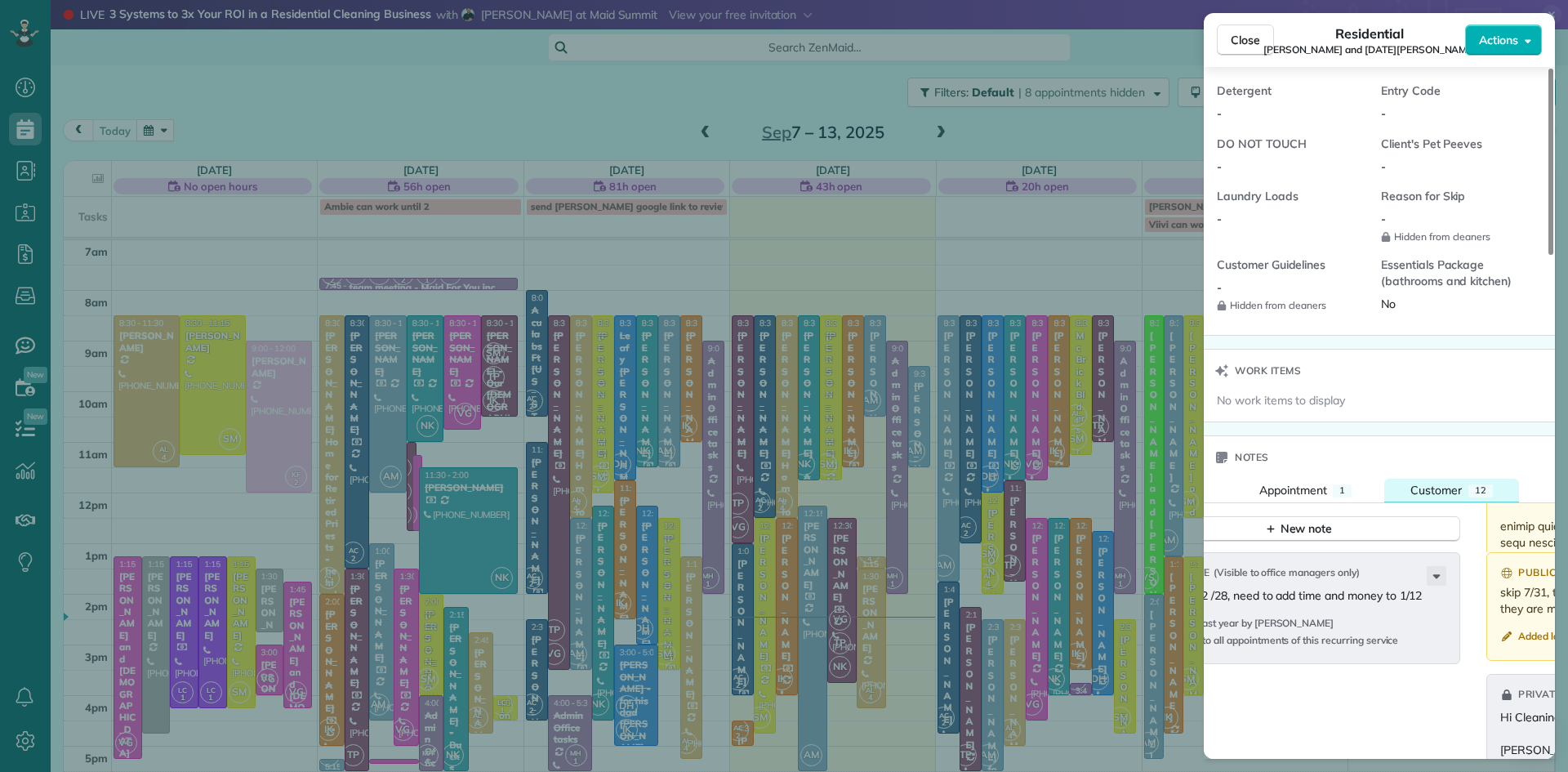
click at [1437, 497] on span "Customer" at bounding box center [1436, 491] width 52 height 15
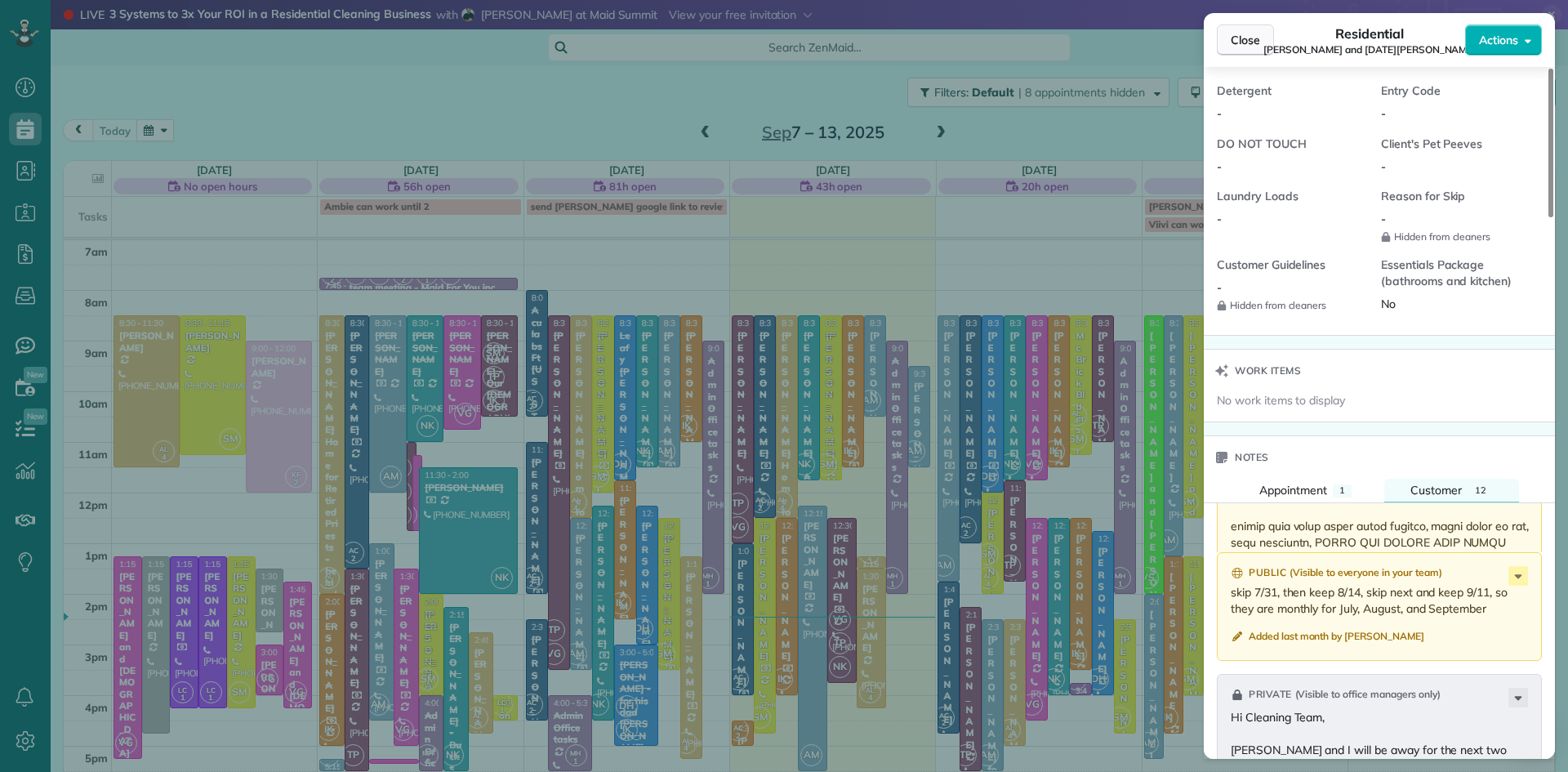
click at [1234, 36] on span "Close" at bounding box center [1246, 40] width 30 height 16
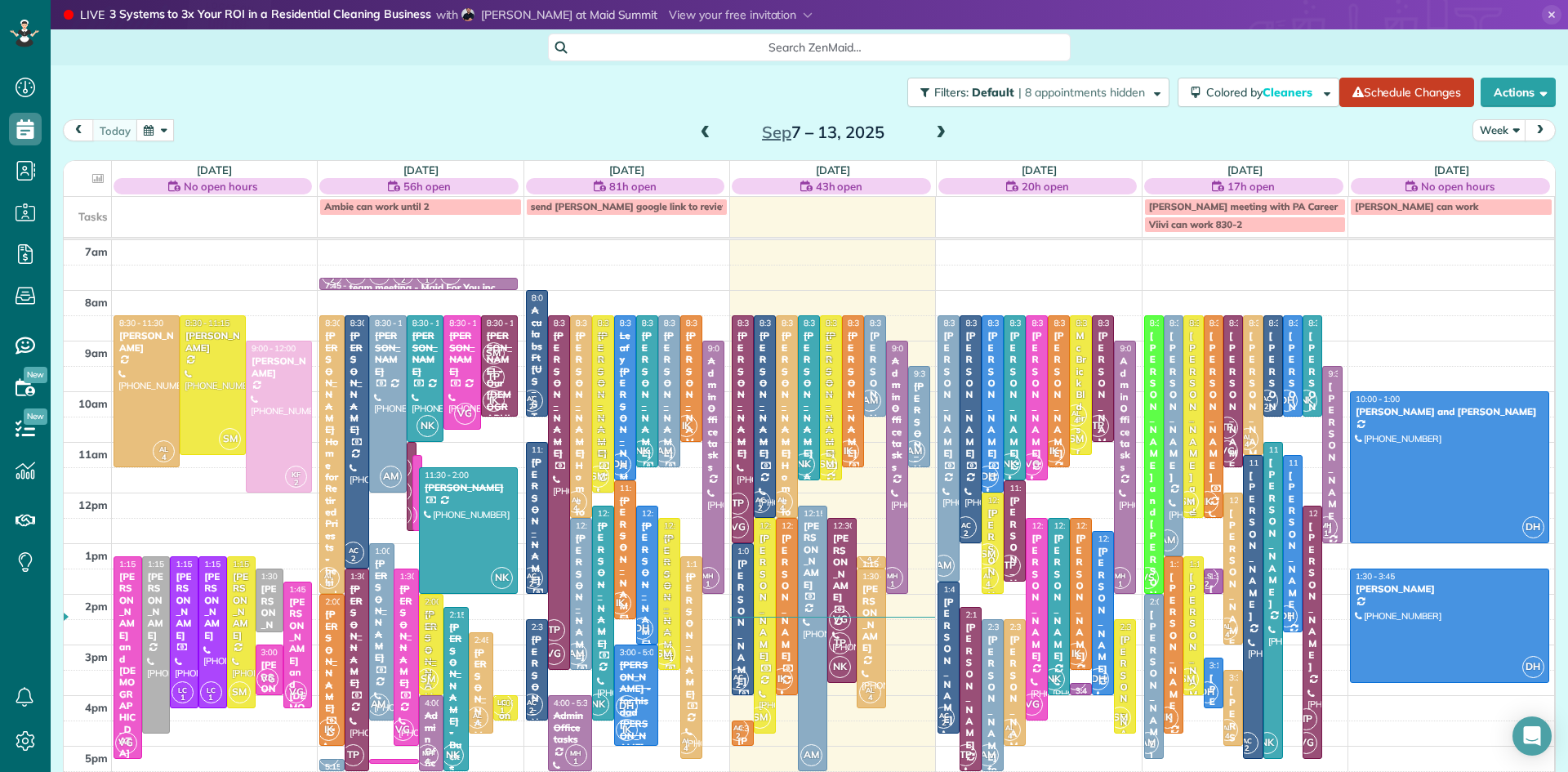
click at [1190, 407] on div "[PERSON_NAME] and [DATE][PERSON_NAME]" at bounding box center [1193, 535] width 10 height 411
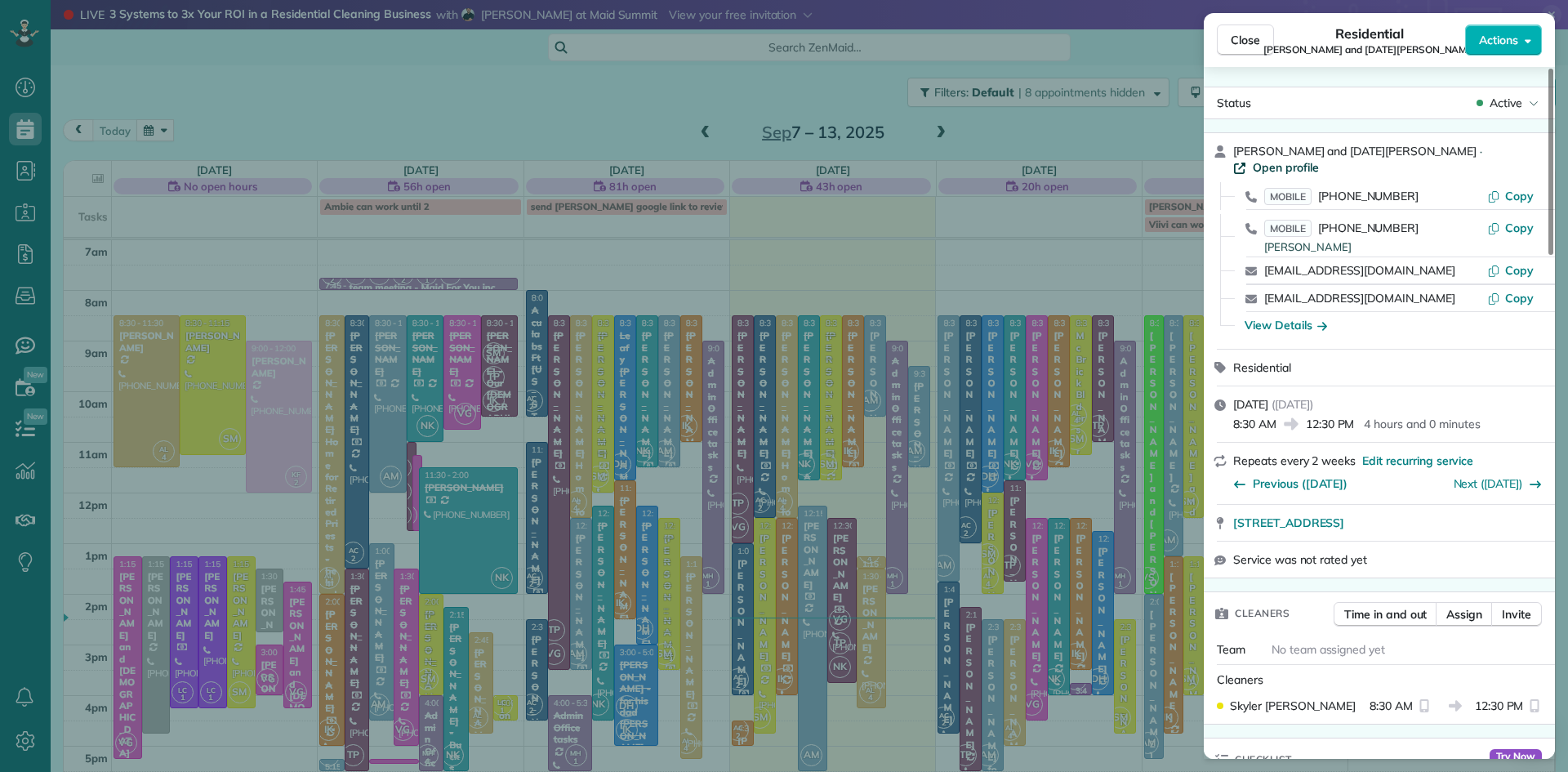
click at [1319, 160] on span "Open profile" at bounding box center [1286, 168] width 66 height 16
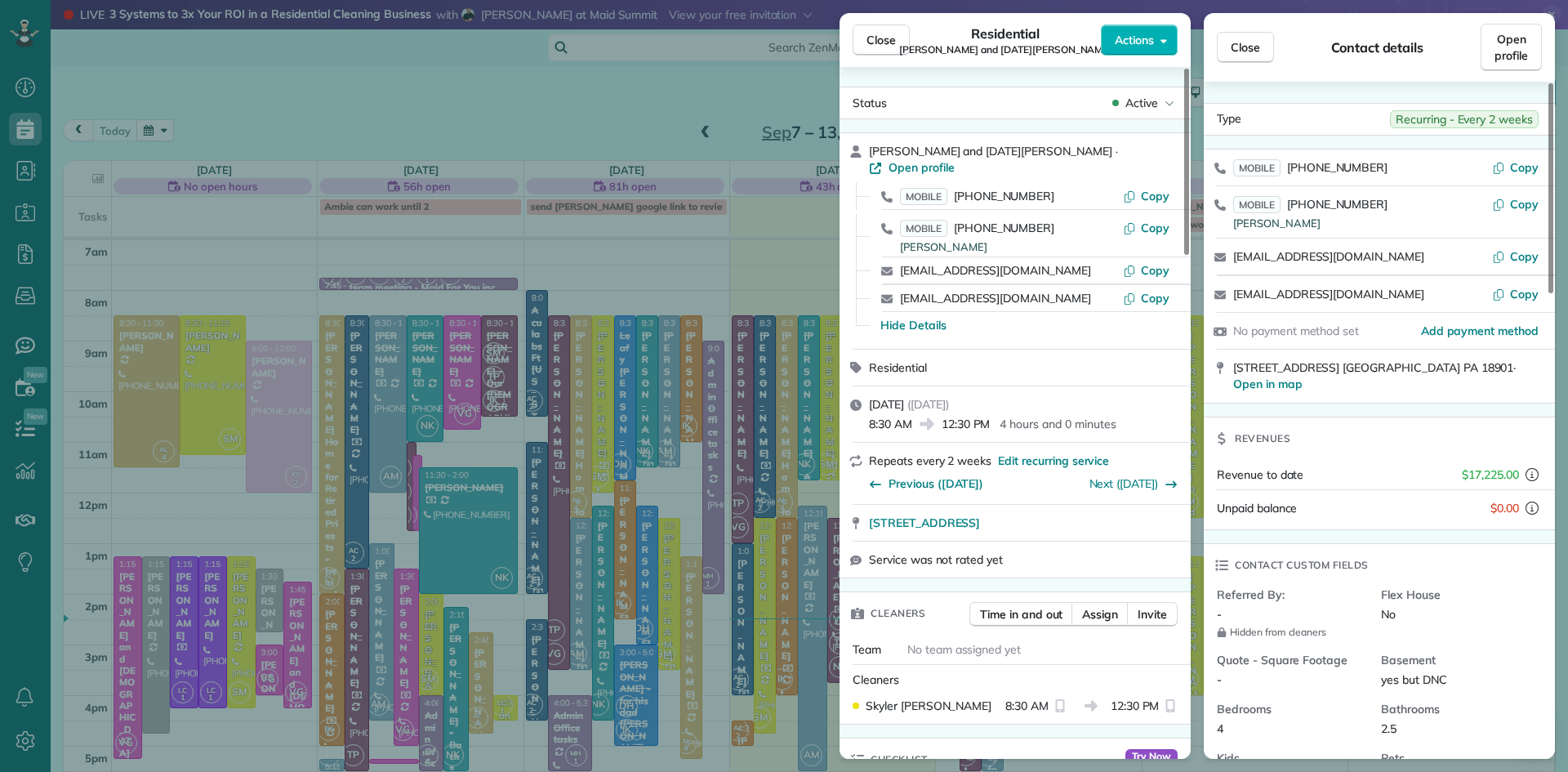
scroll to position [402, 0]
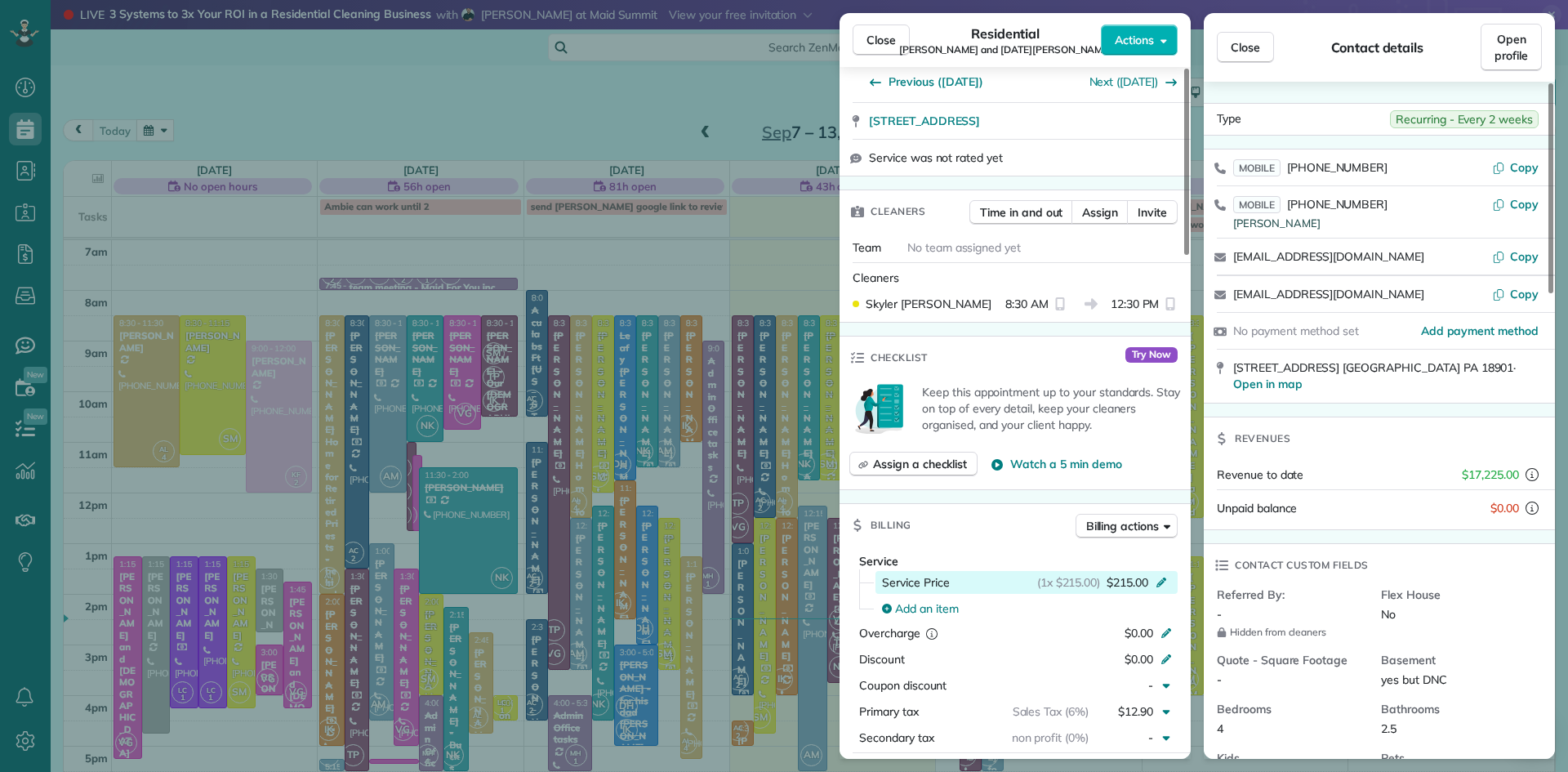
click at [1123, 574] on span "$215.00" at bounding box center [1127, 583] width 42 height 16
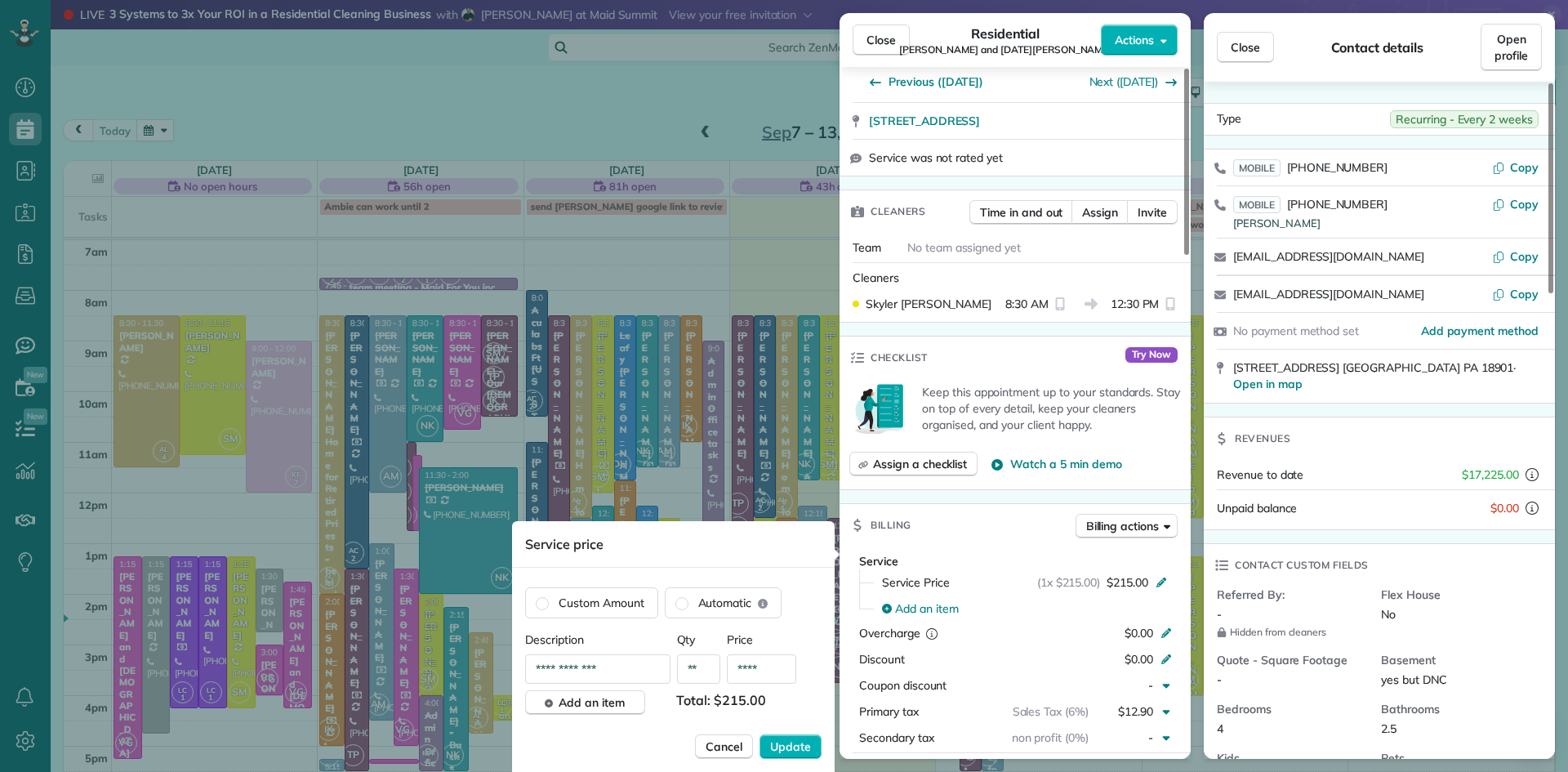
click at [765, 667] on input "****" at bounding box center [762, 669] width 69 height 30
type input "*******"
click at [780, 745] on span "Update" at bounding box center [791, 746] width 41 height 16
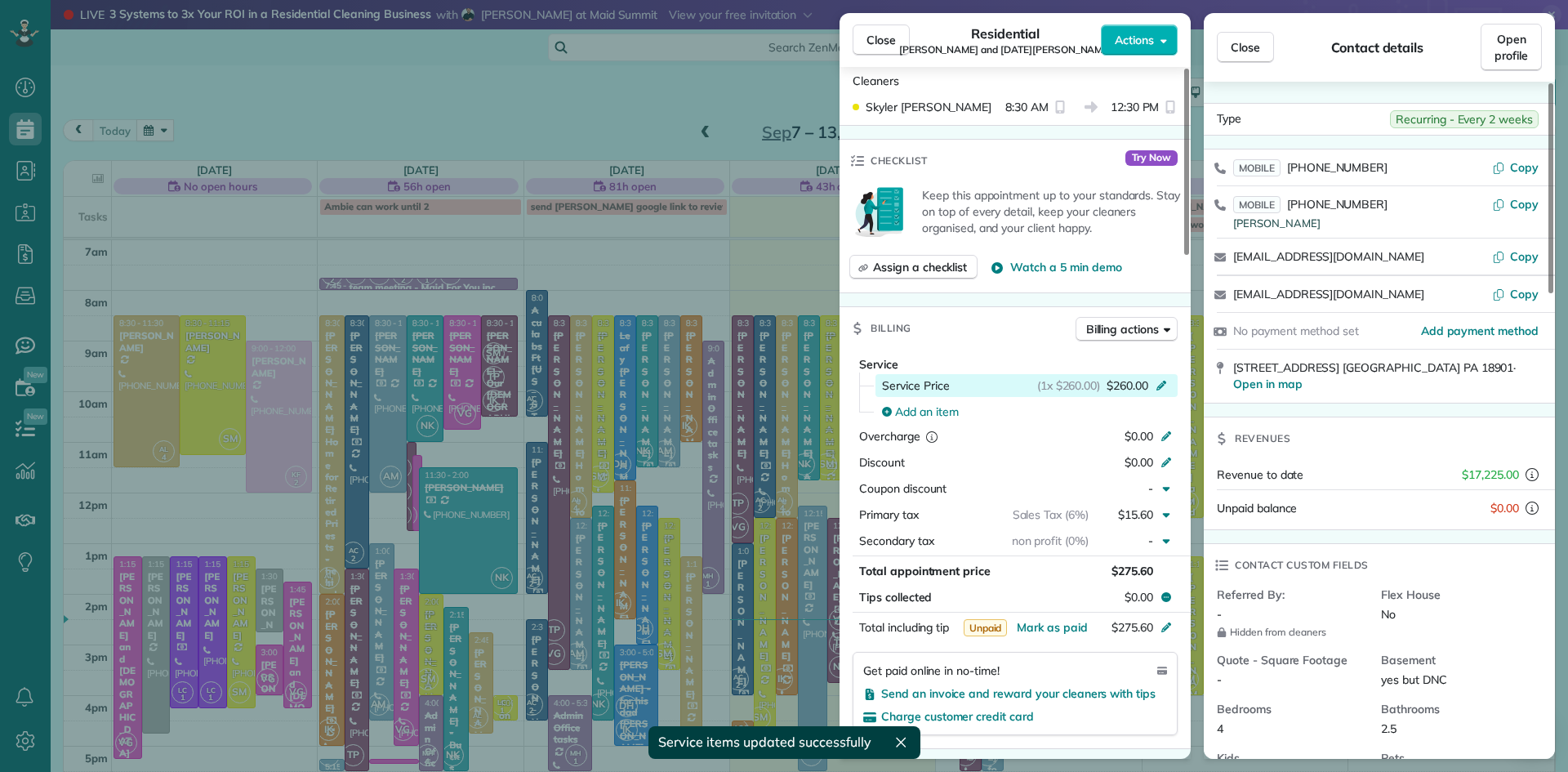
scroll to position [602, 0]
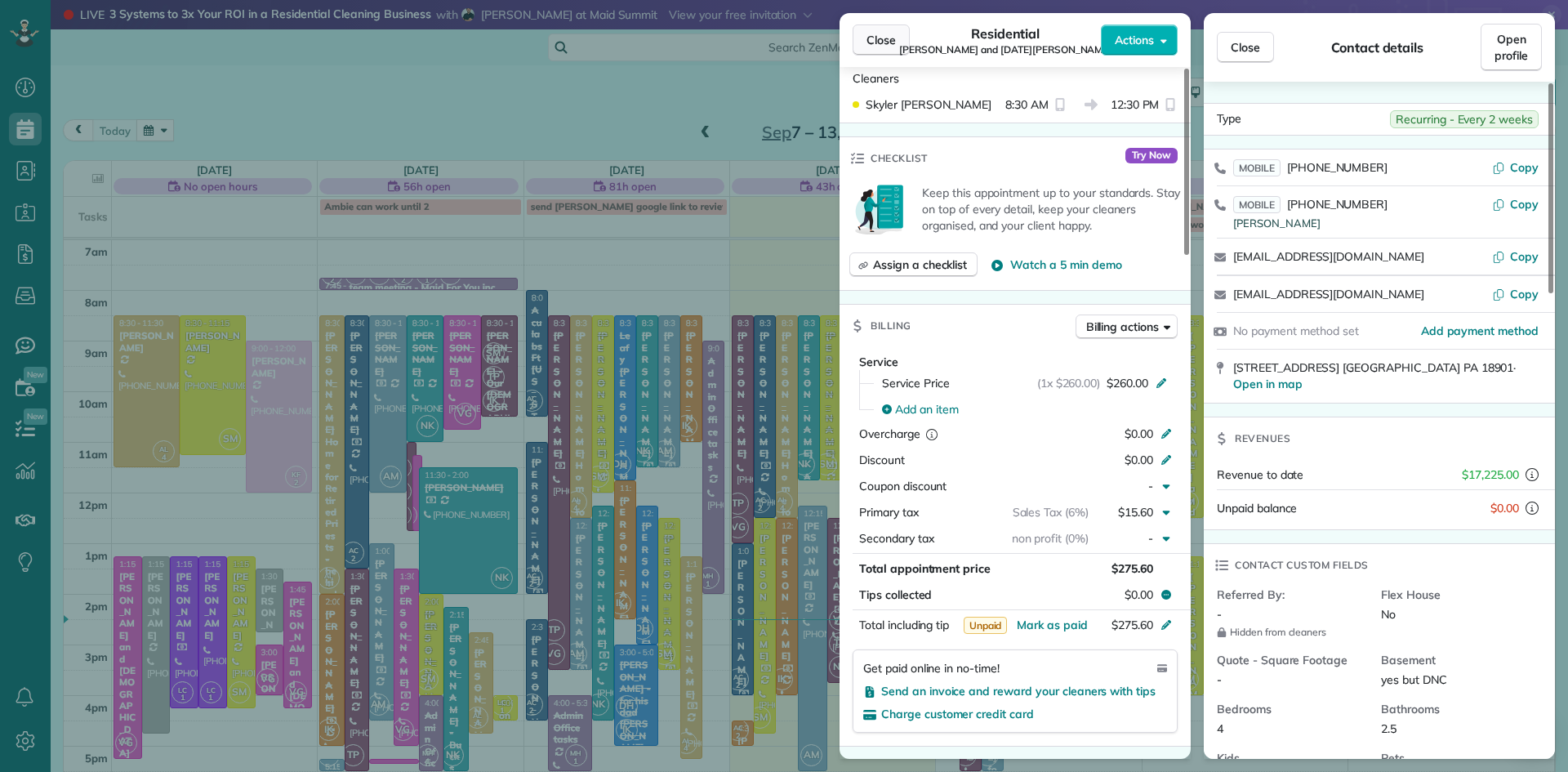
click at [867, 38] on span "Close" at bounding box center [881, 40] width 30 height 16
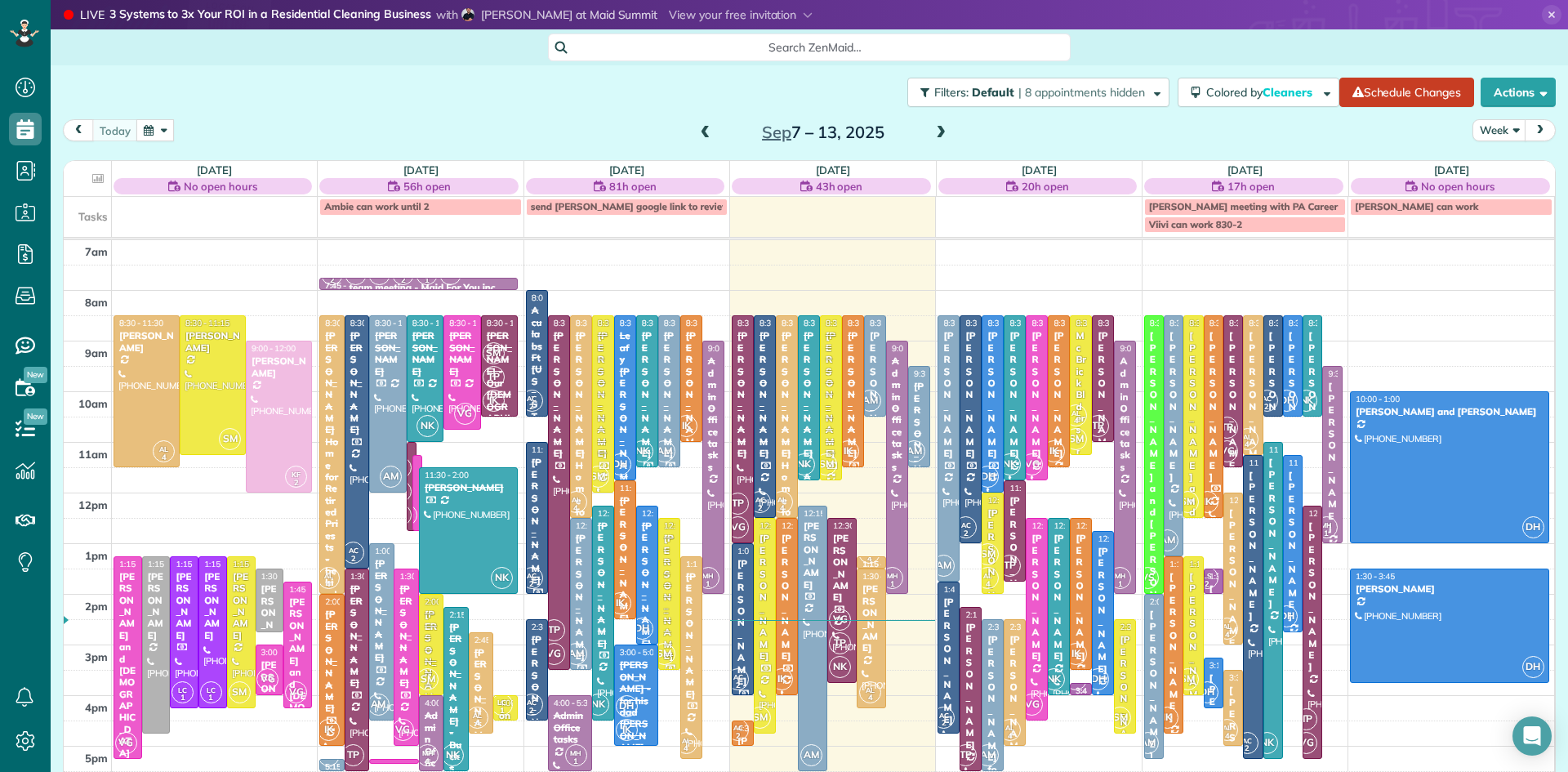
click at [698, 126] on span at bounding box center [706, 133] width 18 height 15
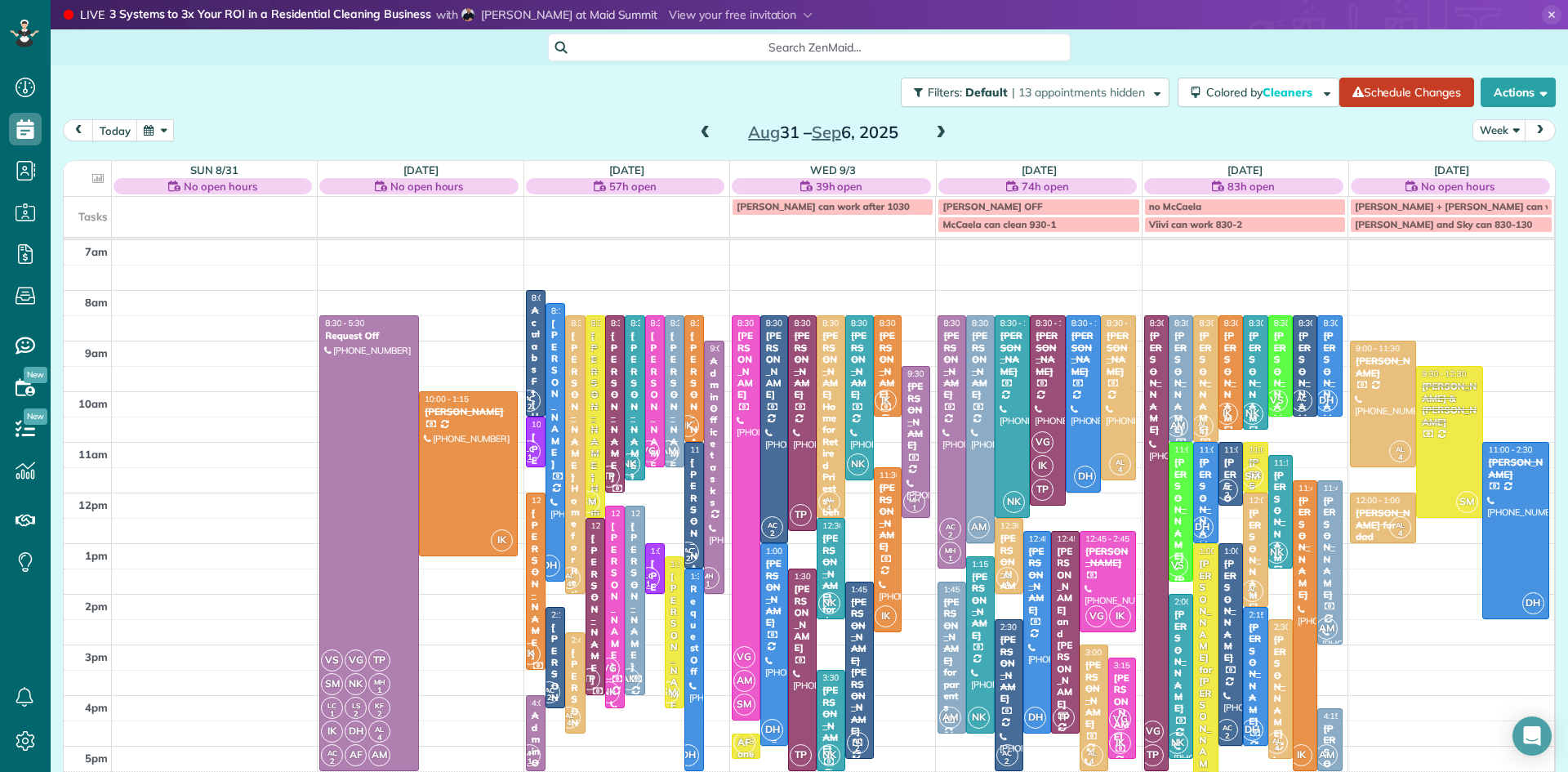
click at [770, 658] on div at bounding box center [774, 644] width 27 height 201
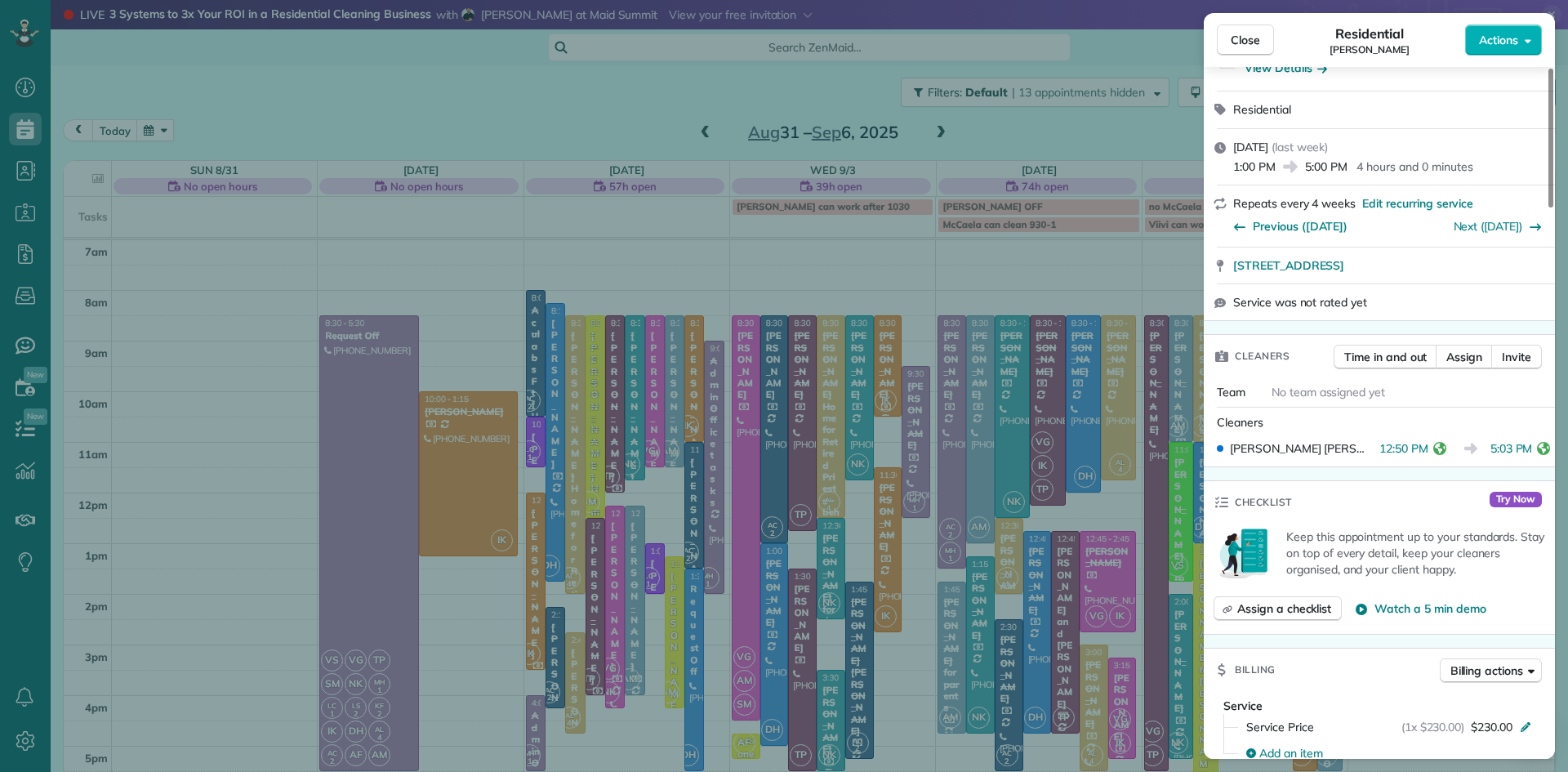
scroll to position [260, 0]
click at [1260, 44] on span "Close" at bounding box center [1246, 40] width 30 height 16
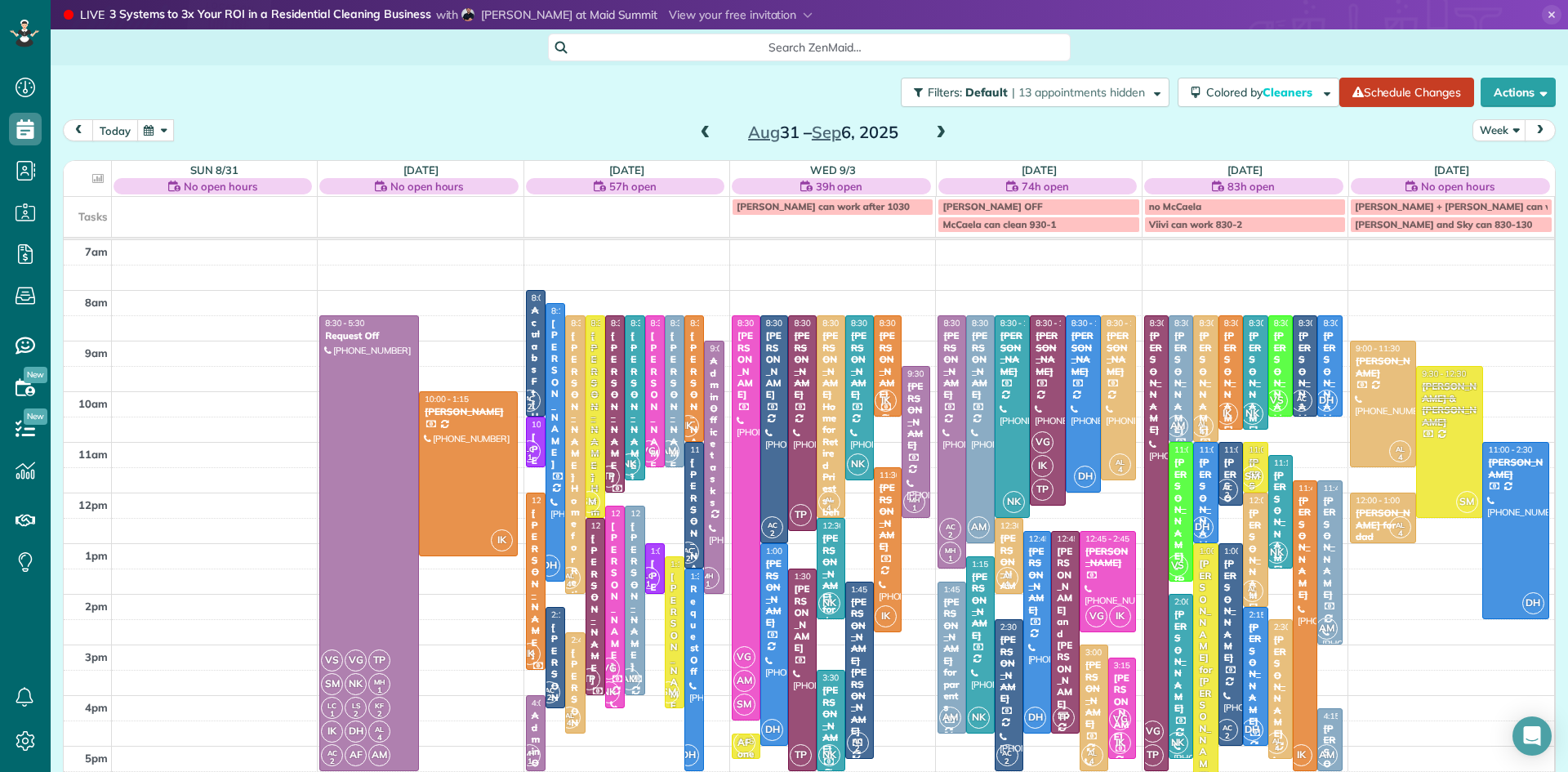
click at [118, 132] on button "today" at bounding box center [115, 130] width 46 height 22
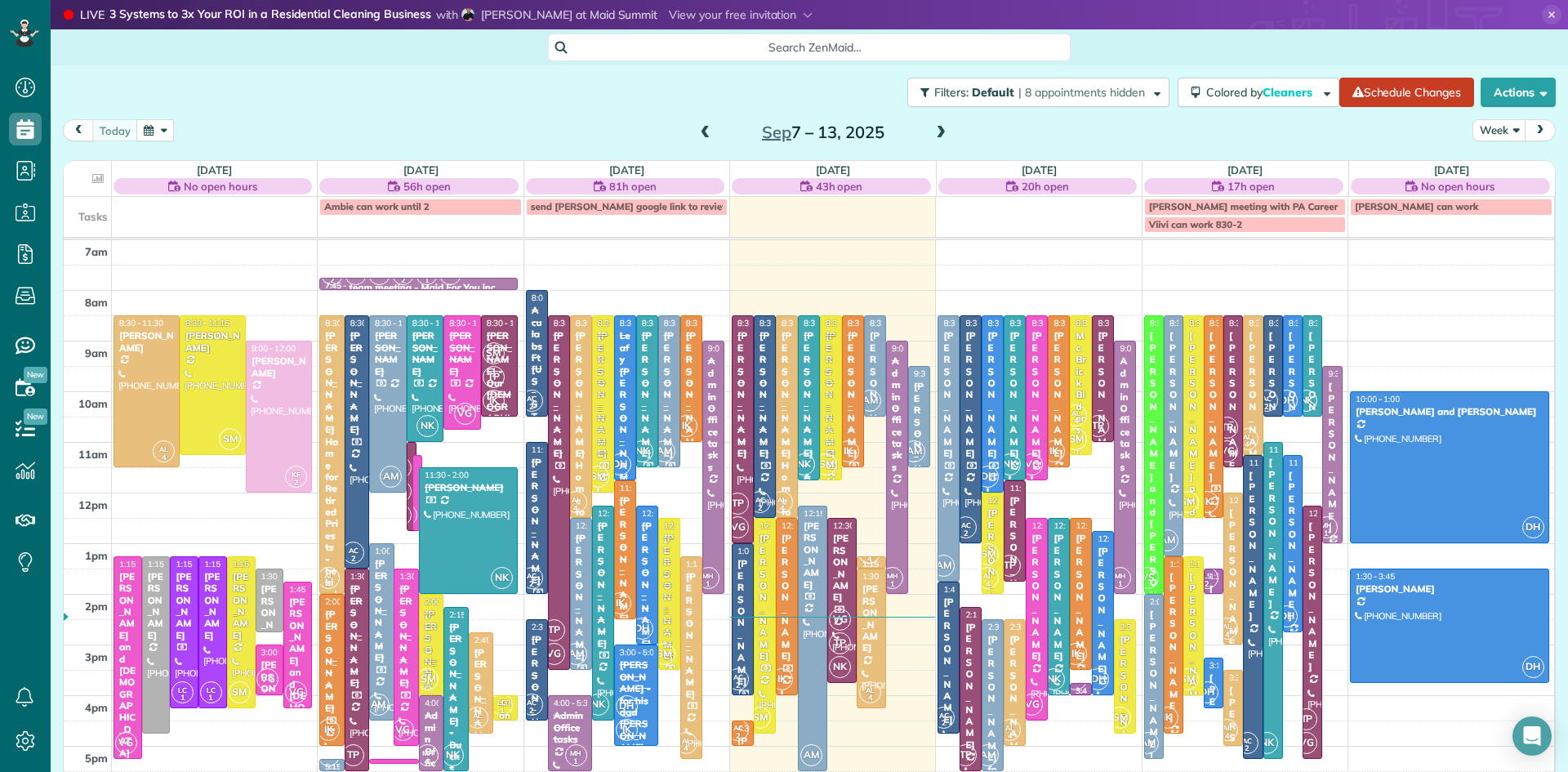
click at [1330, 479] on div "Inga Buccella" at bounding box center [1332, 458] width 10 height 153
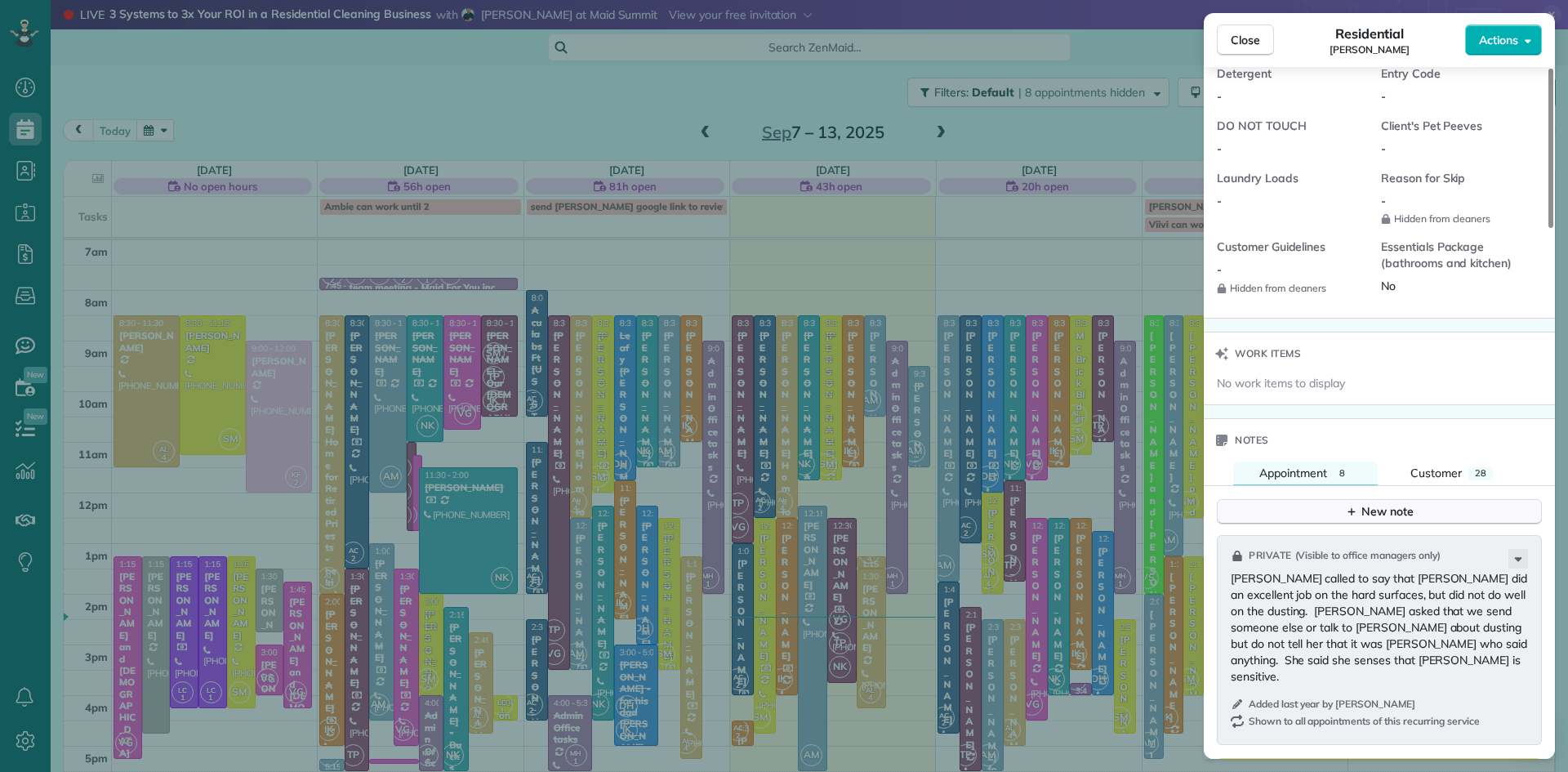
scroll to position [1418, 0]
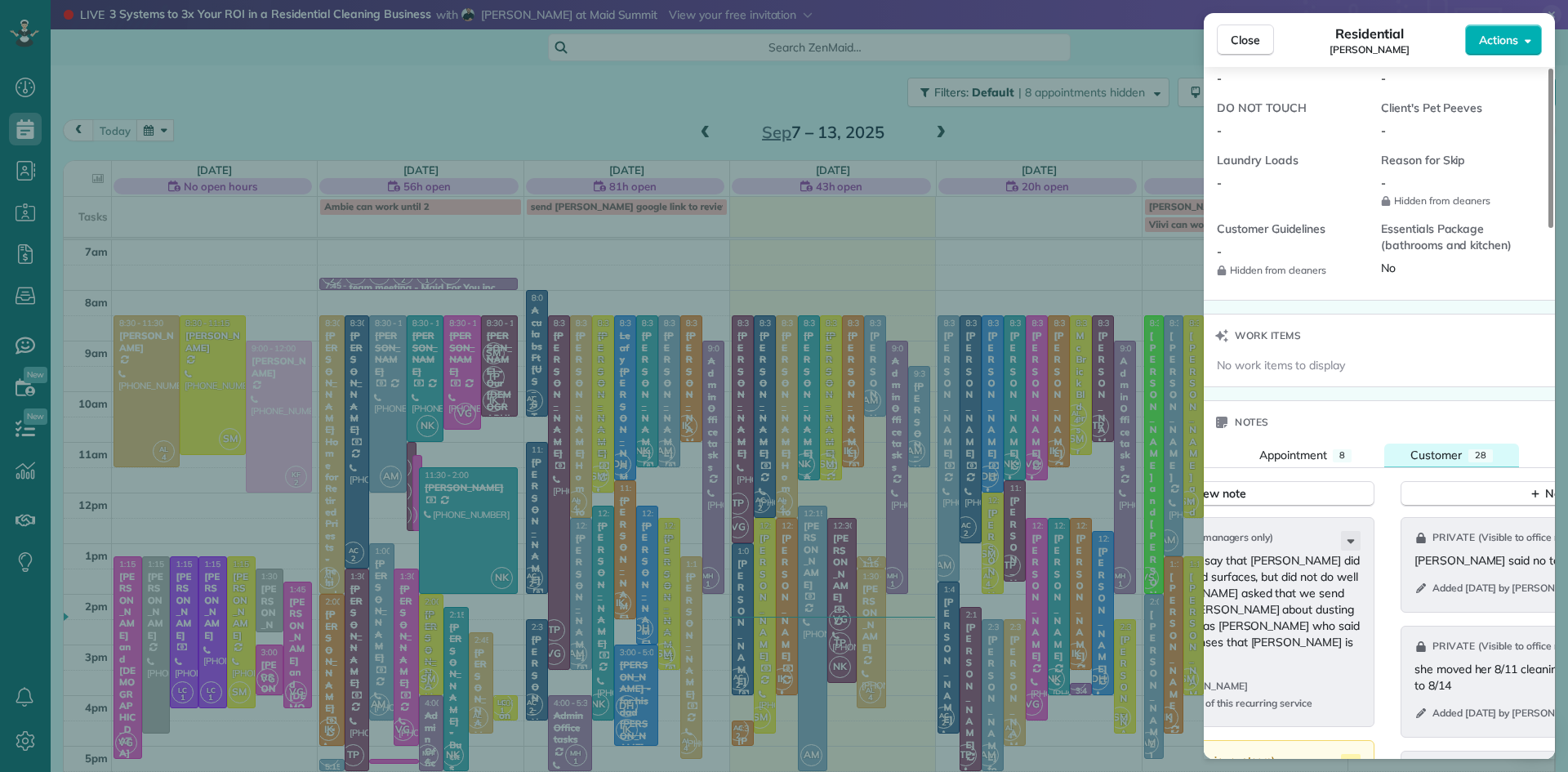
click at [1459, 463] on span "Customer" at bounding box center [1436, 455] width 52 height 15
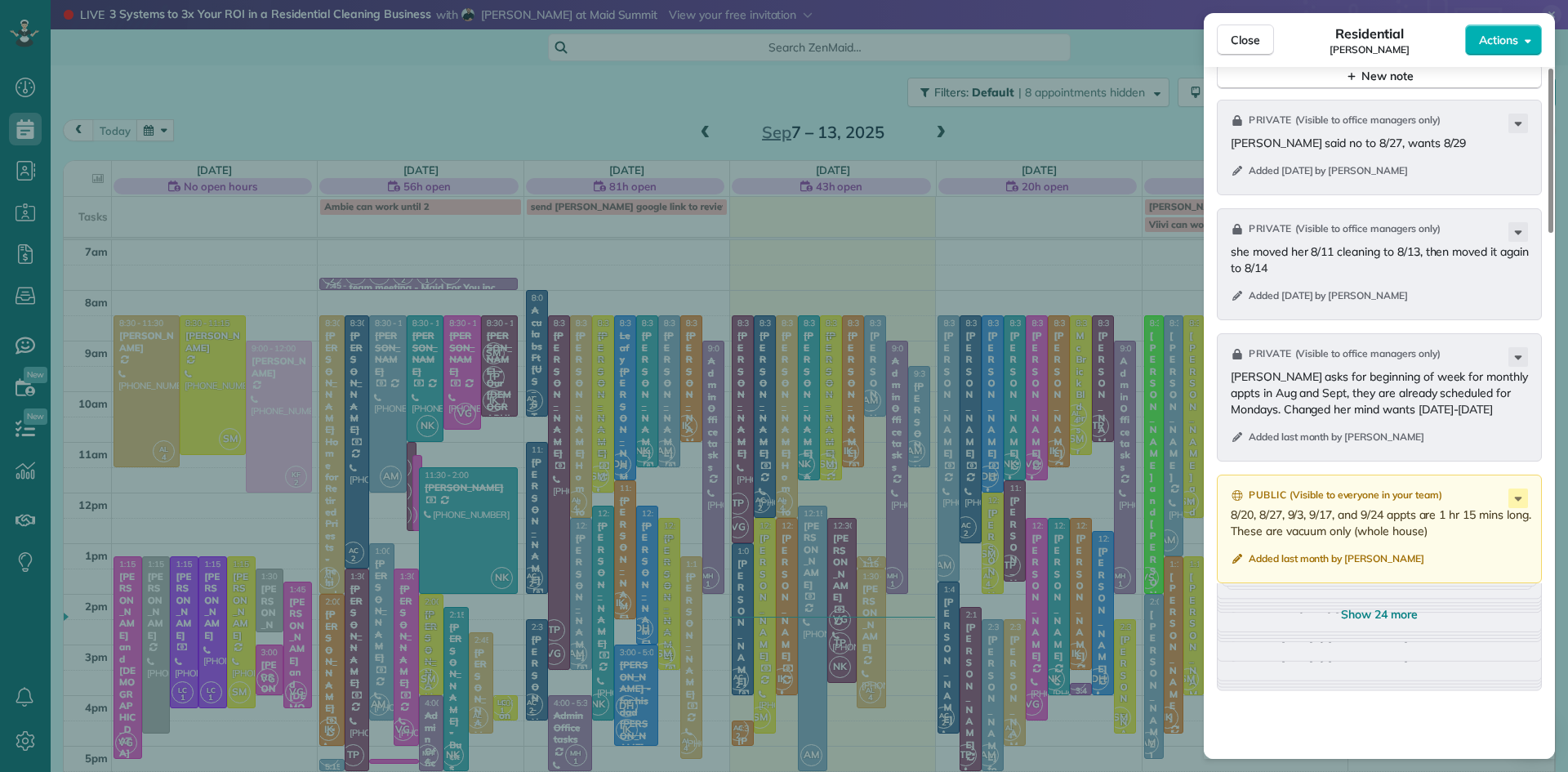
scroll to position [1837, 0]
click at [1240, 40] on span "Close" at bounding box center [1246, 40] width 30 height 16
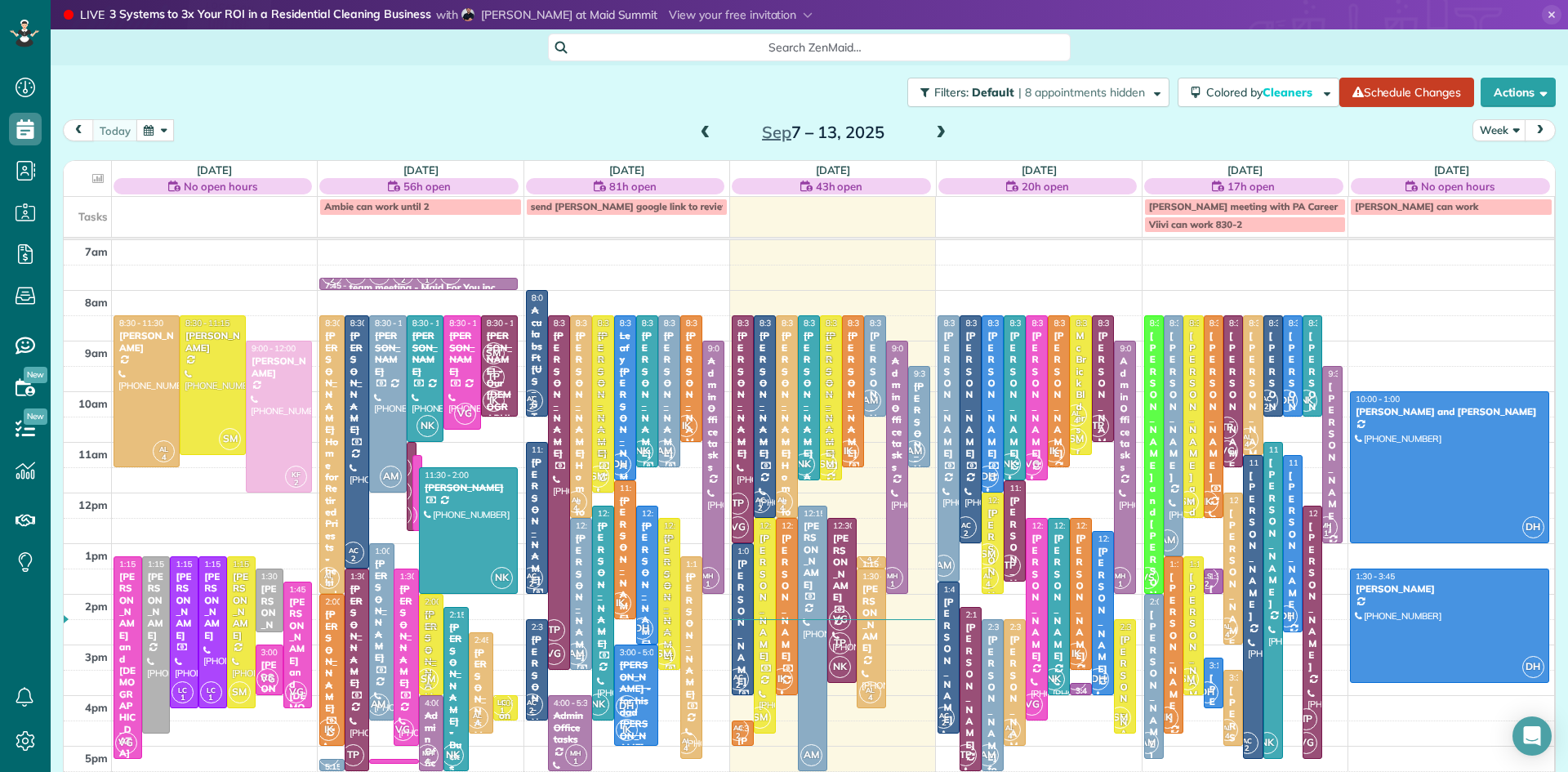
click at [1055, 755] on div "7am 8am 9am 10am 11am 12pm 1pm 2pm 3pm 4pm 5pm 6pm 7pm 8pm AL 4 8:30 - 11:30 Jo…" at bounding box center [809, 594] width 1491 height 709
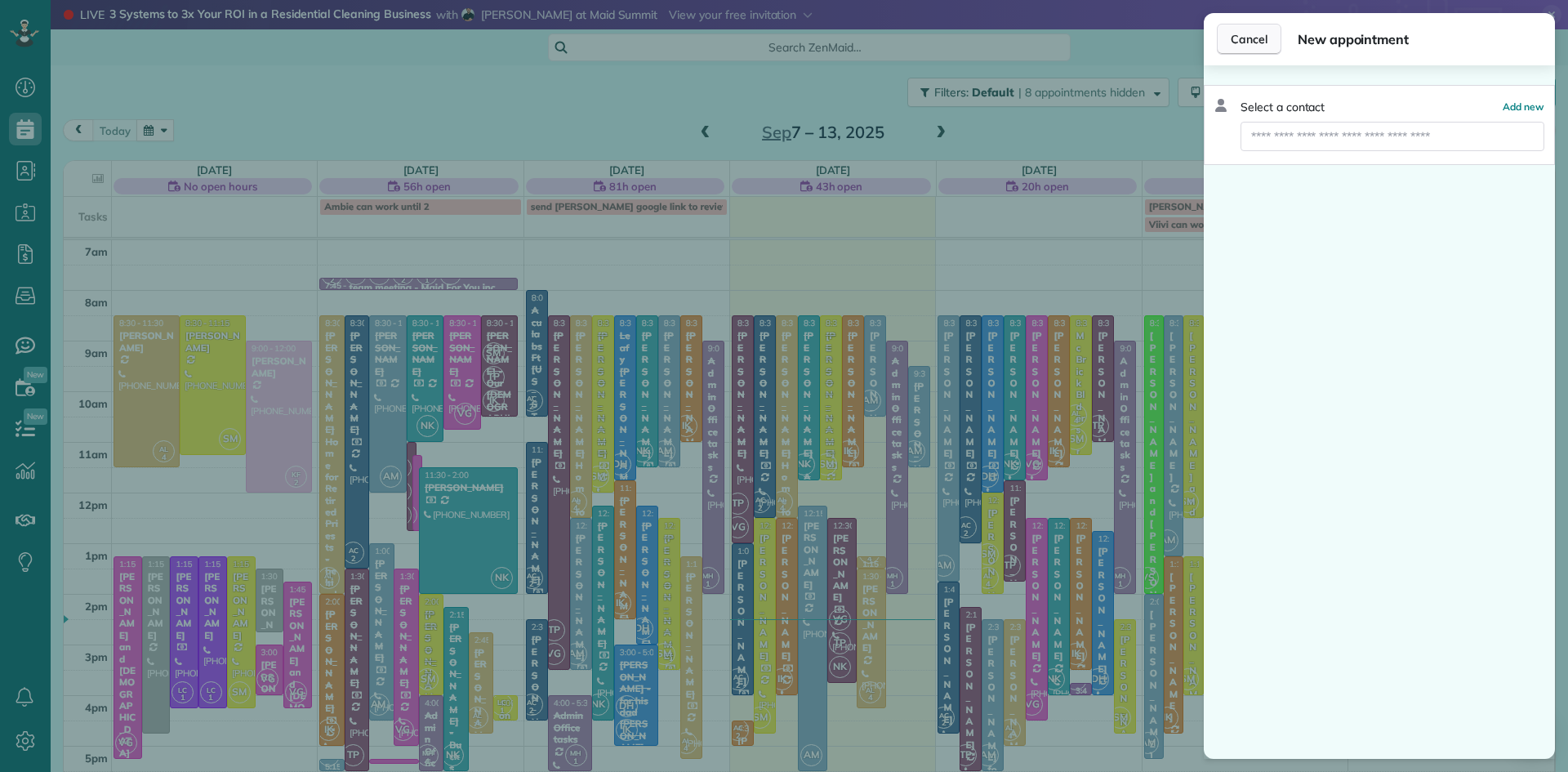
click at [1260, 43] on span "Cancel" at bounding box center [1249, 40] width 37 height 16
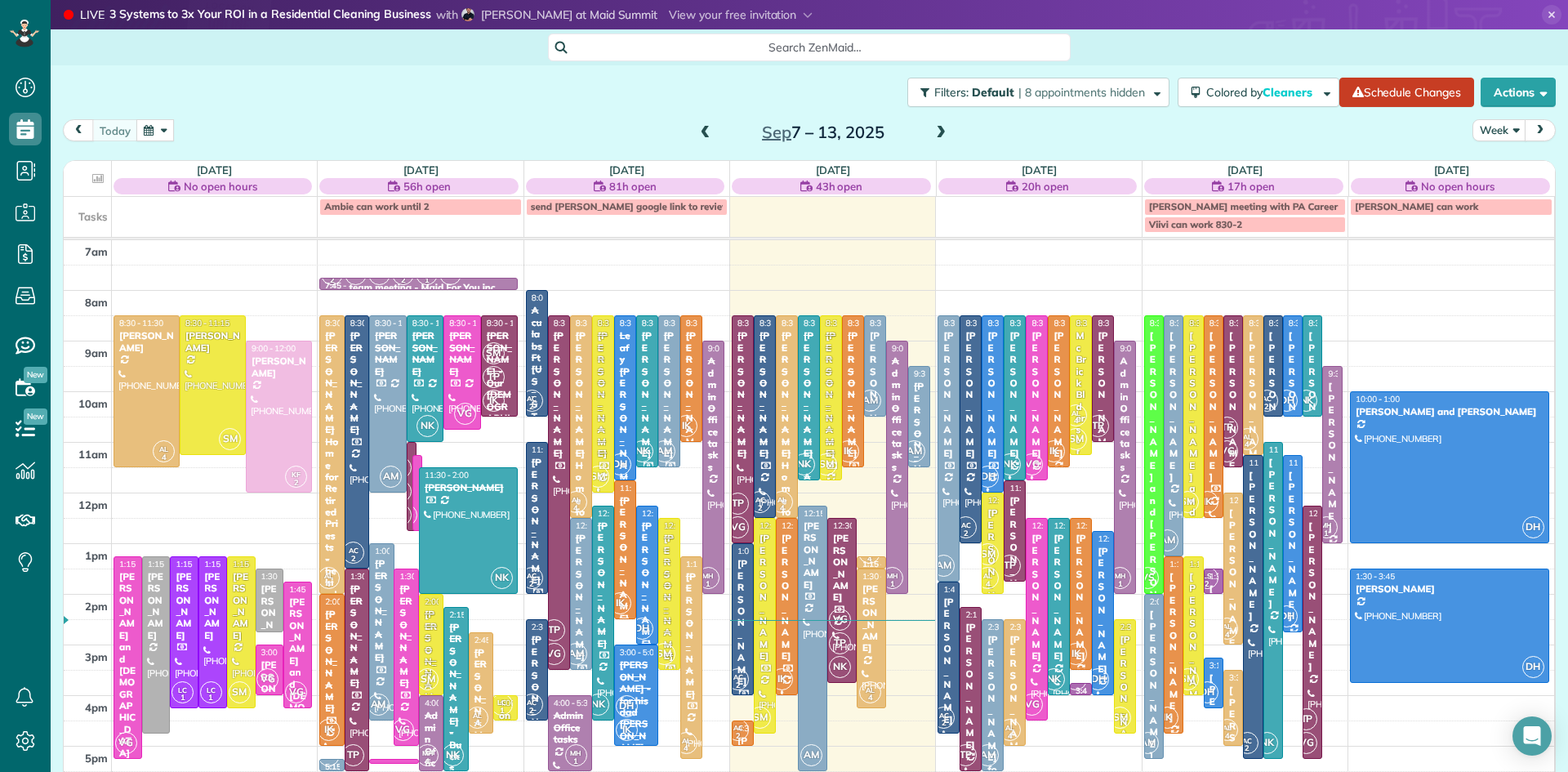
click at [932, 129] on span at bounding box center [941, 133] width 18 height 15
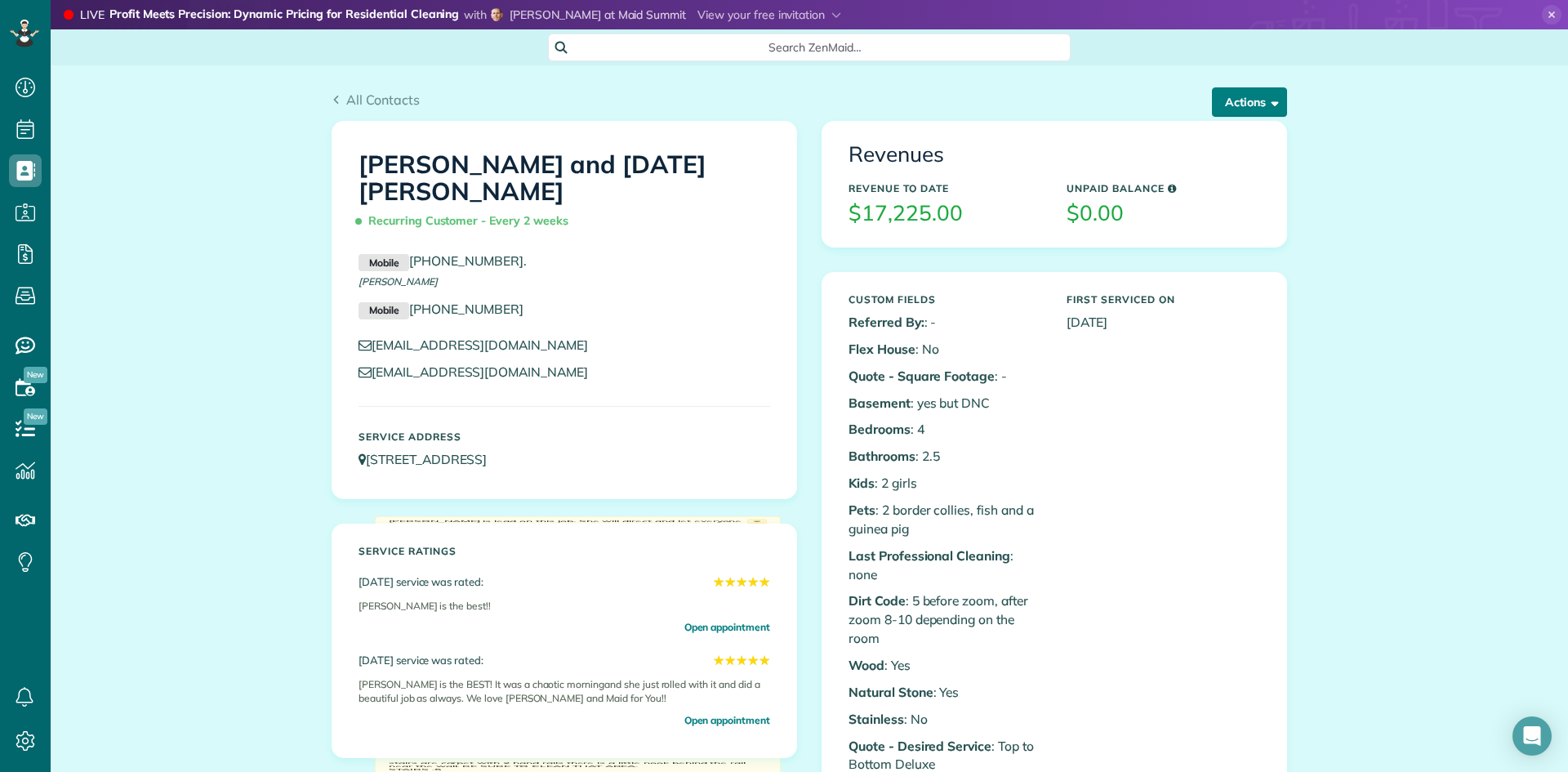
click at [1240, 105] on button "Actions" at bounding box center [1249, 102] width 75 height 30
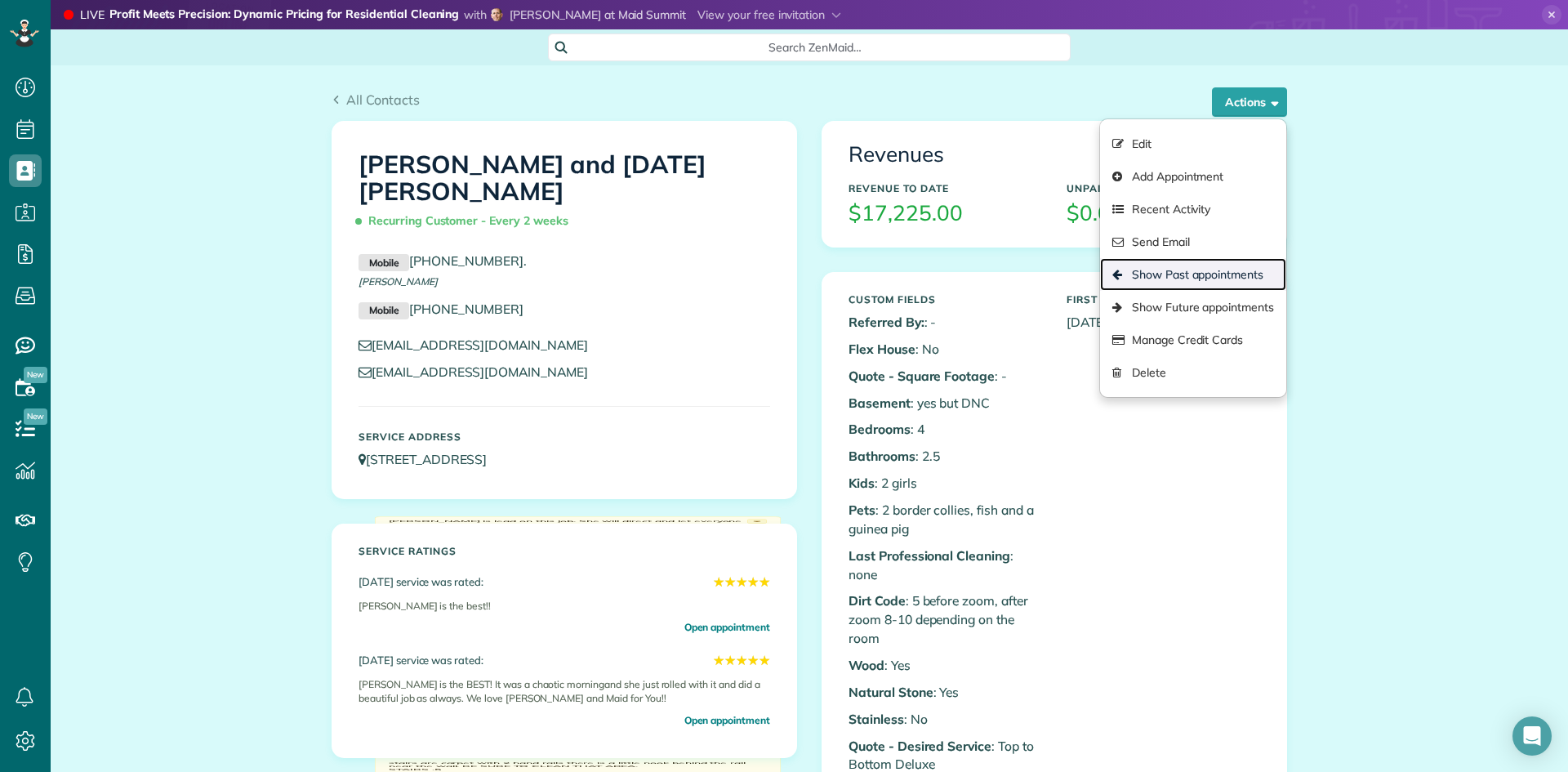
click at [1201, 277] on link "Show Past appointments" at bounding box center [1193, 275] width 186 height 33
